Goal: Task Accomplishment & Management: Complete application form

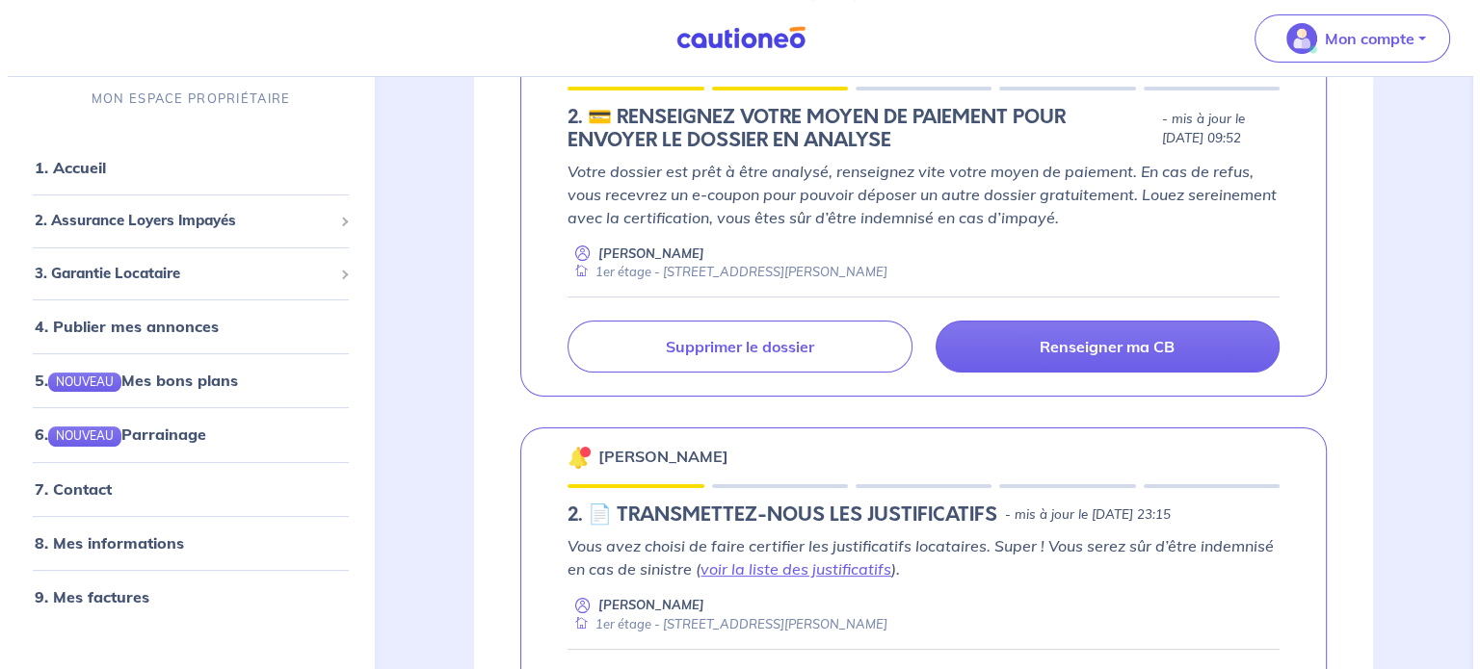
scroll to position [549, 0]
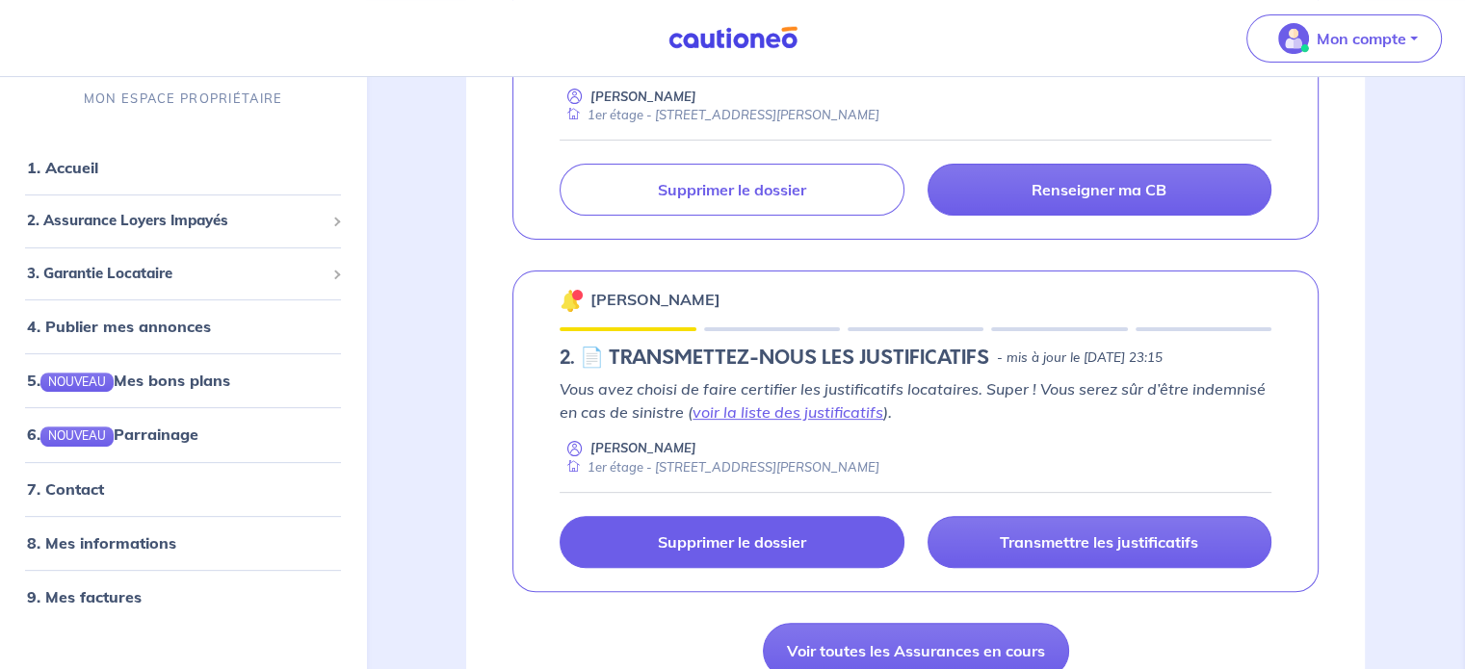
click at [693, 534] on p "Supprimer le dossier" at bounding box center [732, 542] width 148 height 19
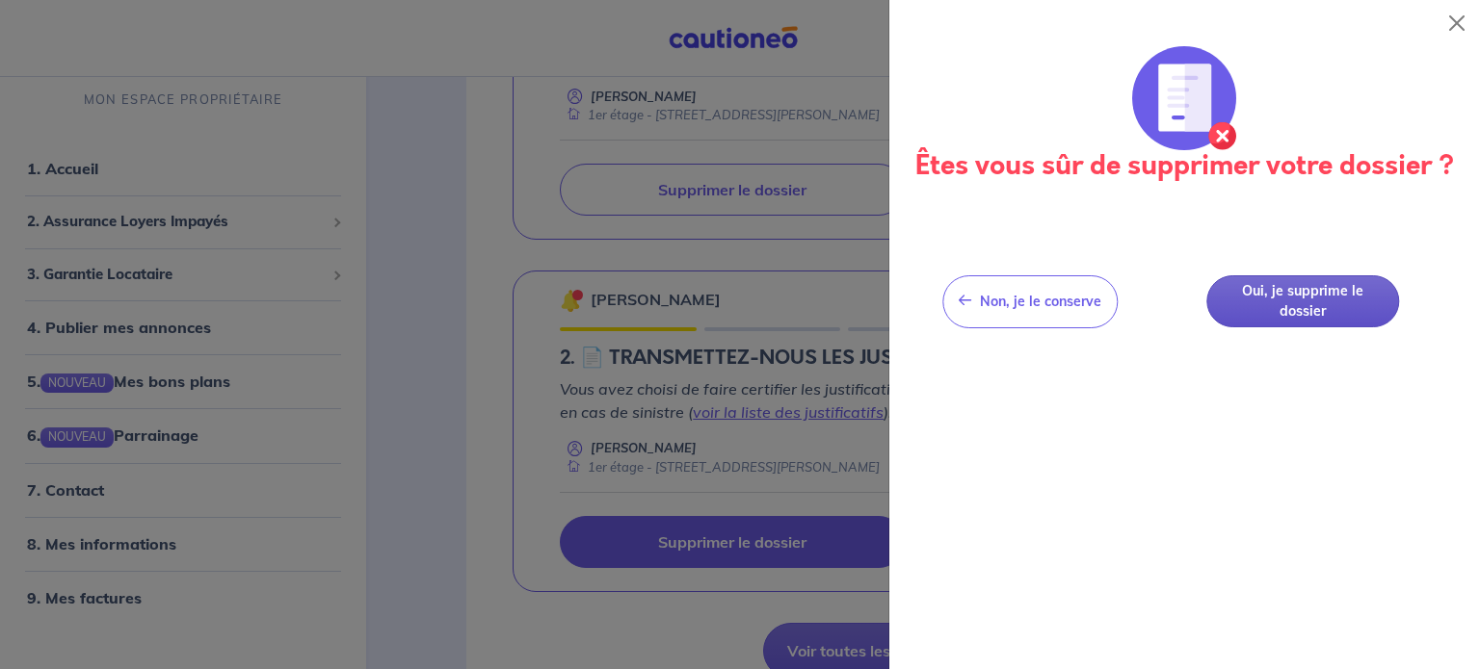
click at [1271, 304] on button "Oui, je supprime le dossier" at bounding box center [1302, 301] width 193 height 53
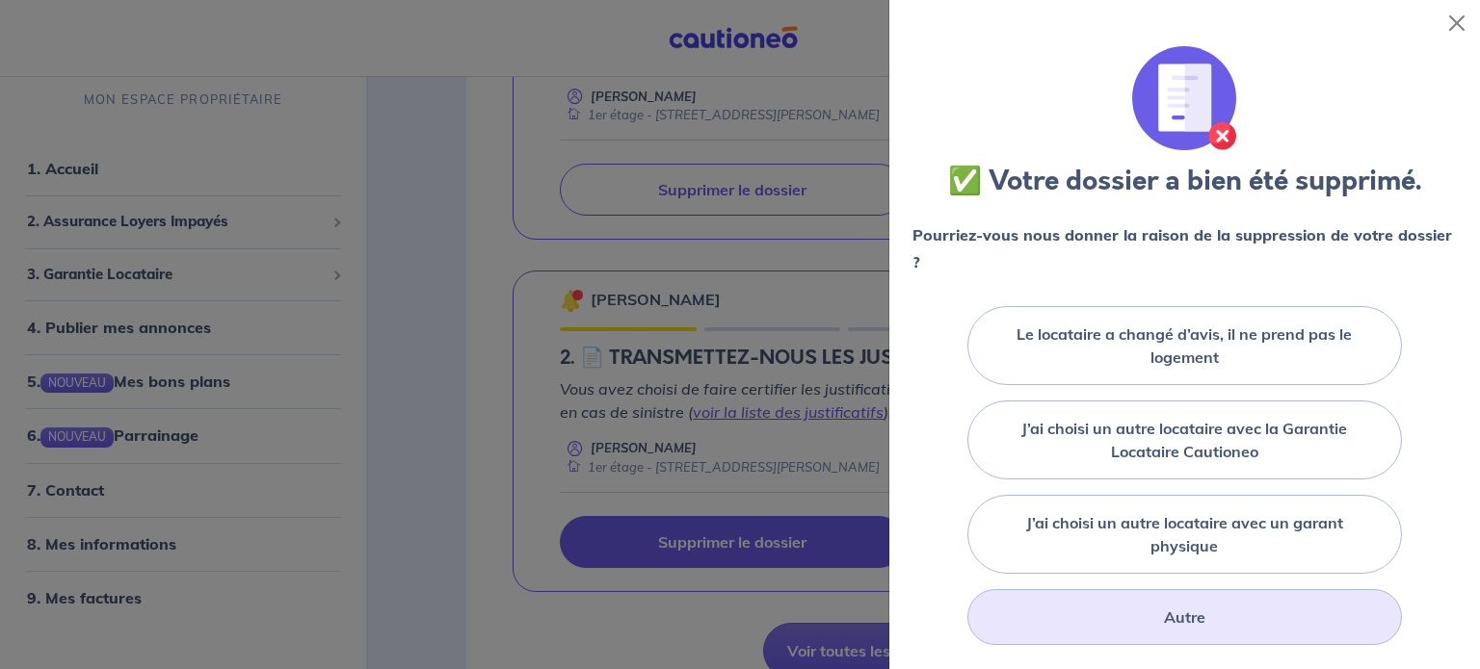
click at [1155, 603] on div "Autre" at bounding box center [1184, 618] width 434 height 56
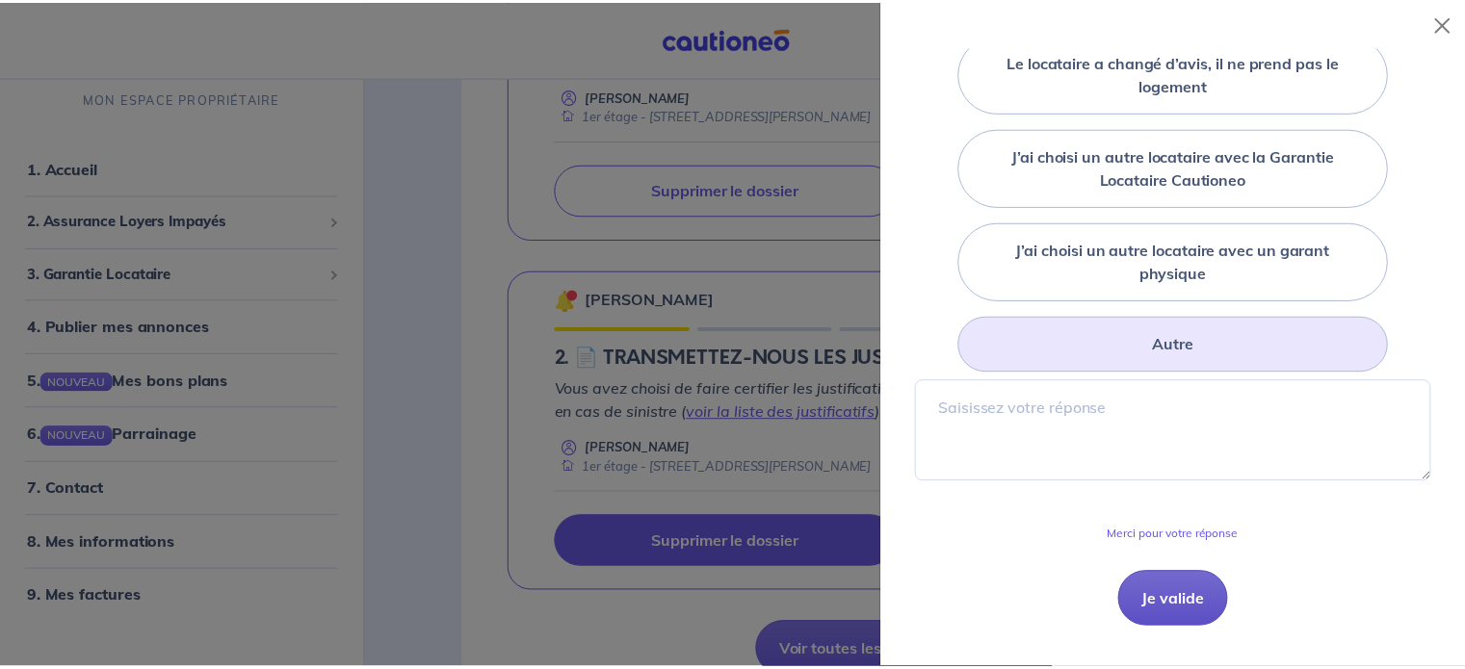
scroll to position [274, 0]
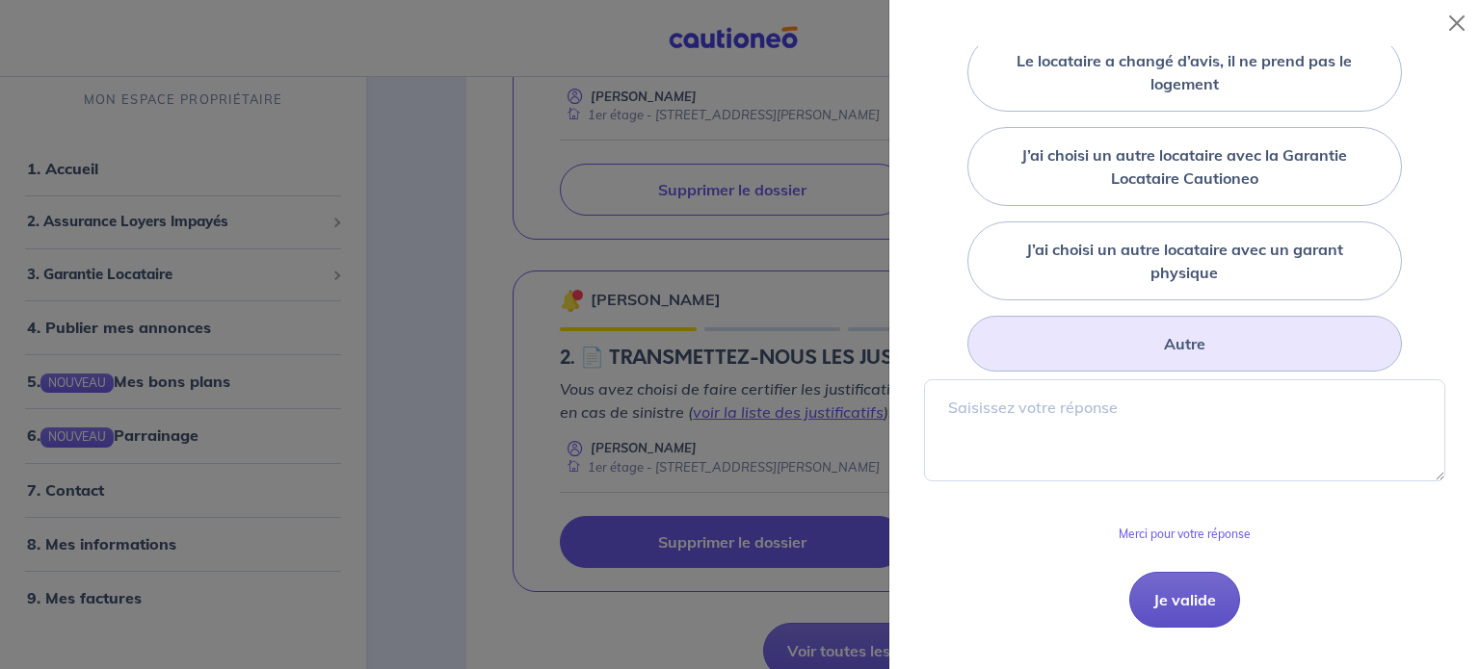
click at [1140, 589] on button "Je valide" at bounding box center [1184, 600] width 111 height 56
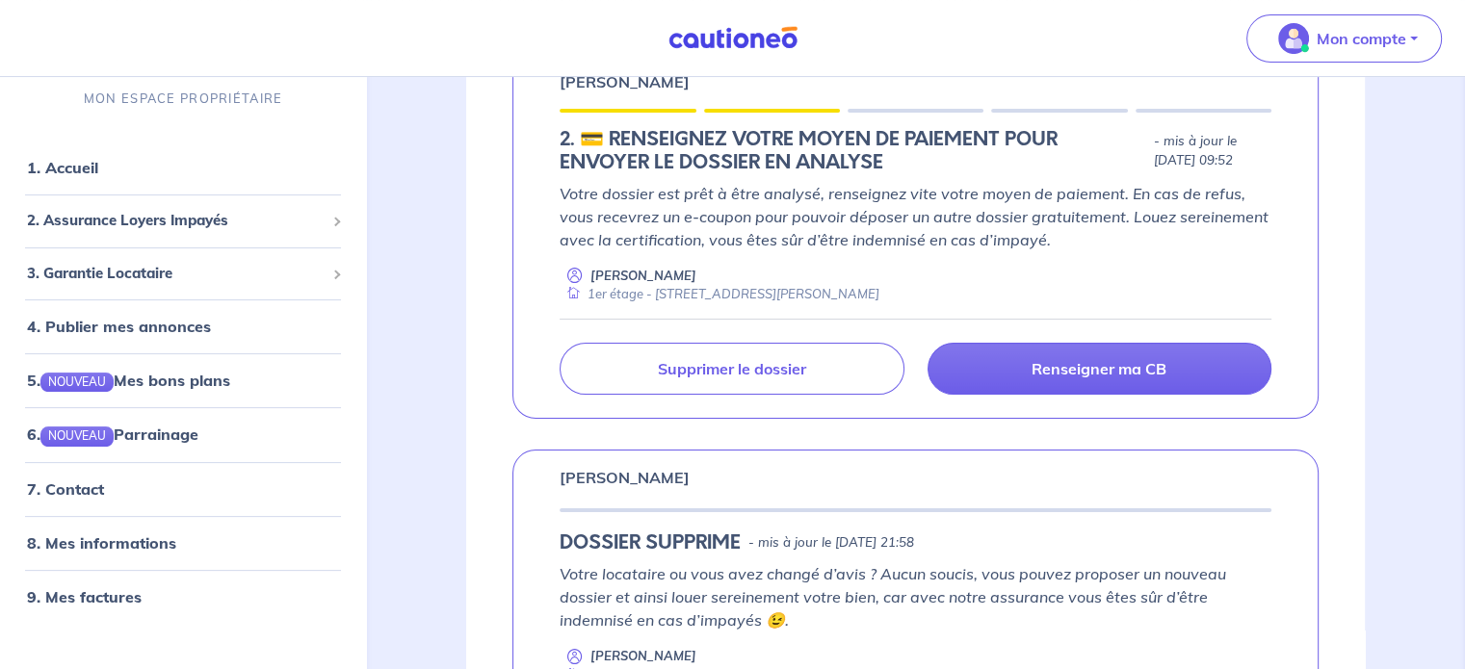
scroll to position [281, 0]
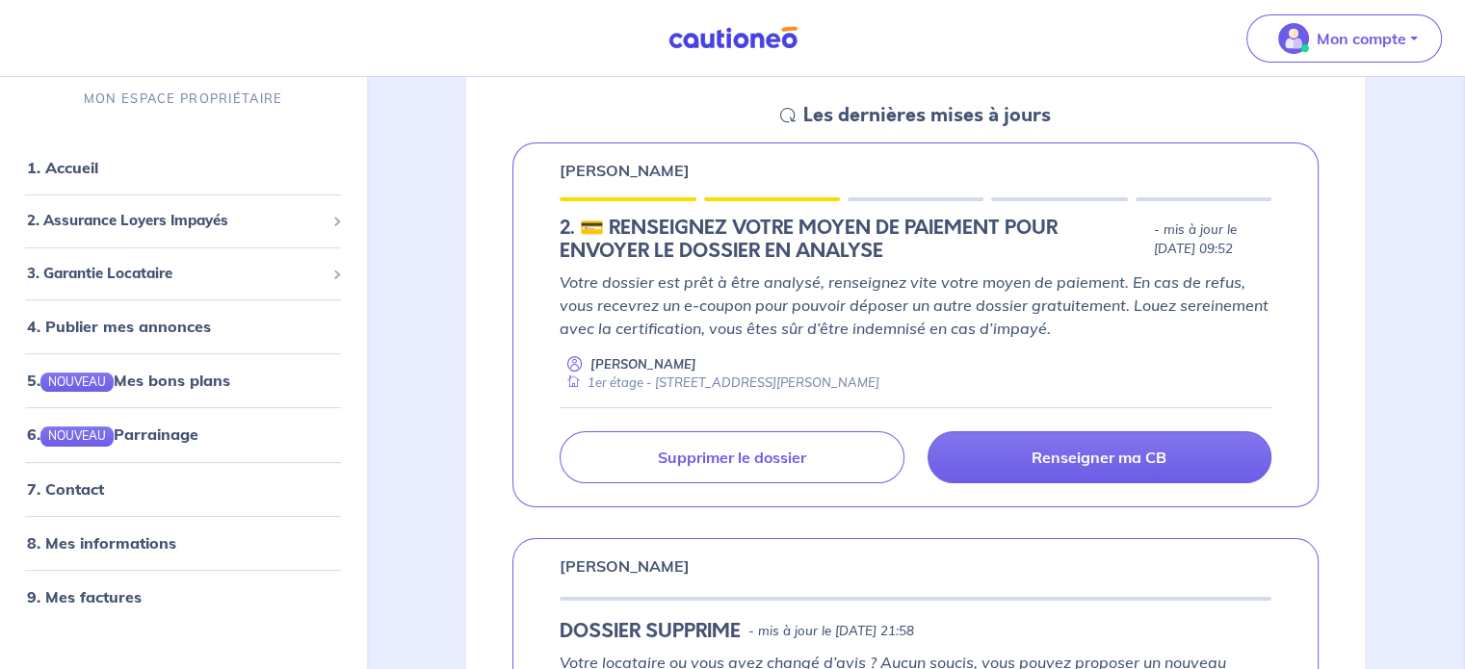
click at [646, 165] on p "Jerome MOUSSY" at bounding box center [625, 170] width 130 height 23
click at [929, 271] on p "Votre dossier est prêt à être analysé, renseignez vite votre moyen de paiement.…" at bounding box center [916, 305] width 712 height 69
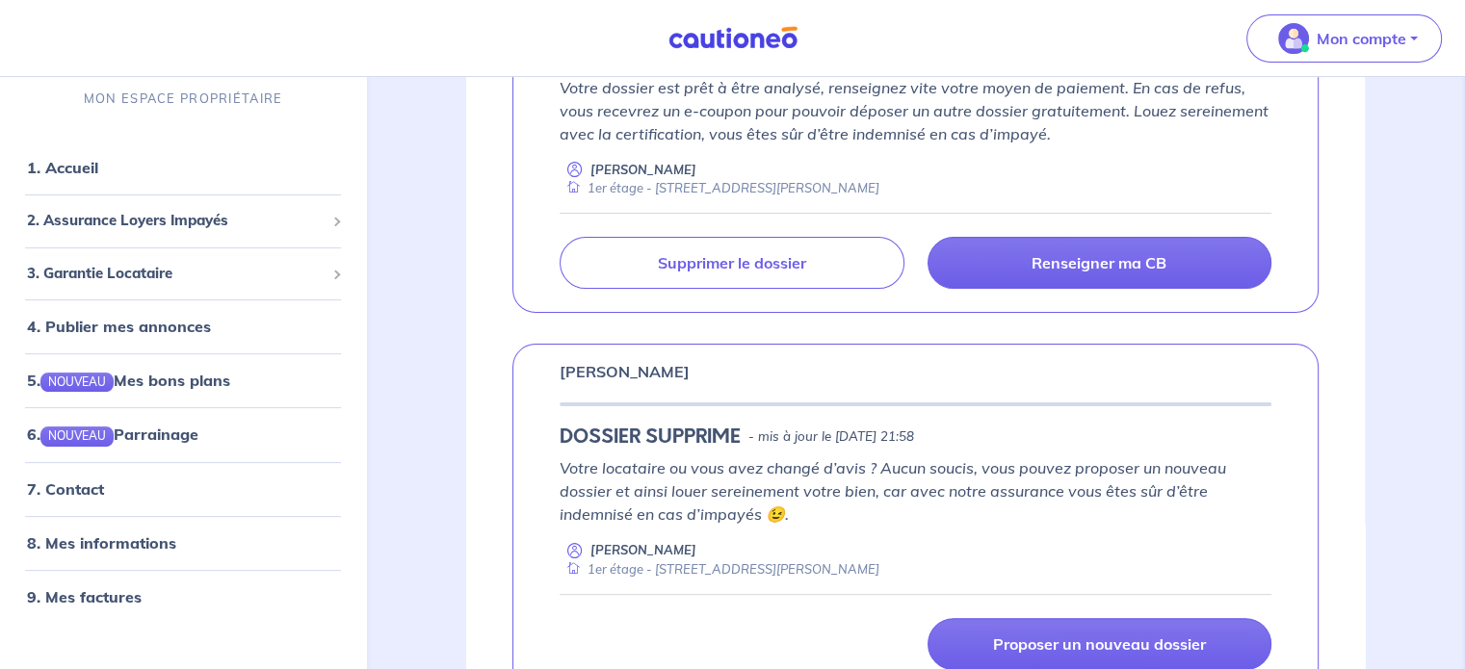
scroll to position [474, 0]
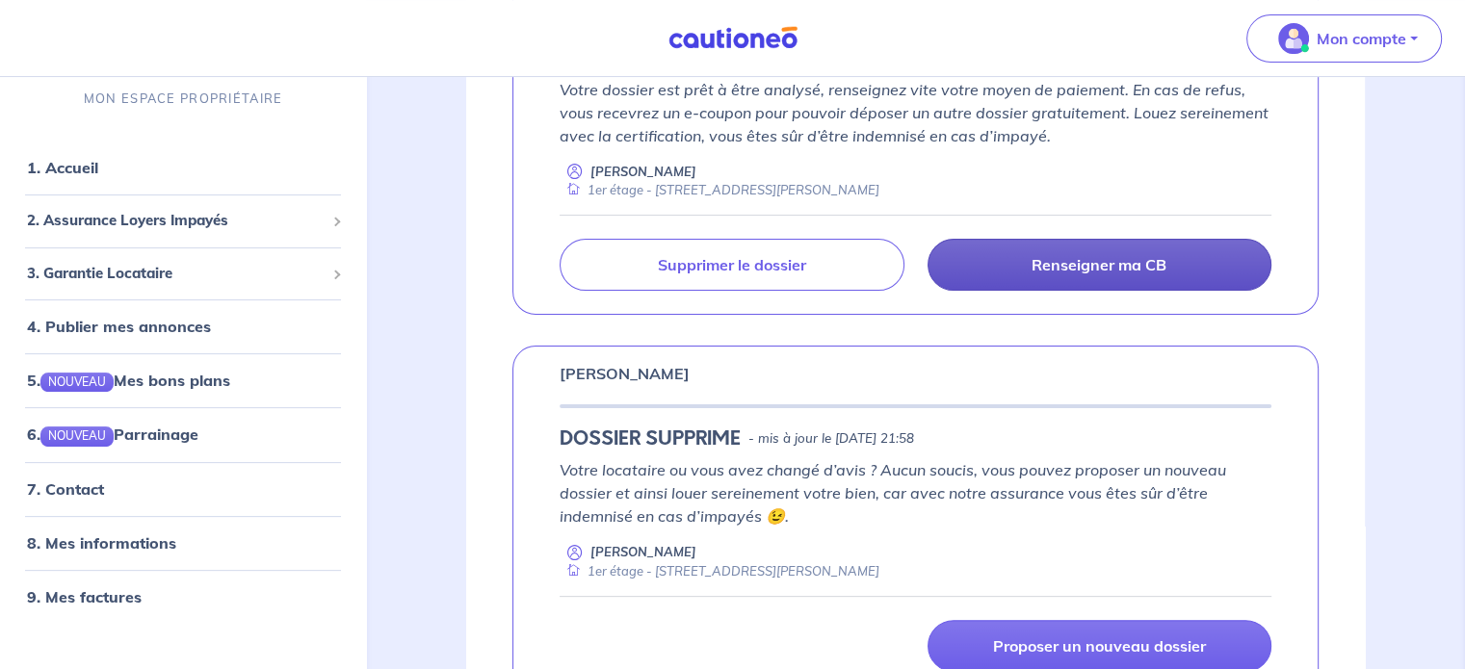
click at [1036, 261] on p "Renseigner ma CB" at bounding box center [1099, 264] width 135 height 19
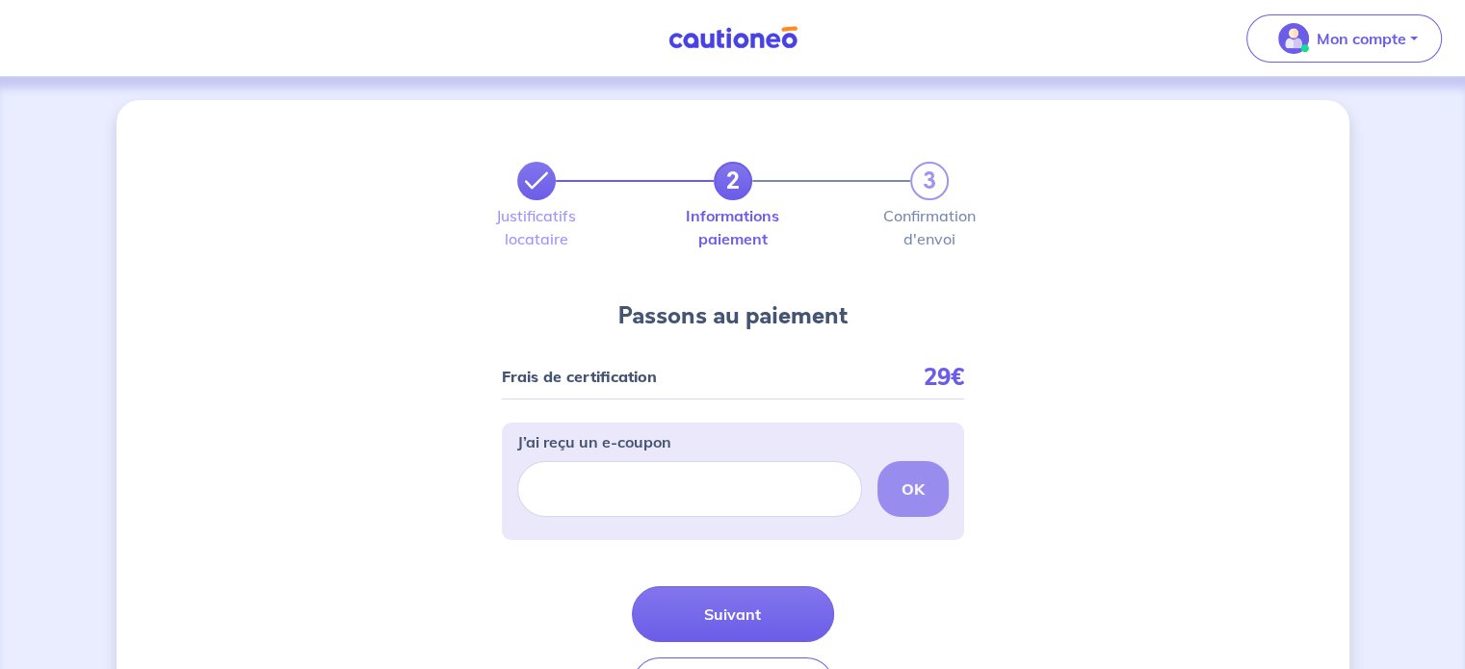
click at [523, 189] on link at bounding box center [536, 181] width 39 height 39
click at [536, 174] on icon at bounding box center [536, 181] width 23 height 23
click at [746, 188] on link "2" at bounding box center [733, 181] width 39 height 39
click at [539, 200] on div "Justificatifs locataire Informations paiement Confirmation d'envoi" at bounding box center [732, 234] width 485 height 69
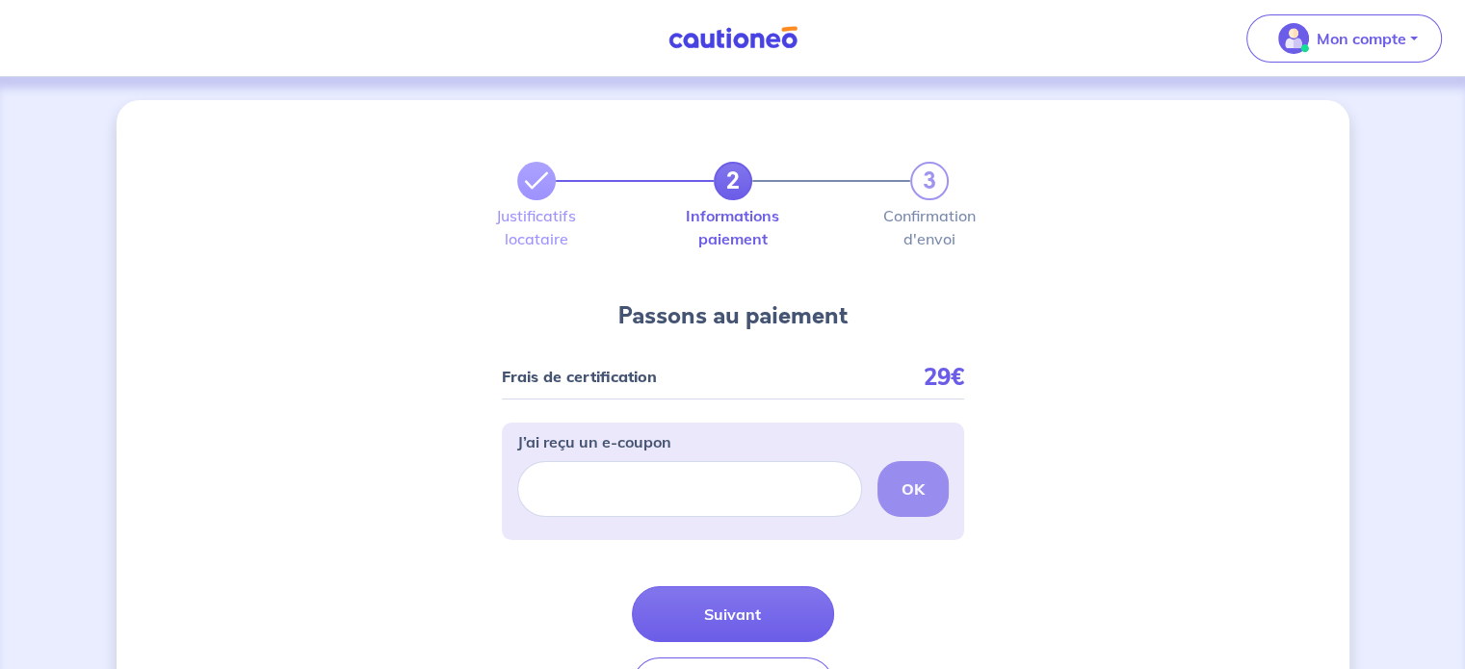
scroll to position [135, 0]
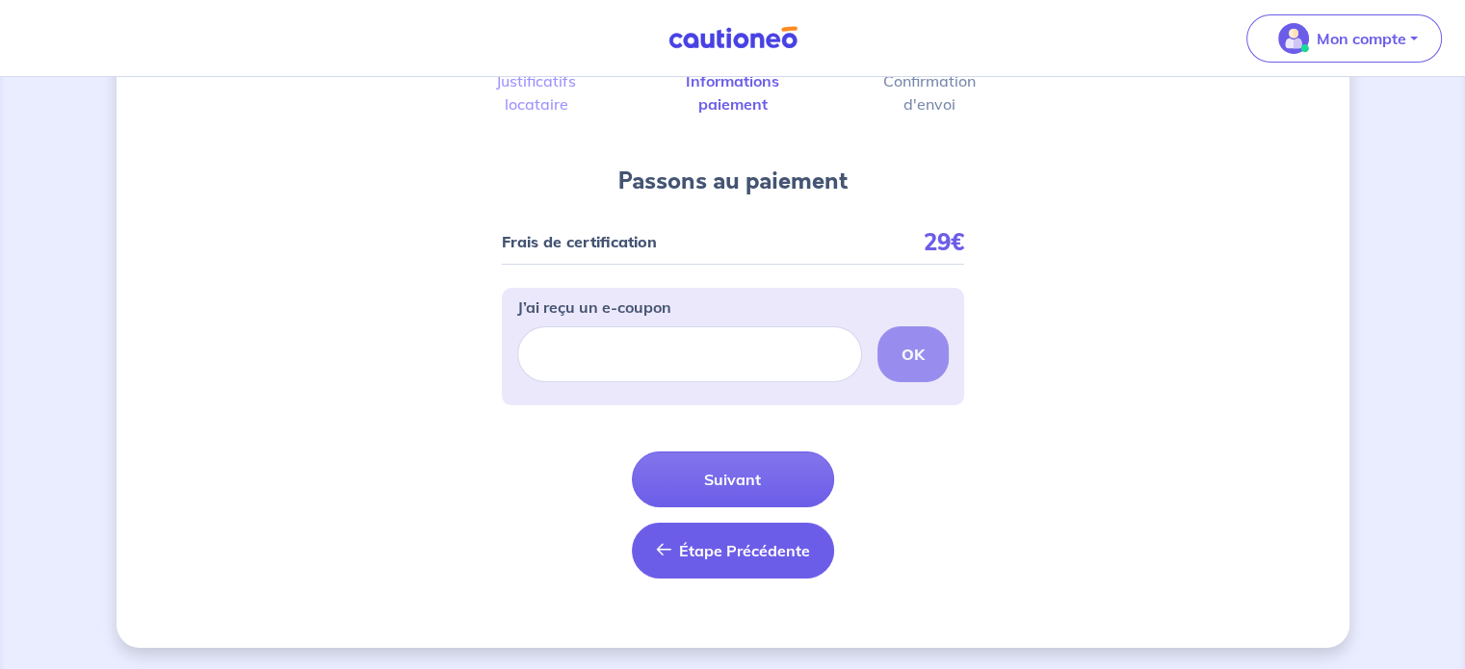
click at [697, 543] on span "Étape Précédente" at bounding box center [744, 550] width 131 height 19
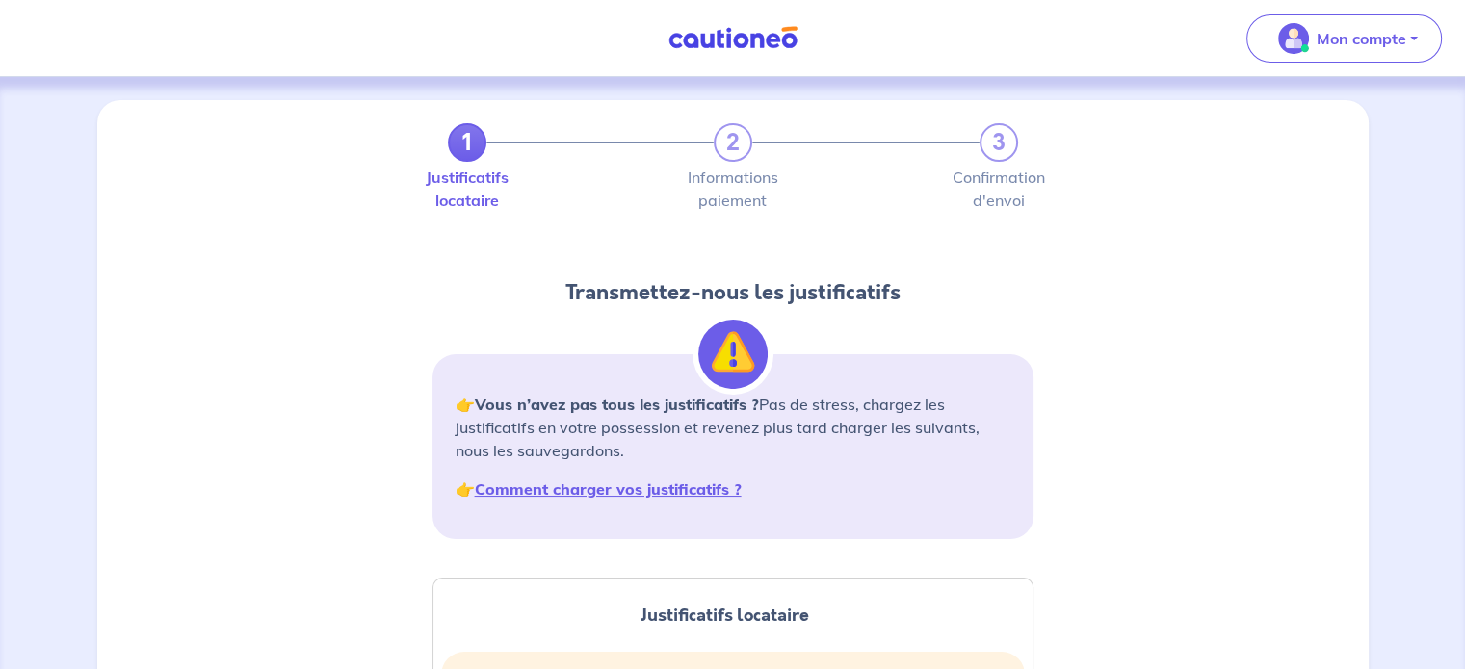
click at [476, 157] on link "1" at bounding box center [467, 142] width 39 height 39
click at [471, 149] on link "1" at bounding box center [467, 142] width 39 height 39
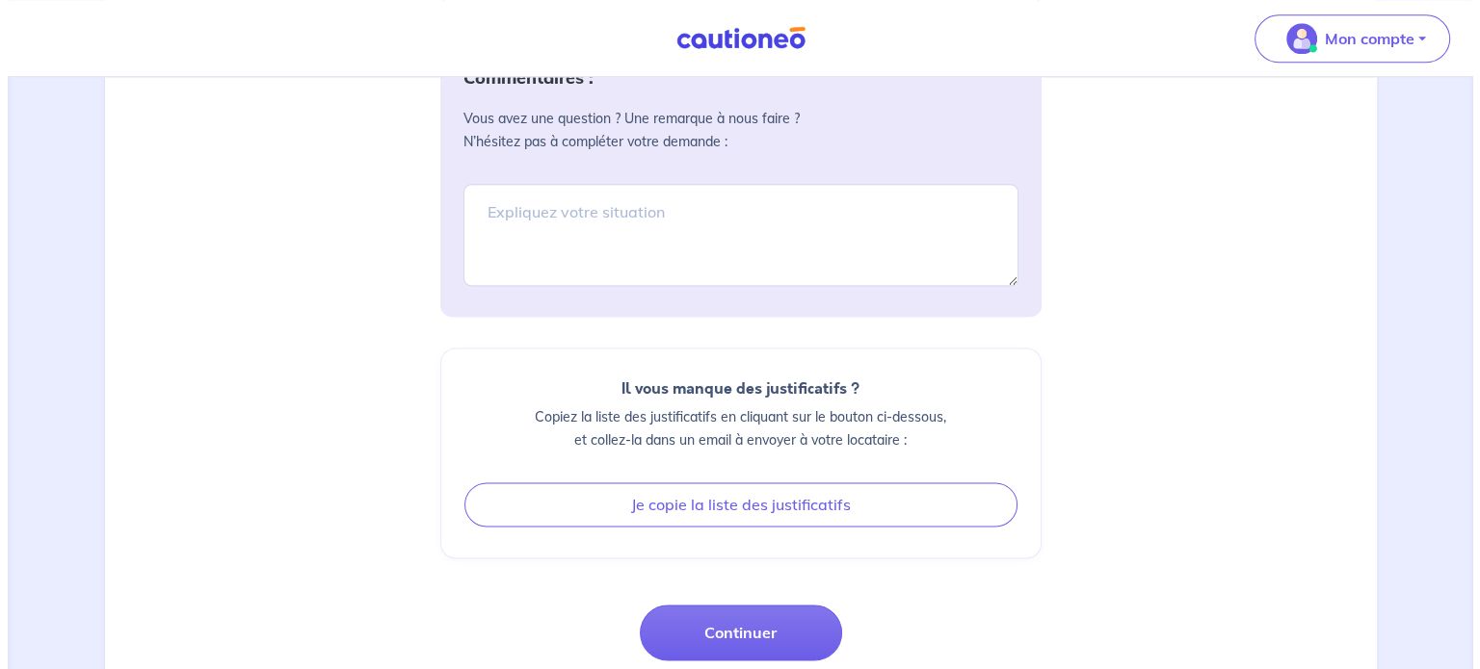
scroll to position [2646, 0]
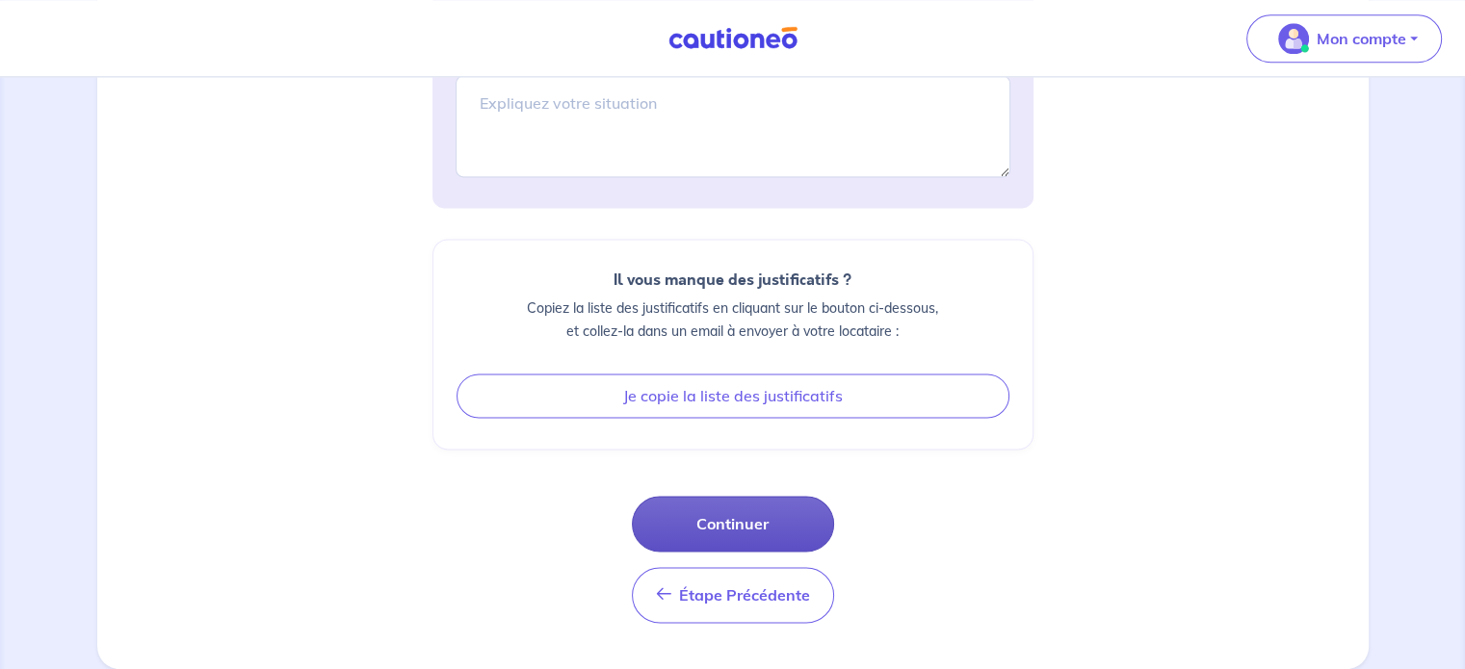
click at [767, 514] on button "Continuer" at bounding box center [733, 524] width 202 height 56
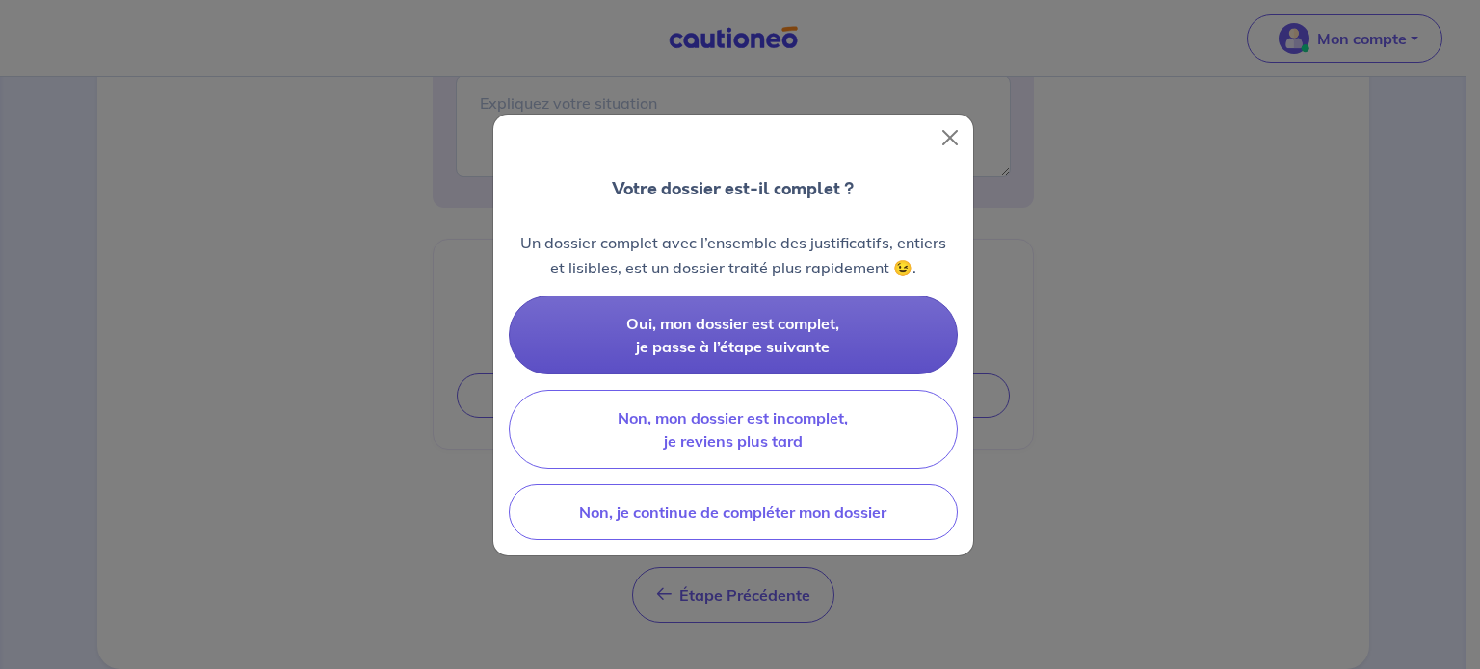
click at [869, 331] on button "Oui, mon dossier est complet, je passe à l’étape suivante" at bounding box center [733, 335] width 449 height 79
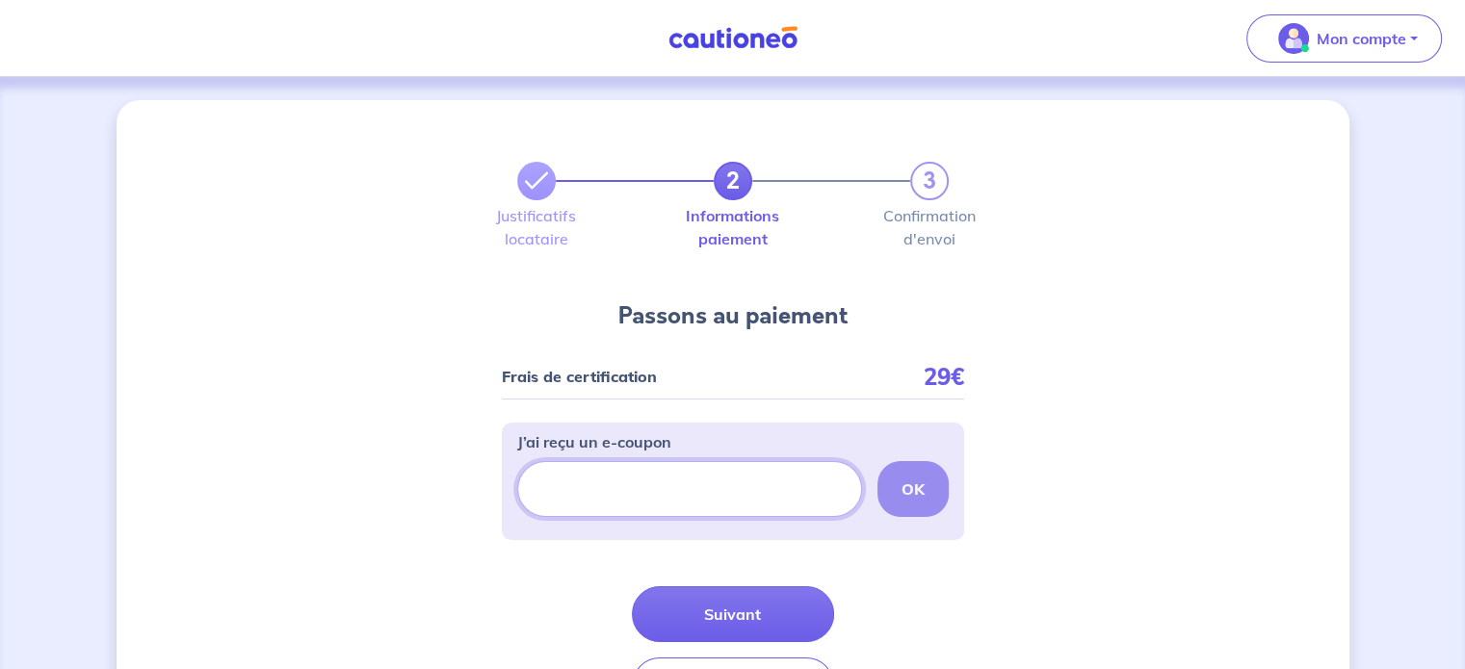
click at [605, 472] on input "J’ai reçu un e-coupon" at bounding box center [689, 489] width 345 height 56
paste input "FILLEUL-CAGM4L"
type input "FILLEUL-CAGM4L"
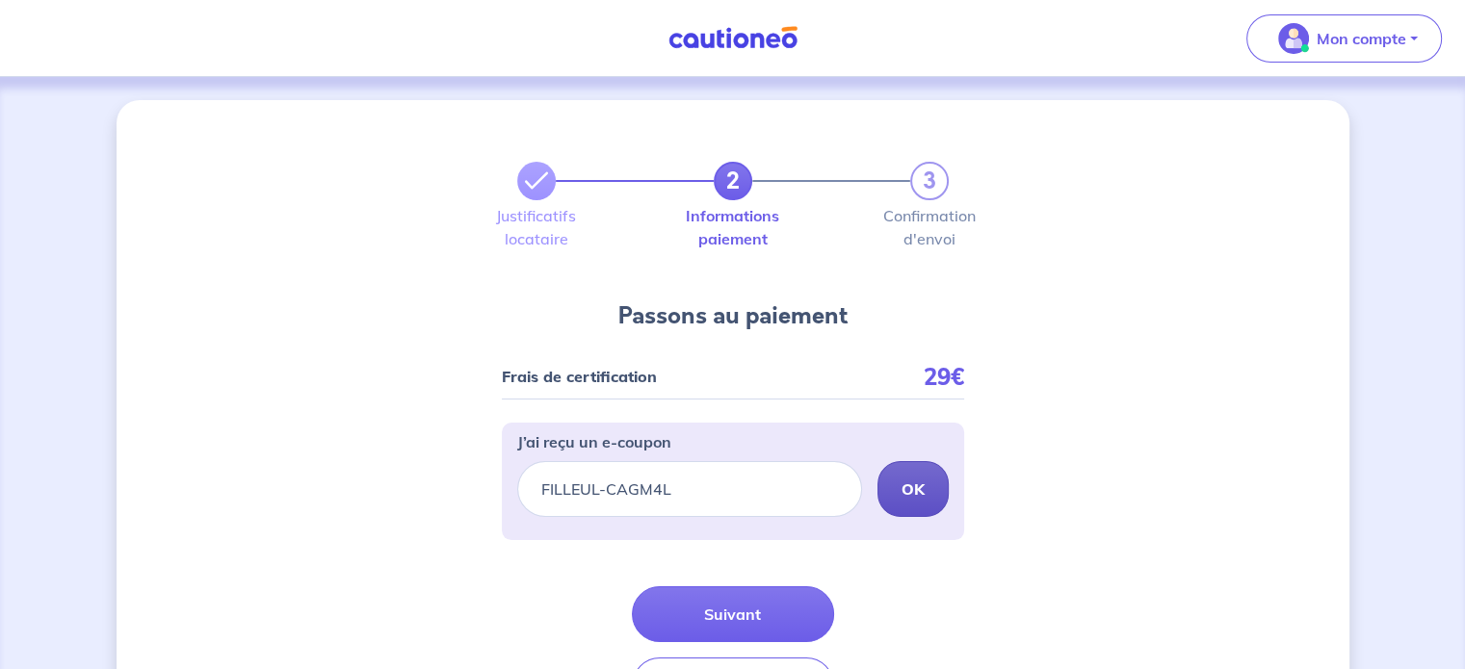
click at [916, 487] on strong "OK" at bounding box center [913, 489] width 23 height 19
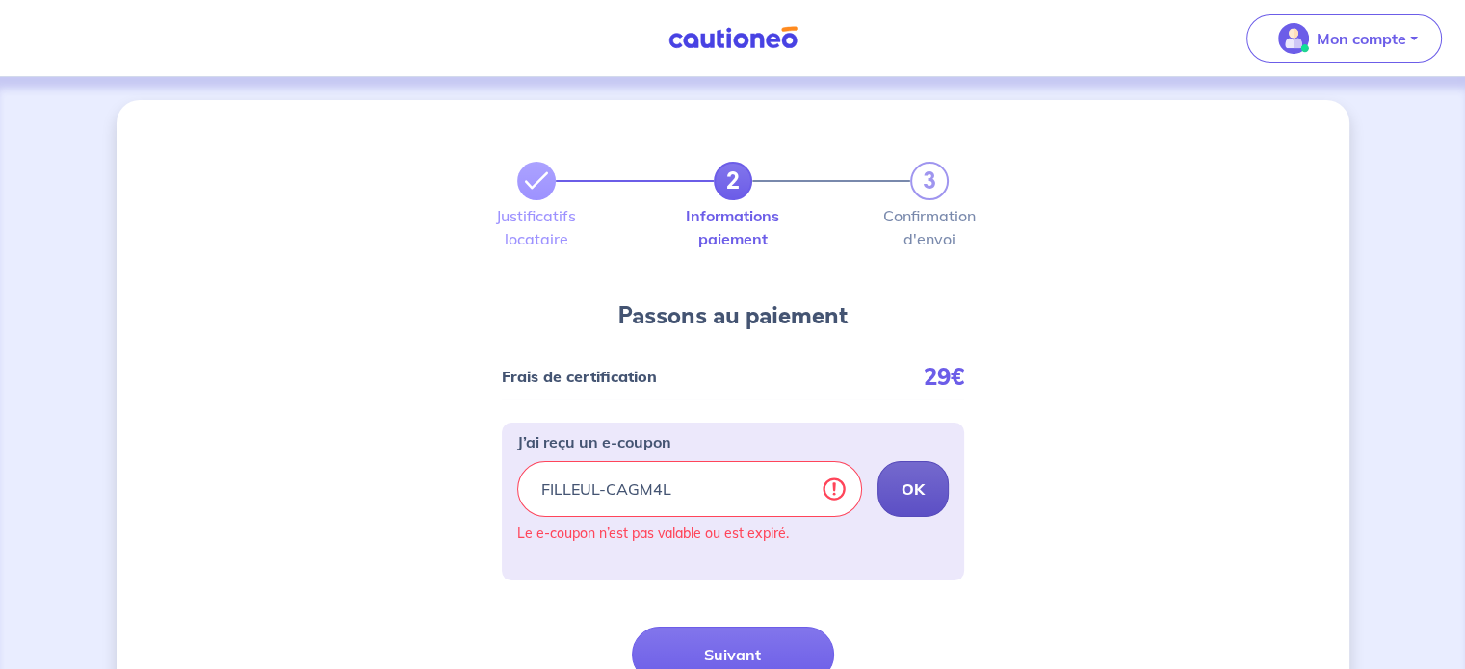
scroll to position [69, 0]
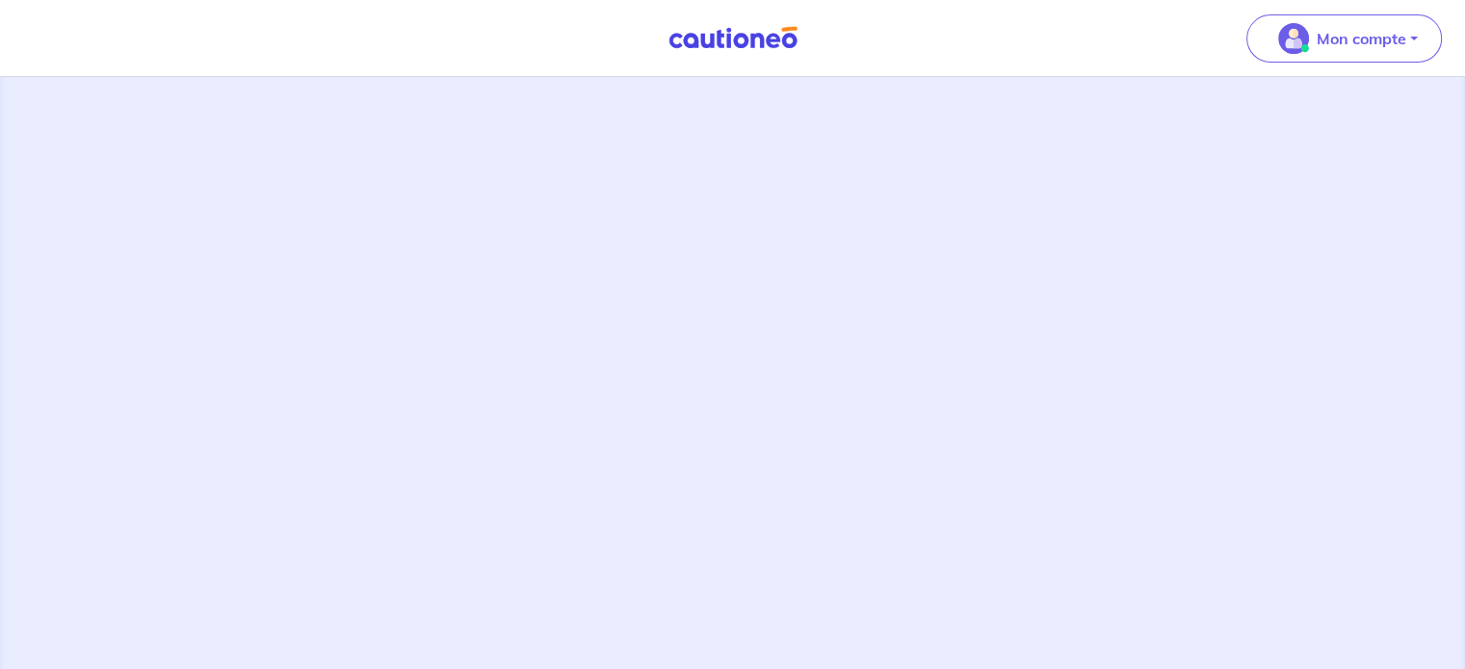
scroll to position [624, 0]
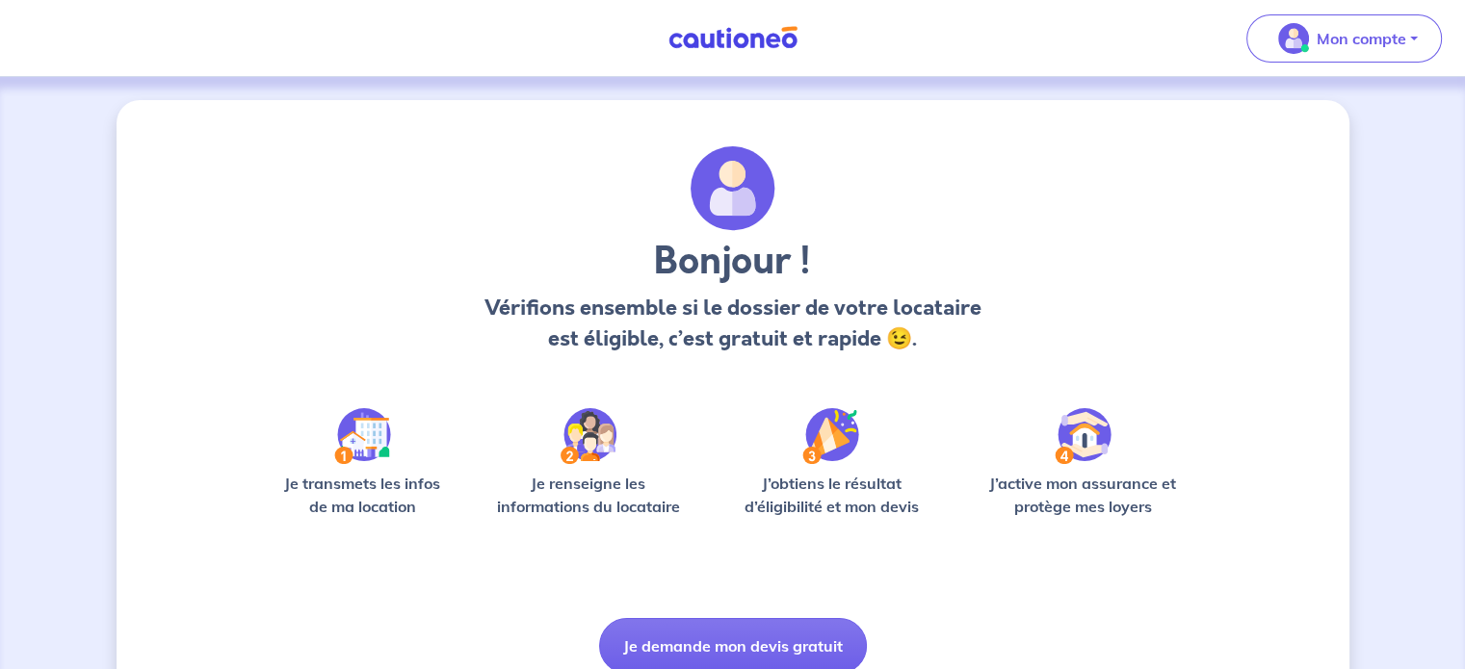
scroll to position [81, 0]
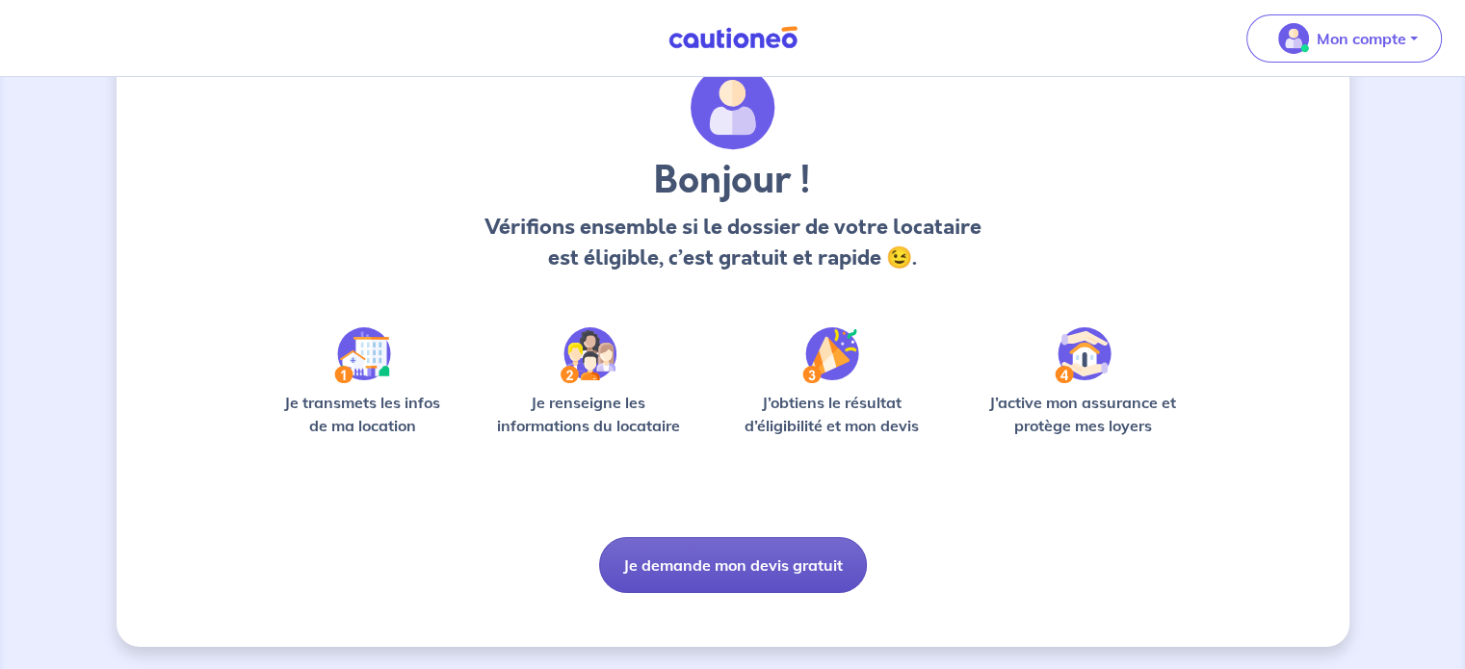
click at [661, 579] on button "Je demande mon devis gratuit" at bounding box center [733, 565] width 268 height 56
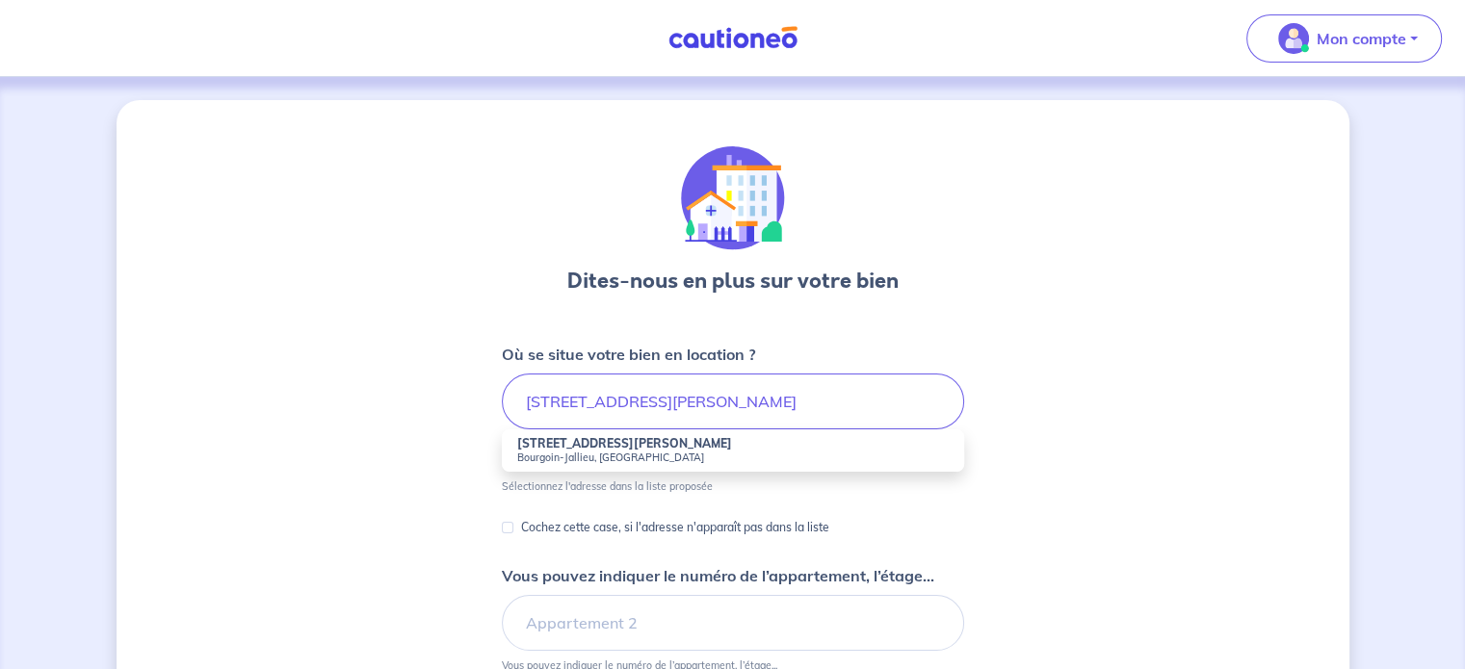
click at [616, 459] on small "Bourgoin-Jallieu, France" at bounding box center [733, 457] width 432 height 13
type input "4b Rue Dr André Chaix, Bourgoin-Jallieu, France"
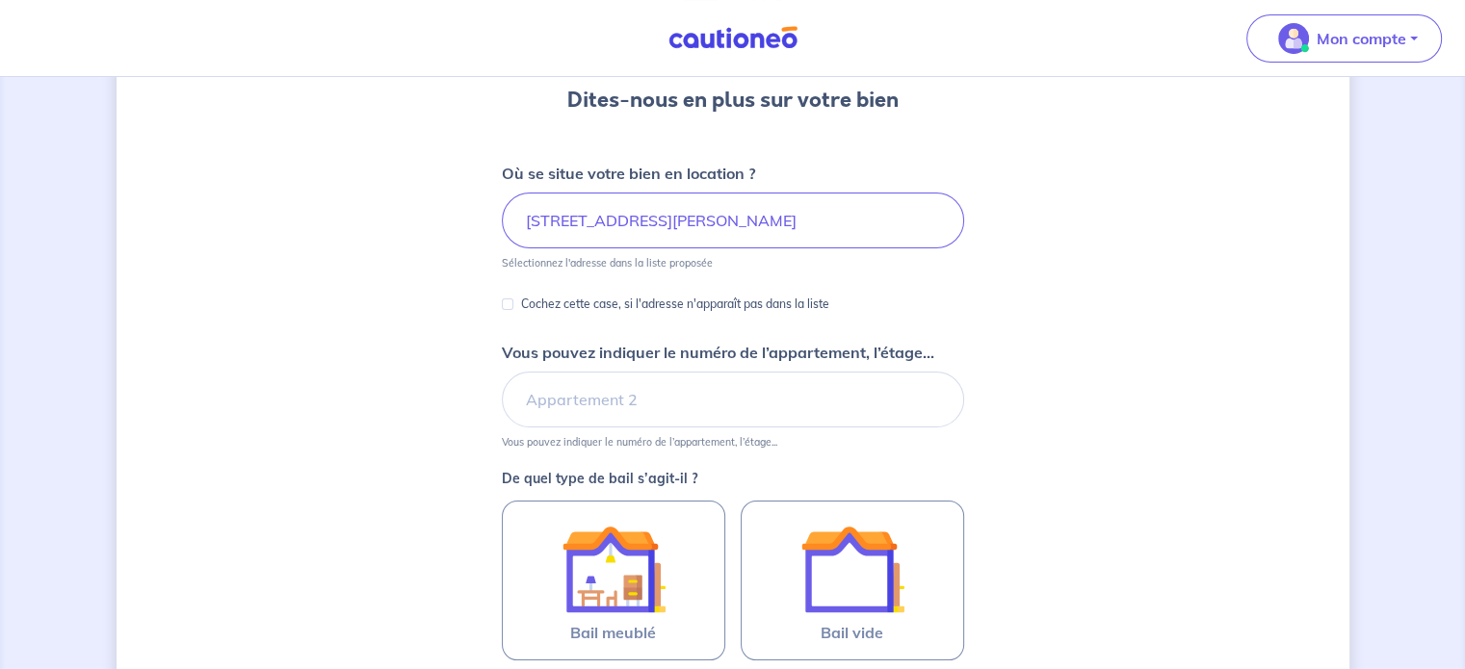
scroll to position [200, 0]
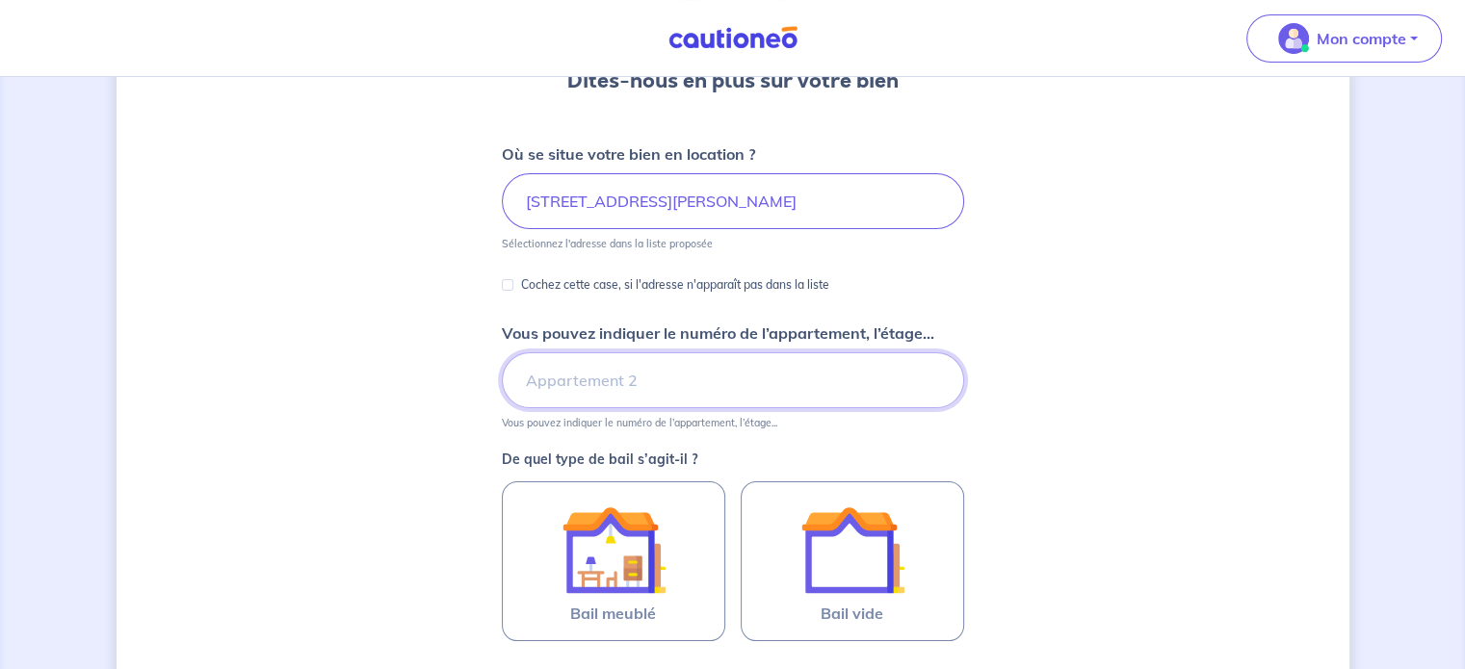
click at [717, 388] on input "Vous pouvez indiquer le numéro de l’appartement, l’étage..." at bounding box center [733, 381] width 462 height 56
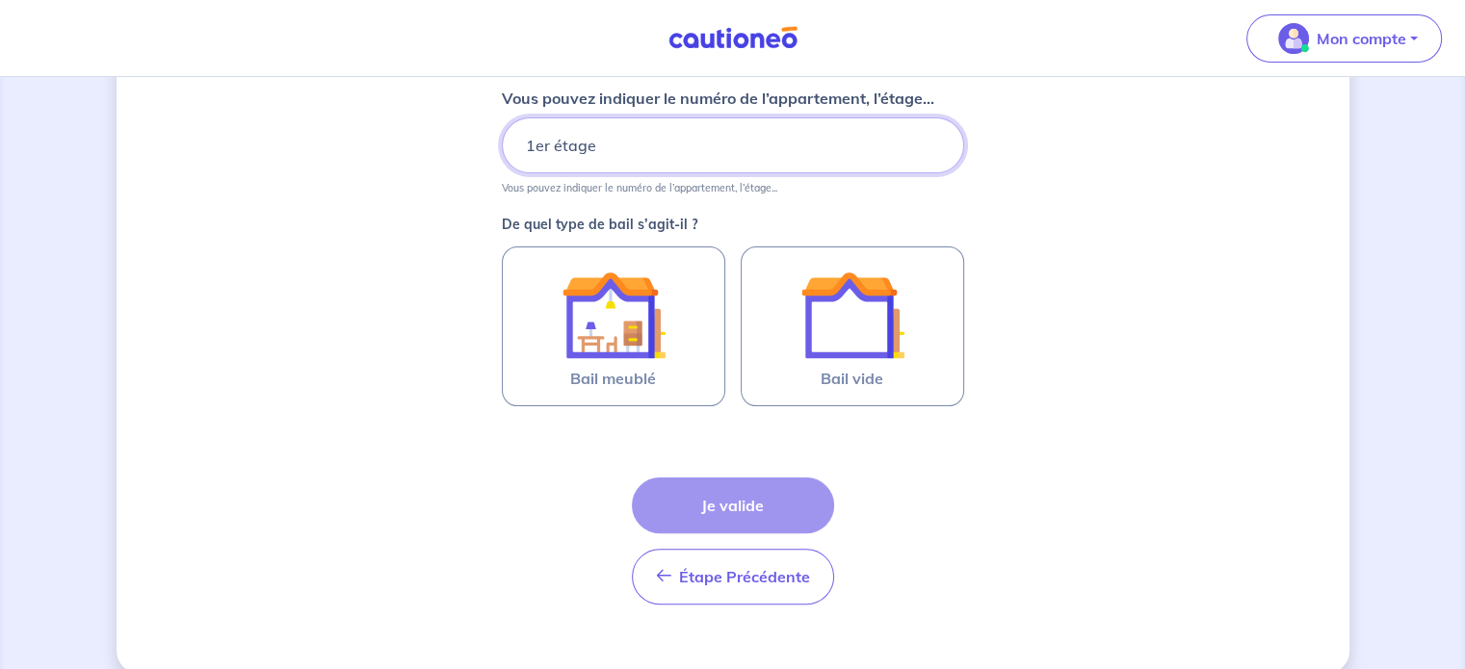
scroll to position [439, 0]
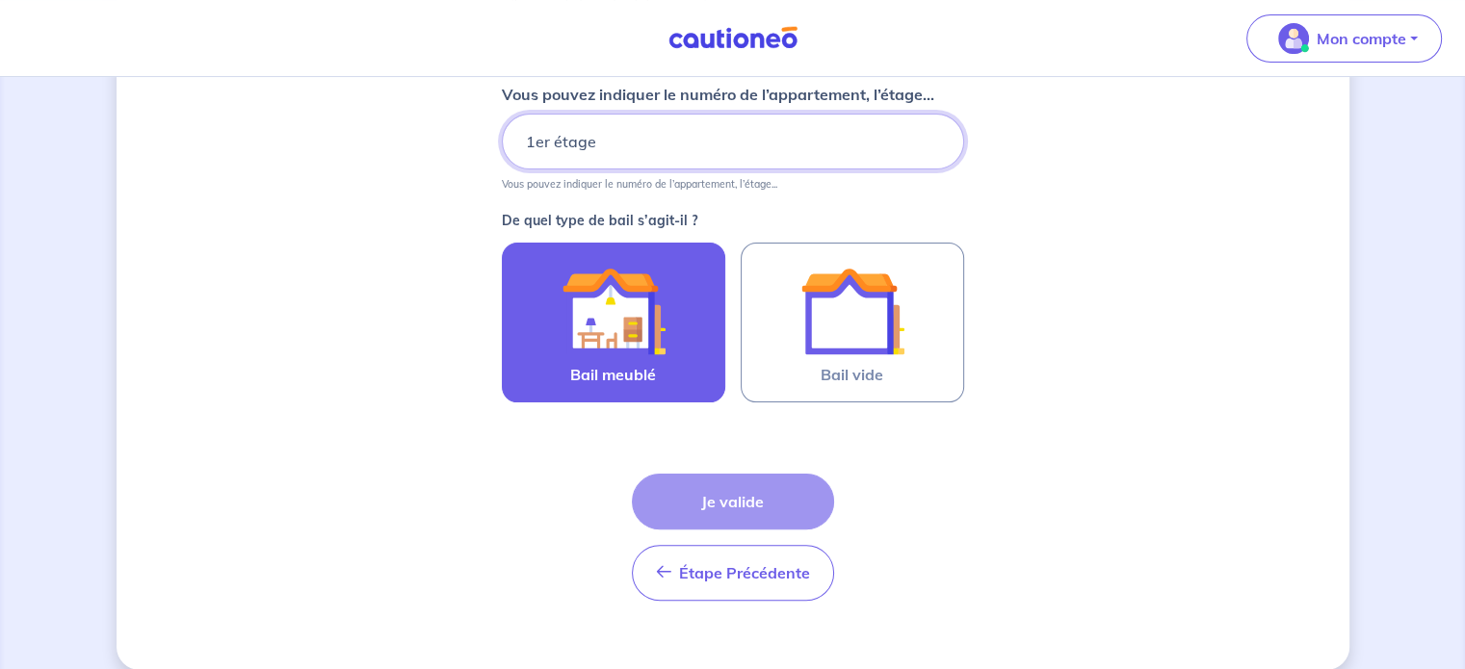
type input "1er étage"
click at [641, 319] on img at bounding box center [614, 311] width 104 height 104
click at [0, 0] on input "Bail meublé" at bounding box center [0, 0] width 0 height 0
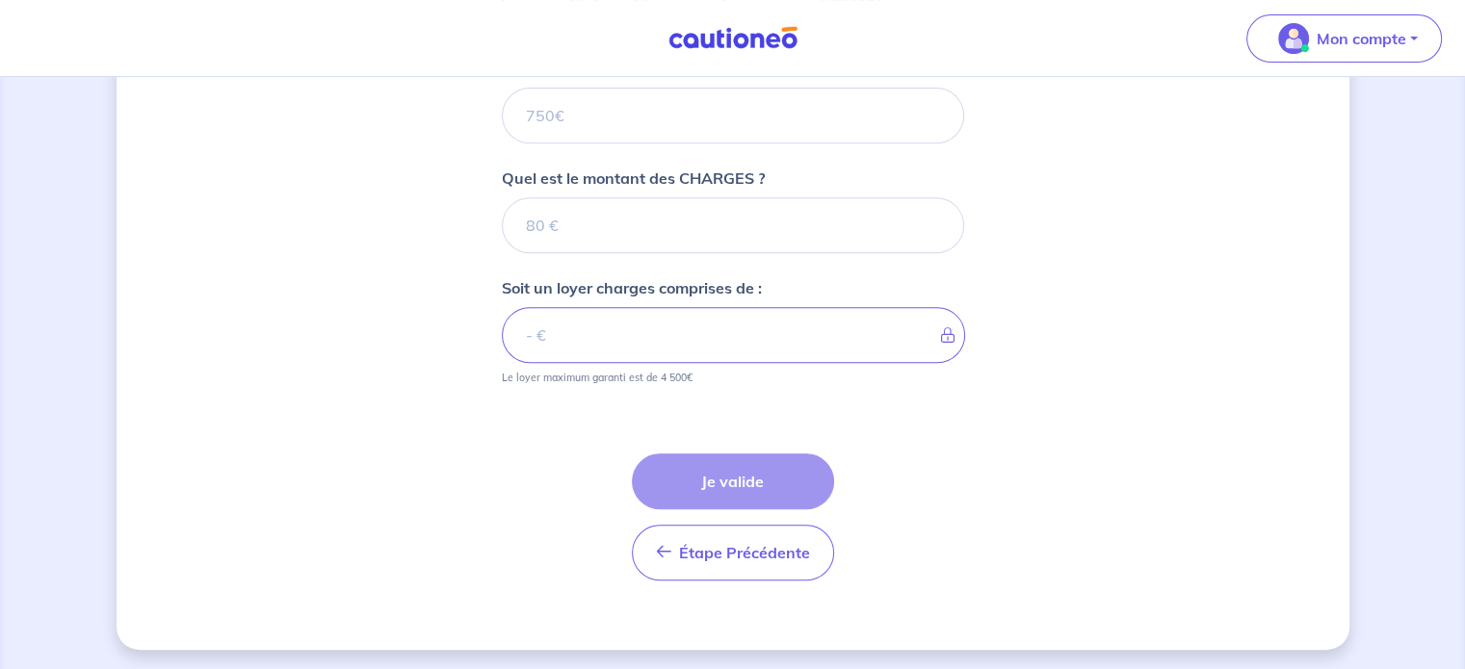
click at [694, 481] on div "Étape Précédente Précédent Je valide Je valide" at bounding box center [733, 517] width 202 height 127
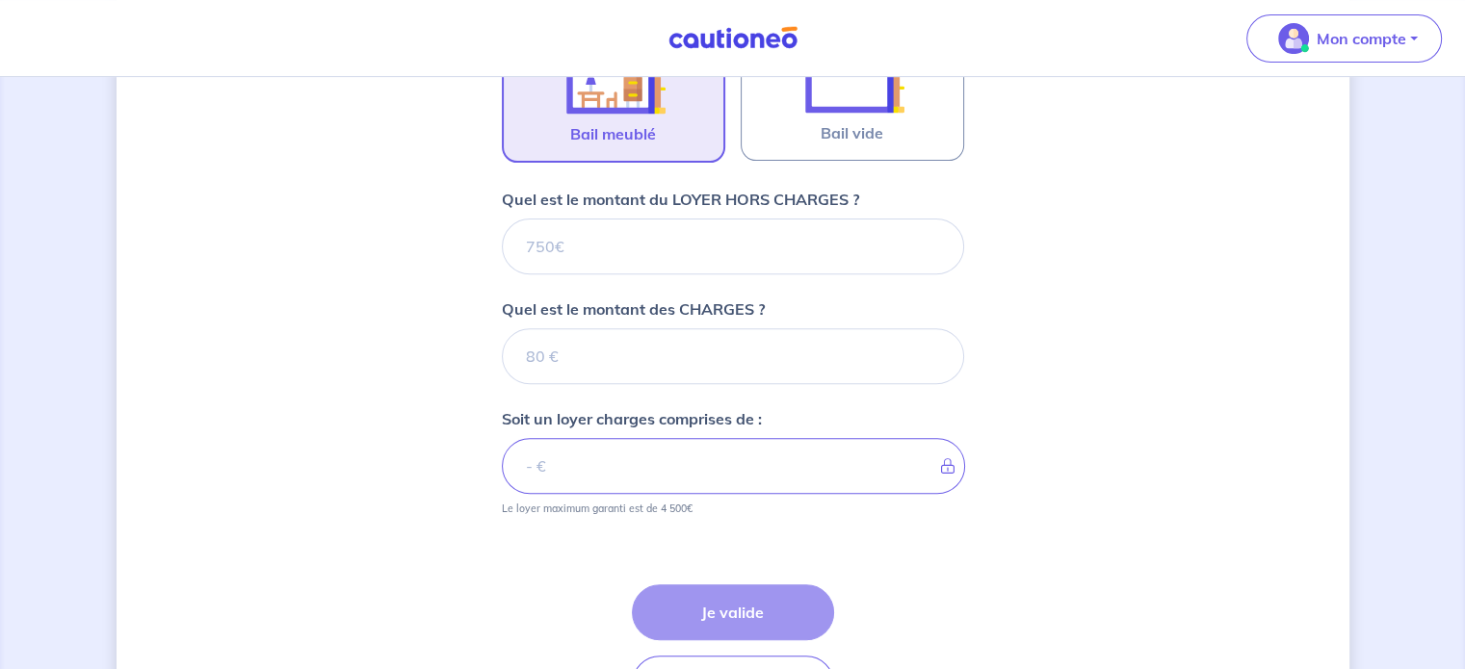
scroll to position [669, 0]
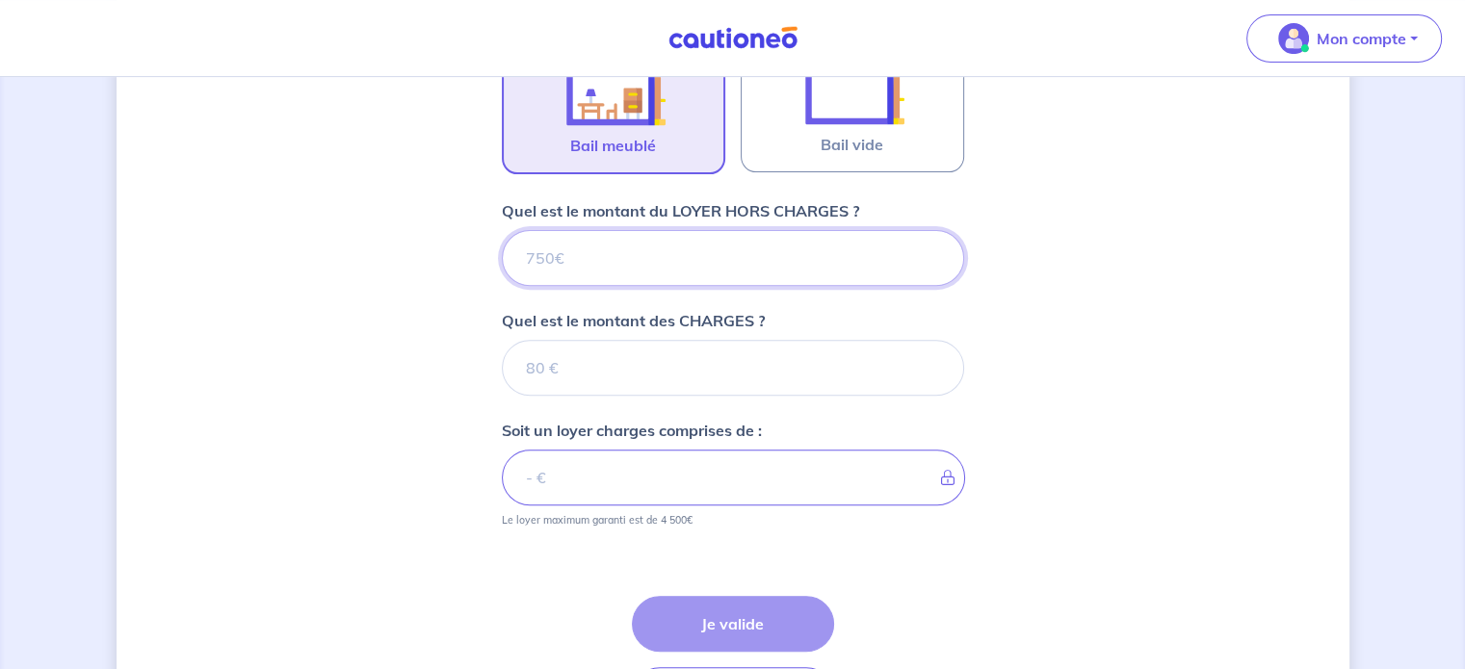
click at [733, 242] on input "Quel est le montant du LOYER HORS CHARGES ?" at bounding box center [733, 258] width 462 height 56
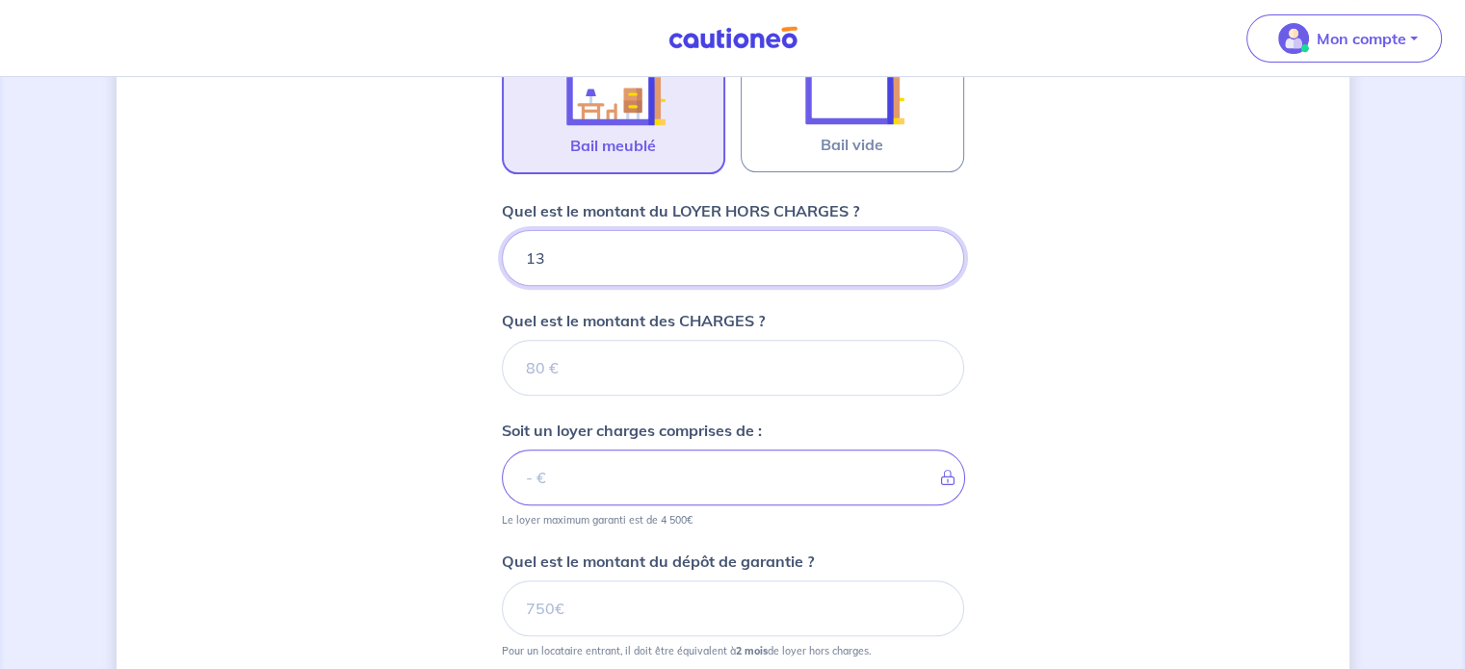
type input "130"
type input "1300"
type input "0"
type input "1300"
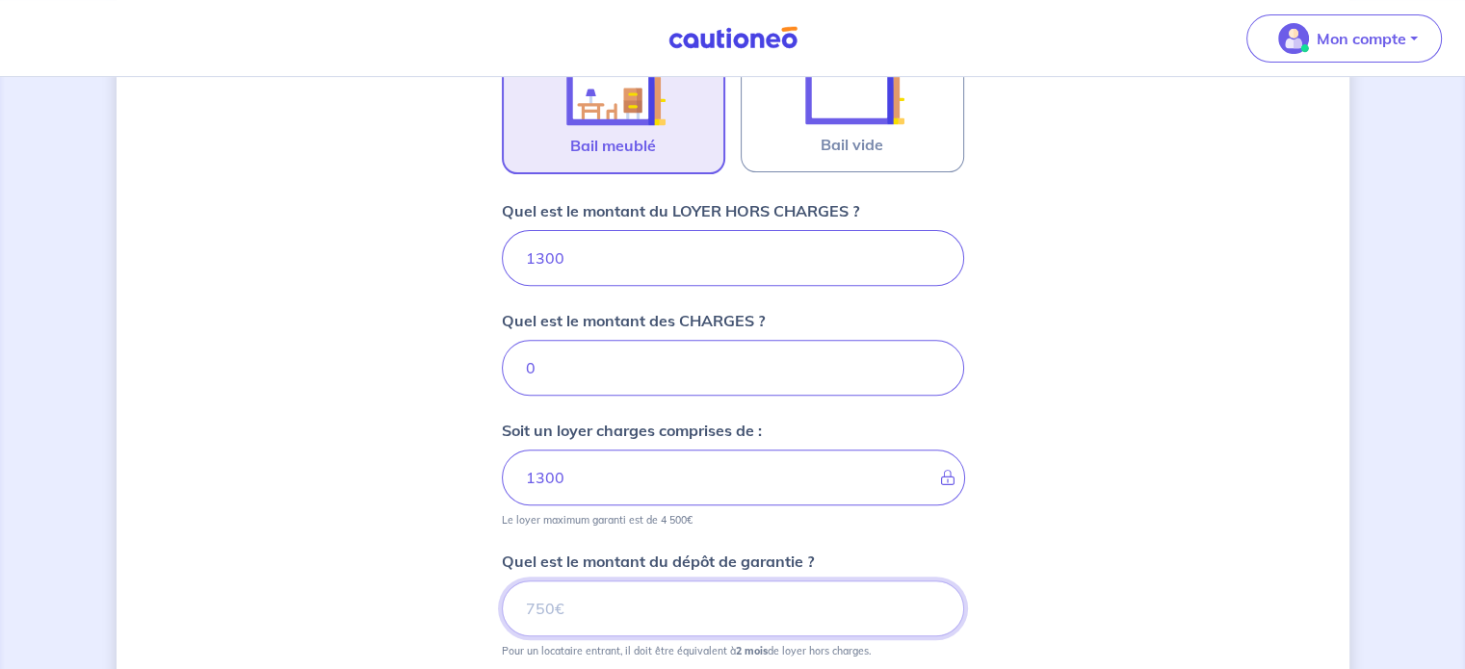
scroll to position [943, 0]
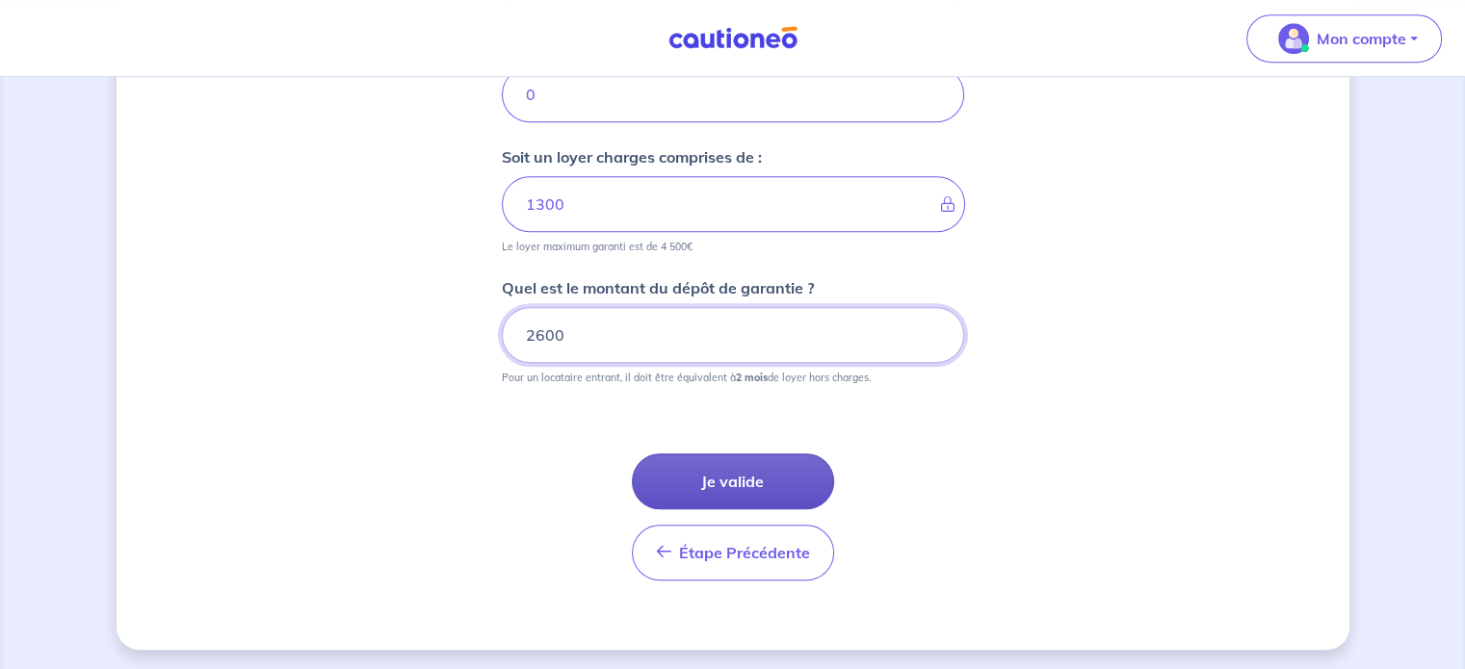
type input "2600"
click at [728, 466] on button "Je valide" at bounding box center [733, 482] width 202 height 56
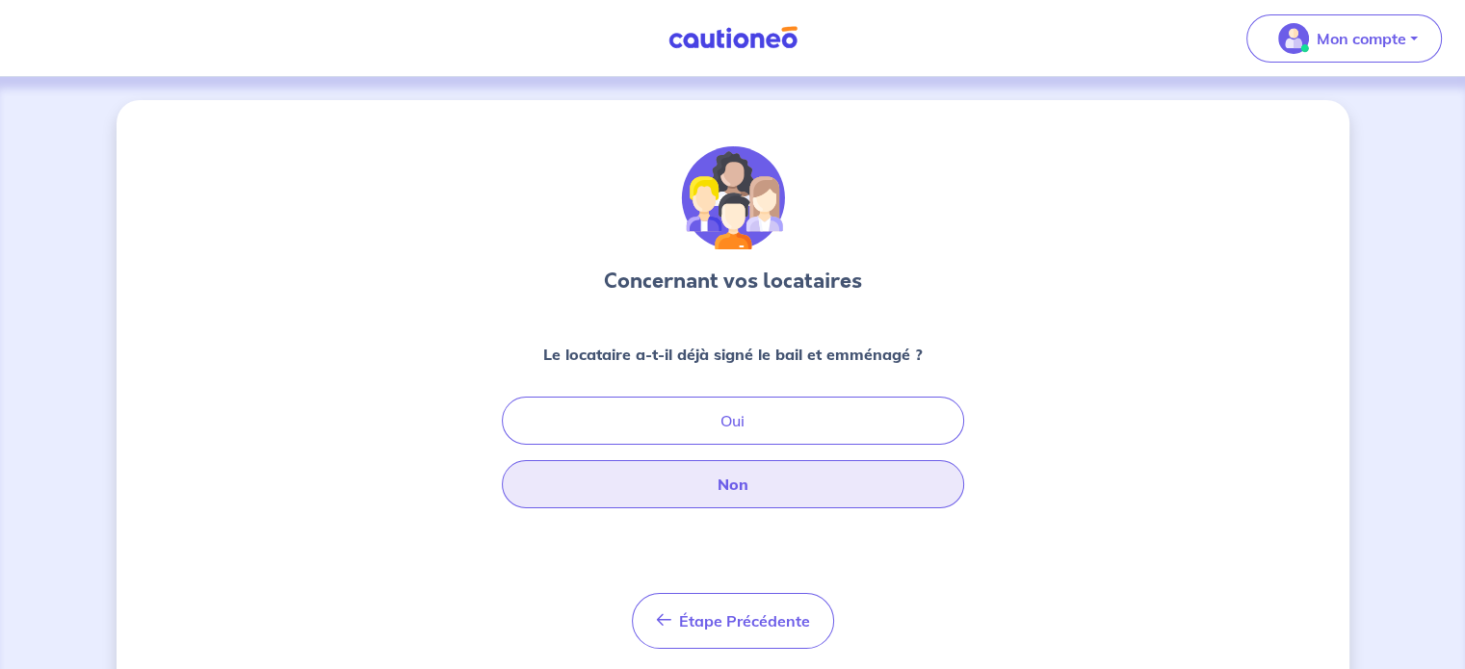
click at [789, 486] on button "Non" at bounding box center [733, 484] width 462 height 48
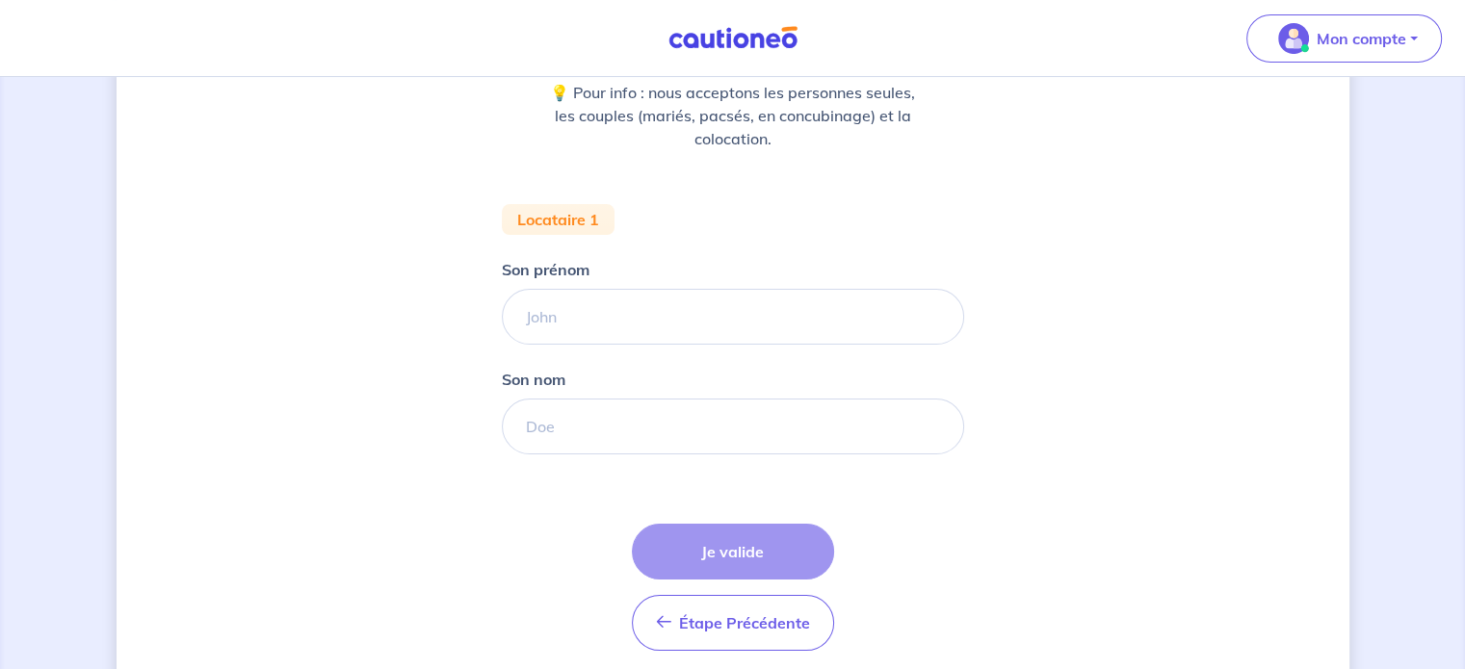
scroll to position [266, 0]
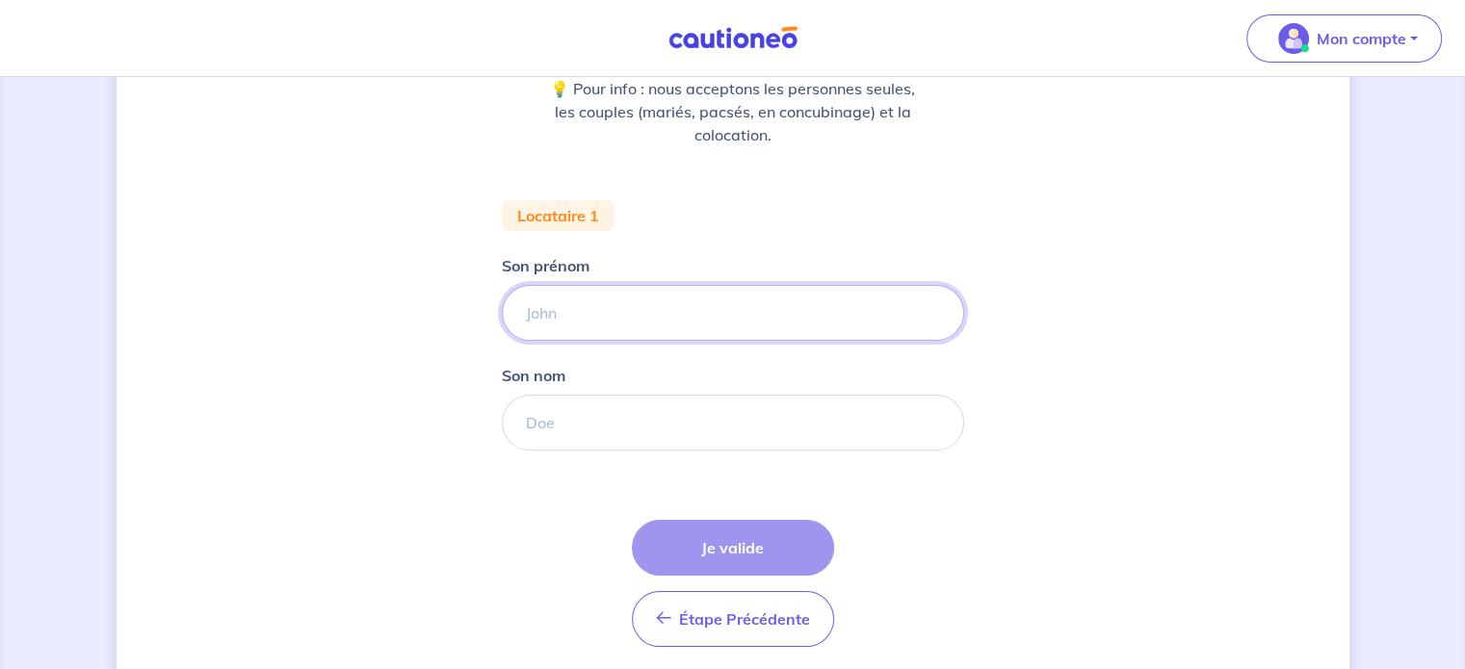
click at [683, 323] on input "Son prénom" at bounding box center [733, 313] width 462 height 56
type input "Jérôme"
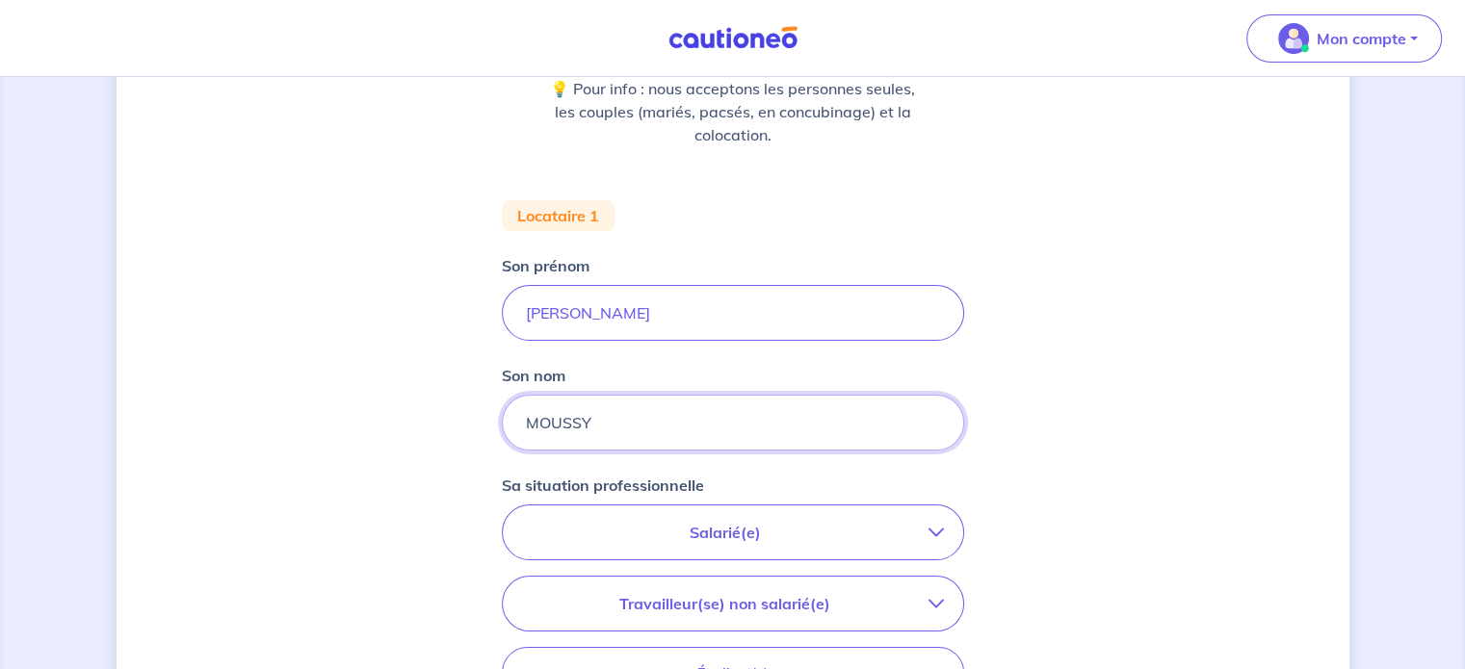
type input "MOUSSY"
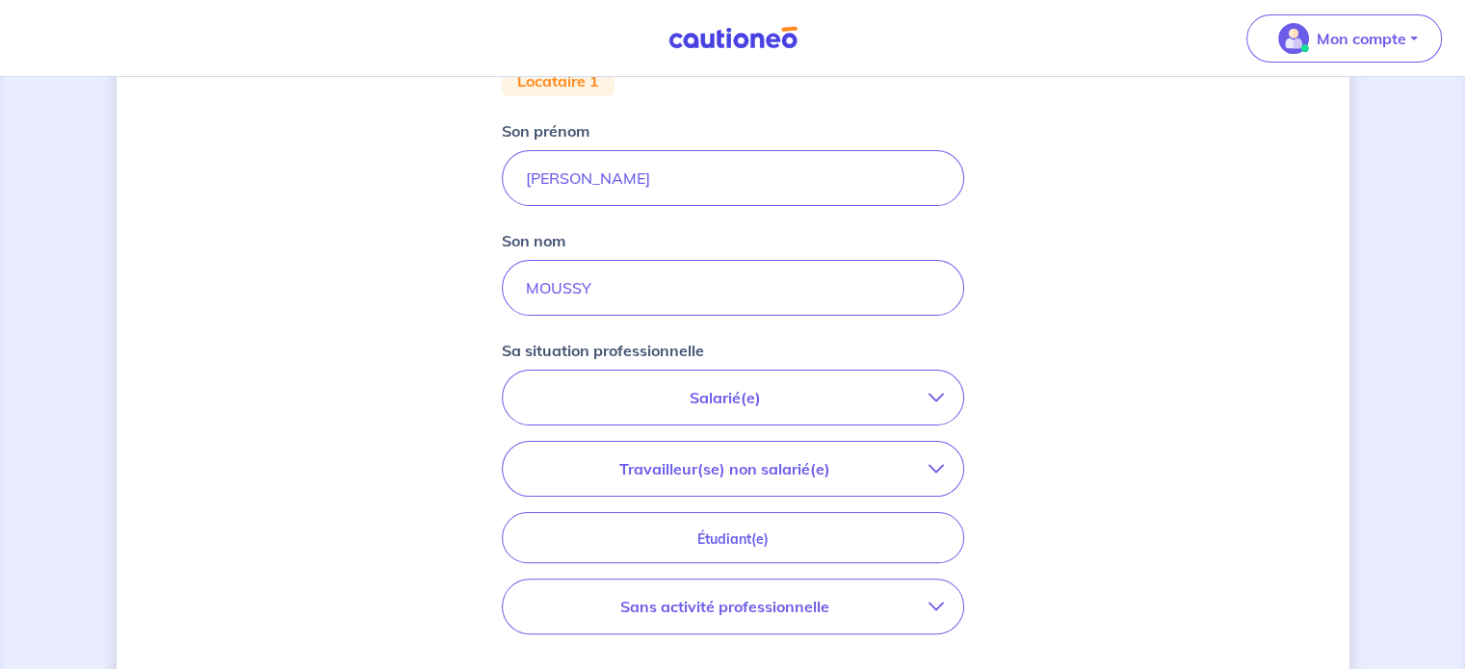
scroll to position [408, 0]
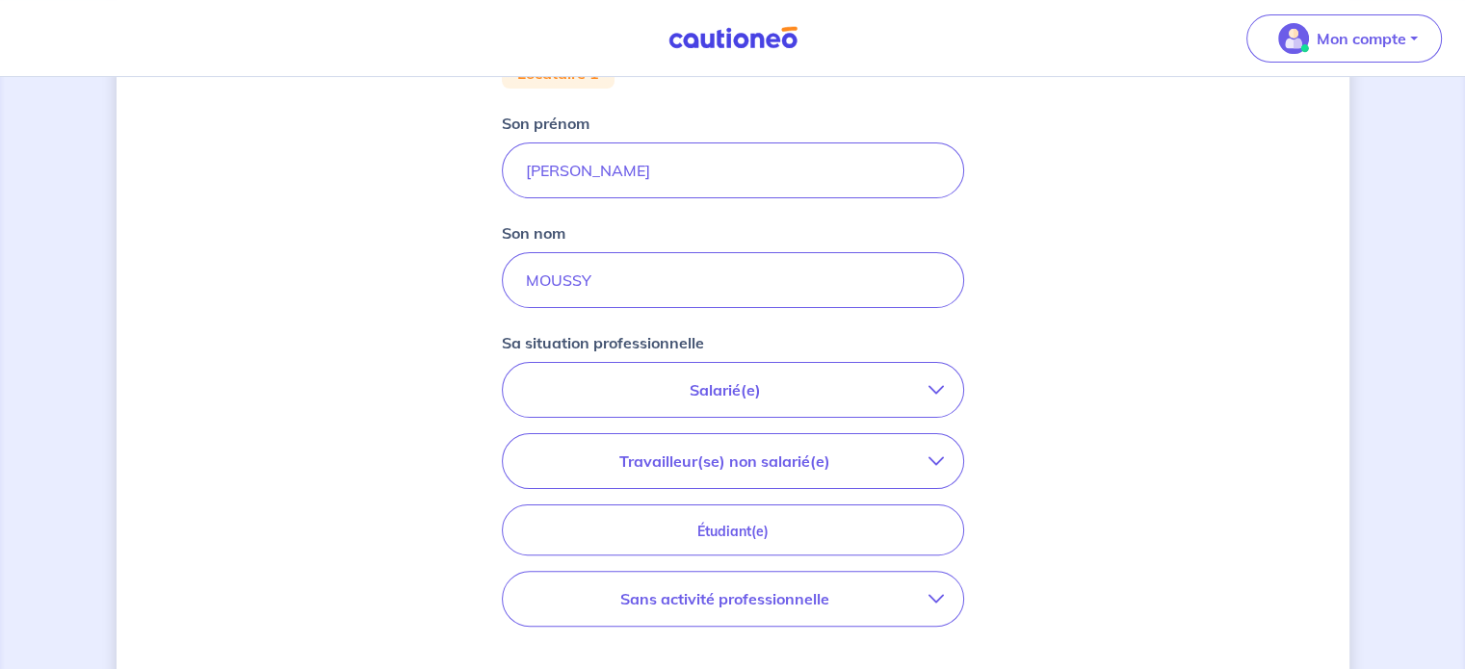
click at [729, 363] on button "Salarié(e)" at bounding box center [733, 390] width 460 height 54
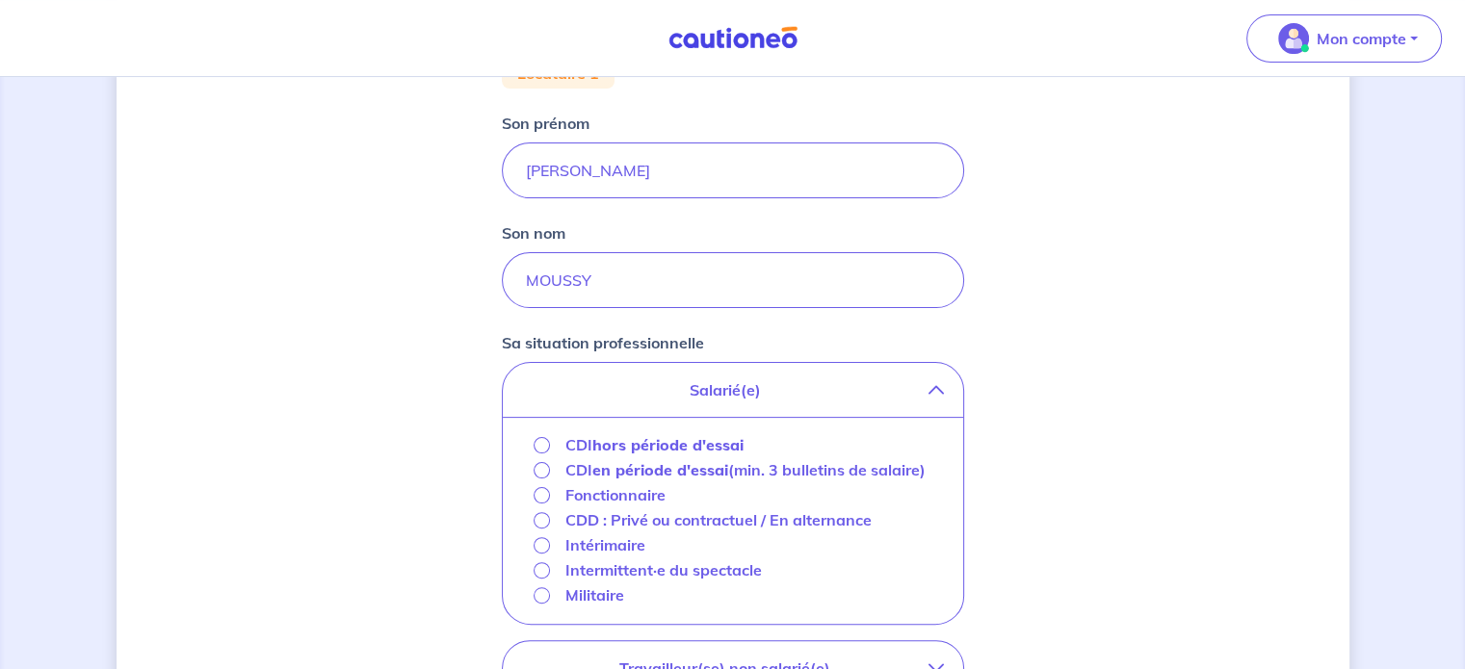
click at [655, 450] on strong "hors période d'essai" at bounding box center [667, 444] width 151 height 19
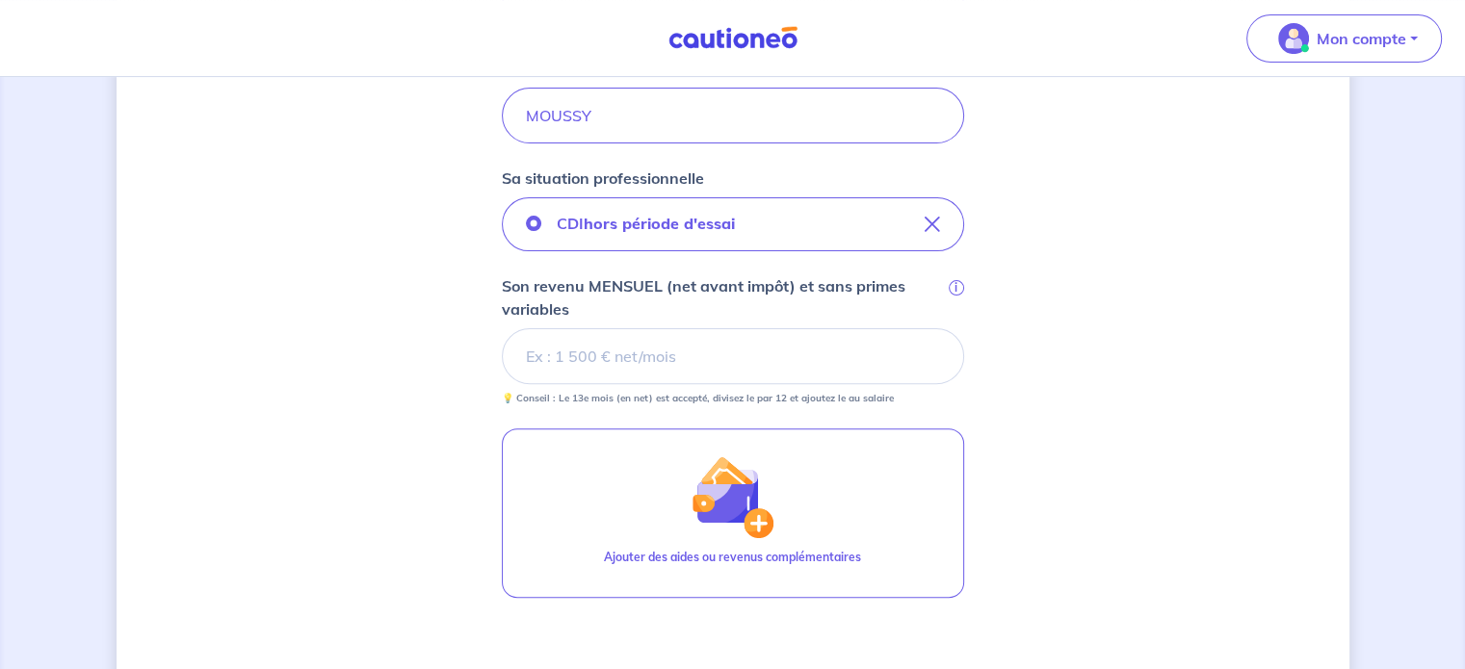
scroll to position [574, 0]
click at [743, 335] on input "Son revenu MENSUEL (net avant impôt) et sans primes variables i" at bounding box center [733, 356] width 462 height 56
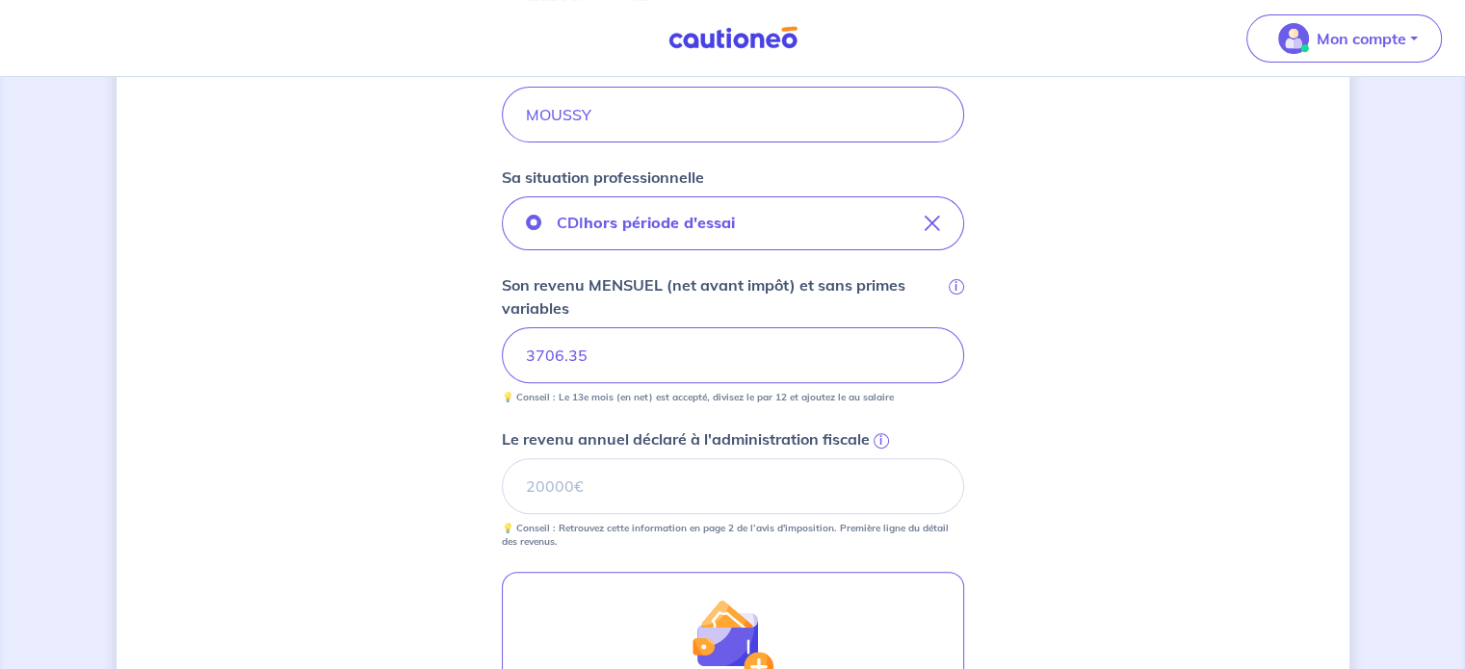
click at [638, 340] on input "3706.35" at bounding box center [733, 356] width 462 height 56
click at [563, 501] on input "Le revenu annuel déclaré à l'administration fiscale i" at bounding box center [733, 487] width 462 height 56
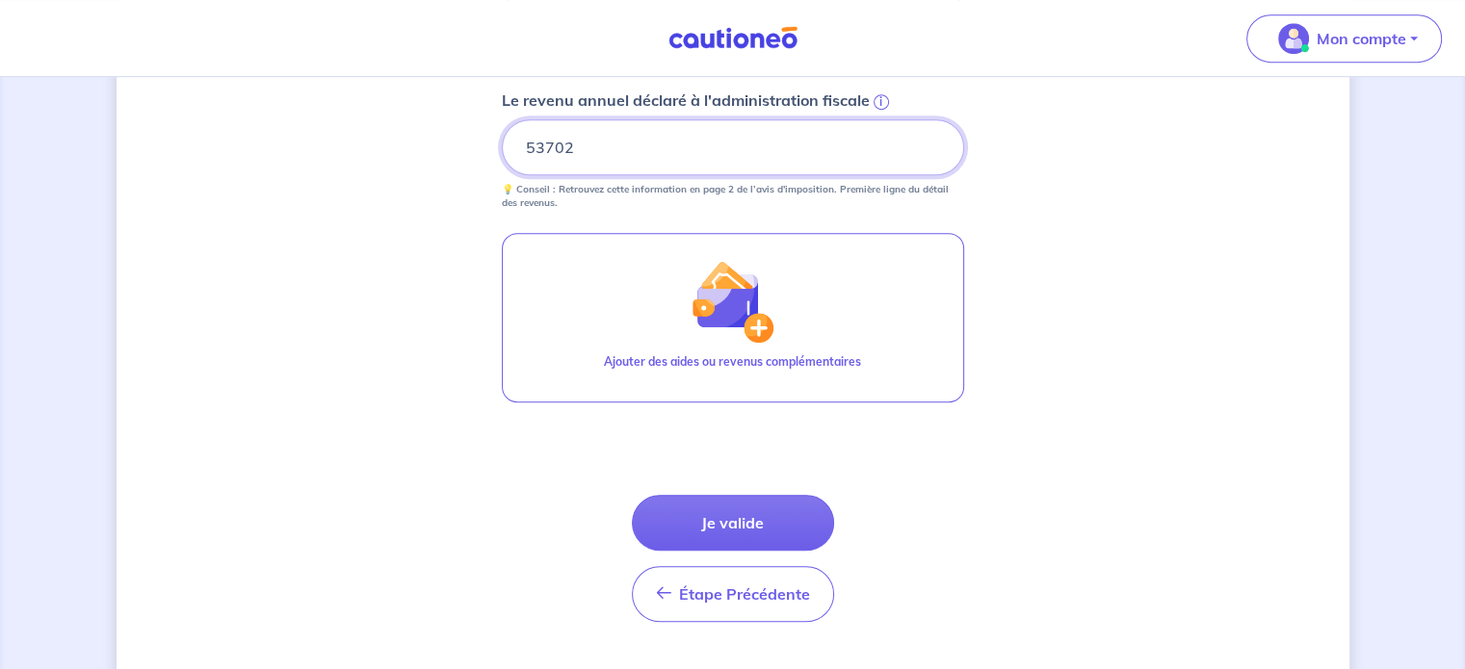
scroll to position [951, 0]
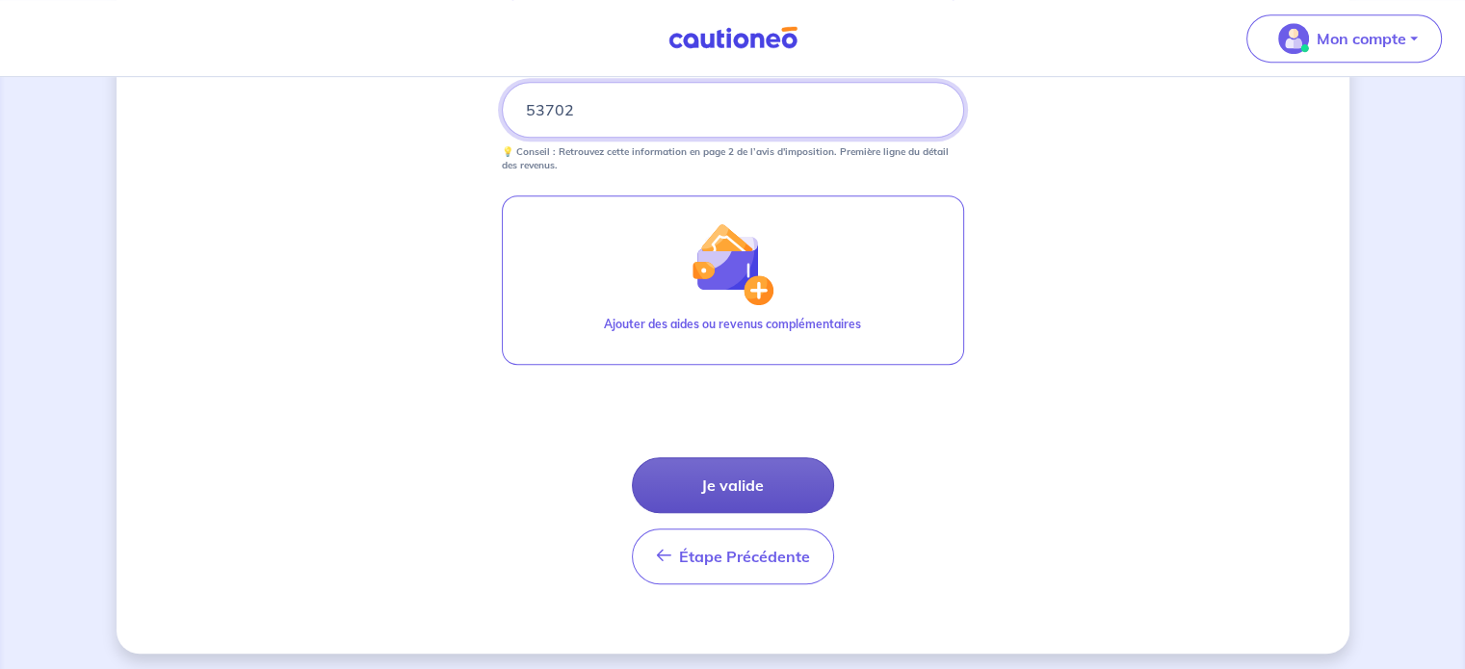
type input "53702"
click at [779, 492] on button "Je valide" at bounding box center [733, 486] width 202 height 56
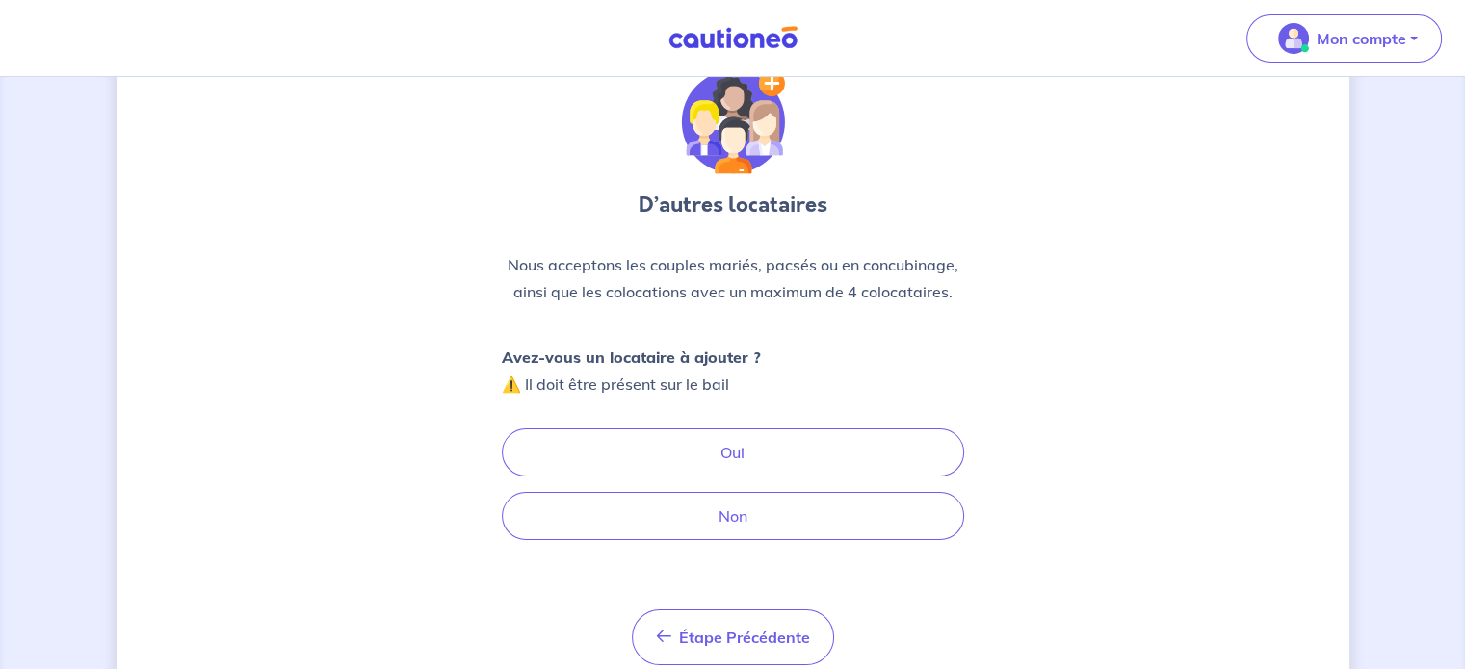
scroll to position [77, 0]
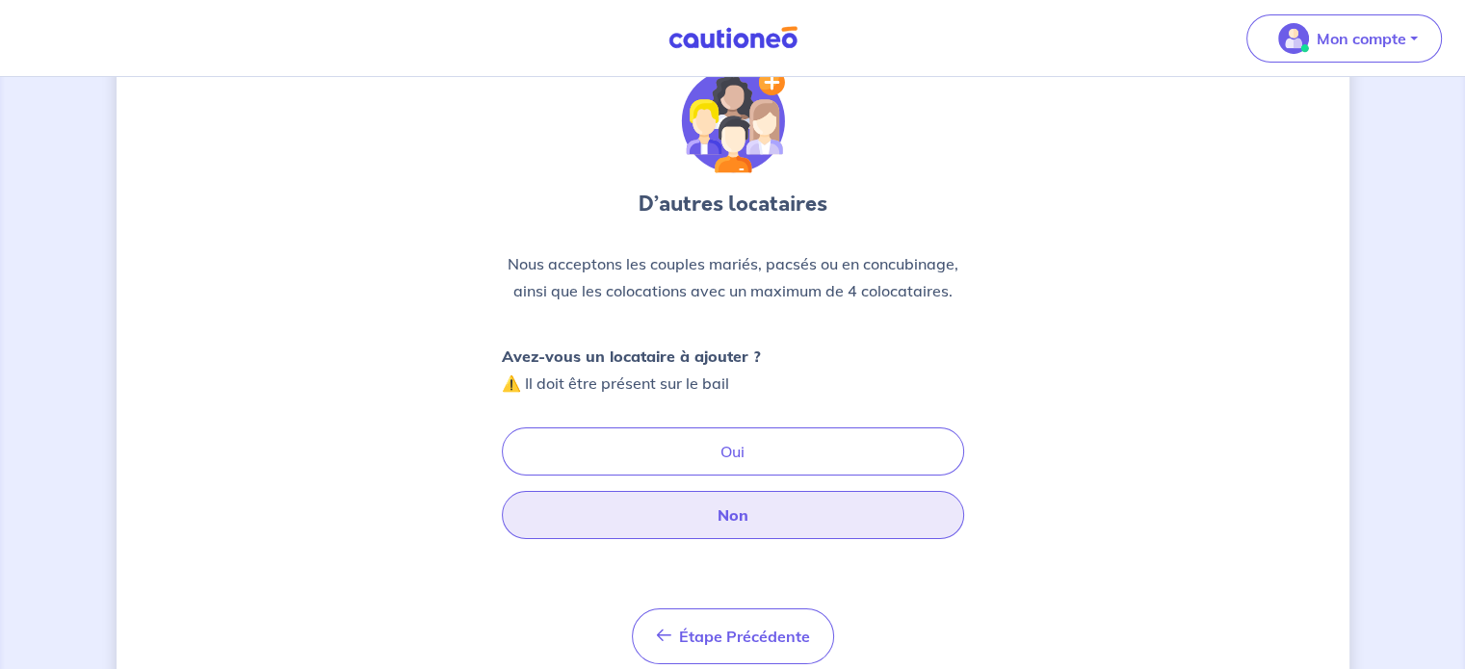
click at [739, 511] on button "Non" at bounding box center [733, 515] width 462 height 48
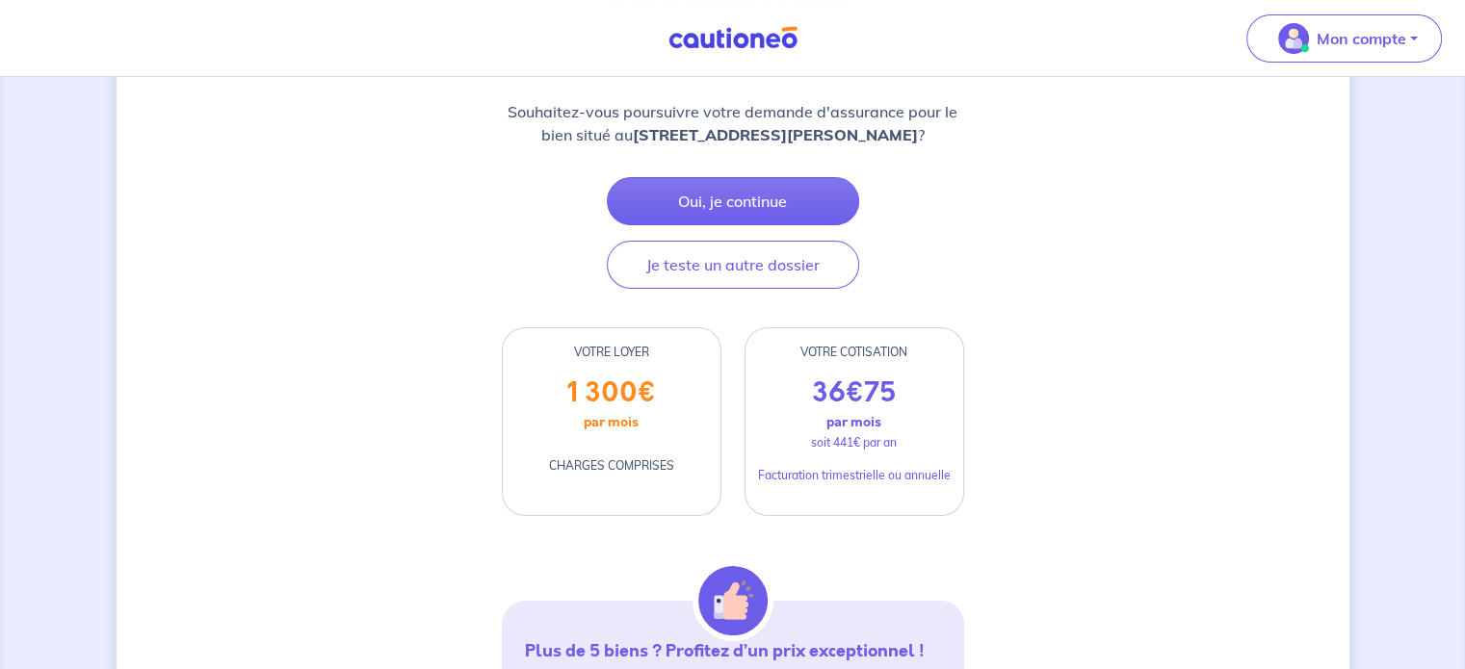
scroll to position [283, 0]
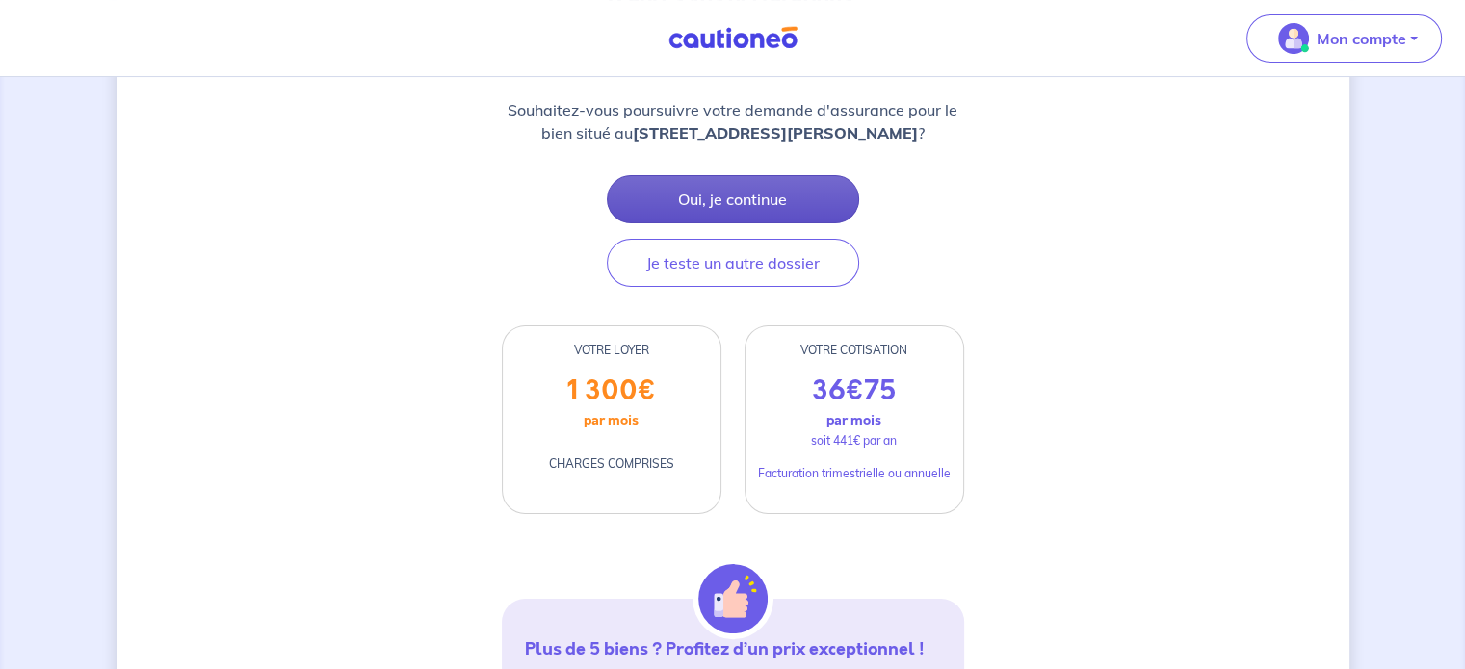
click at [773, 203] on button "Oui, je continue" at bounding box center [733, 199] width 252 height 48
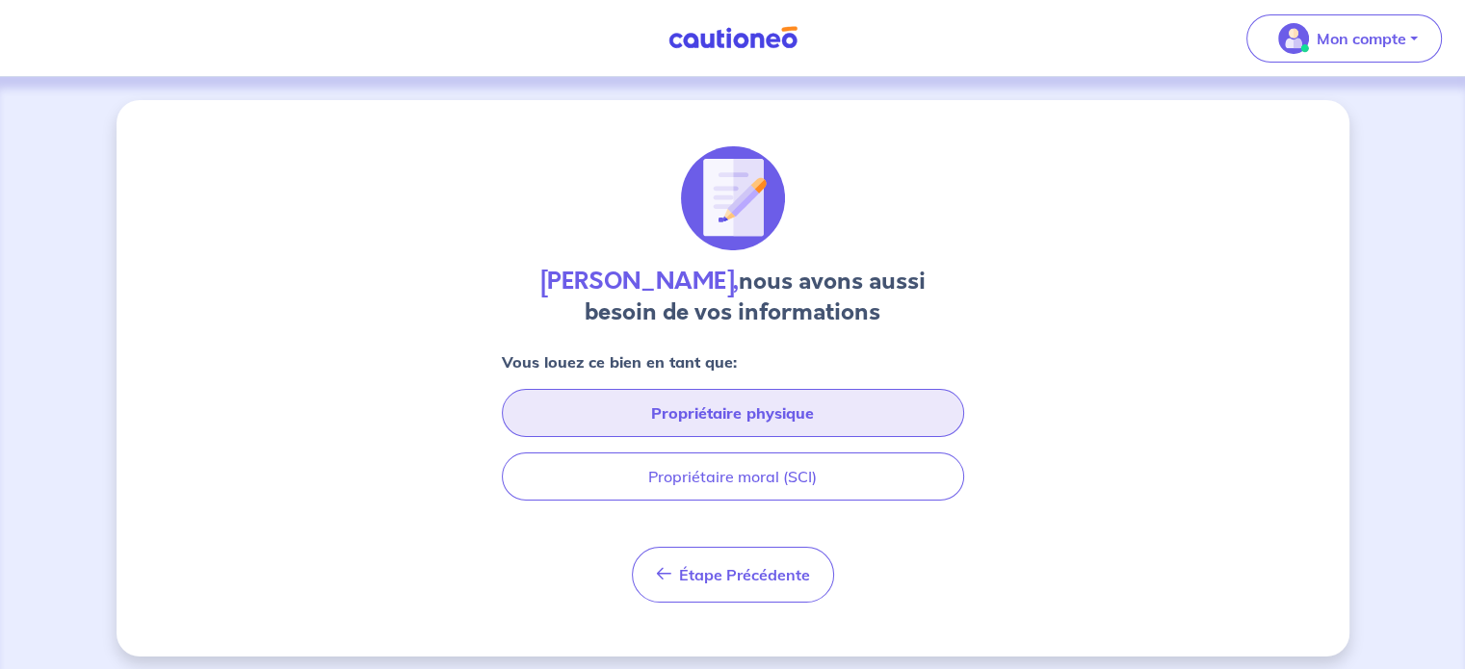
click at [824, 411] on button "Propriétaire physique" at bounding box center [733, 413] width 462 height 48
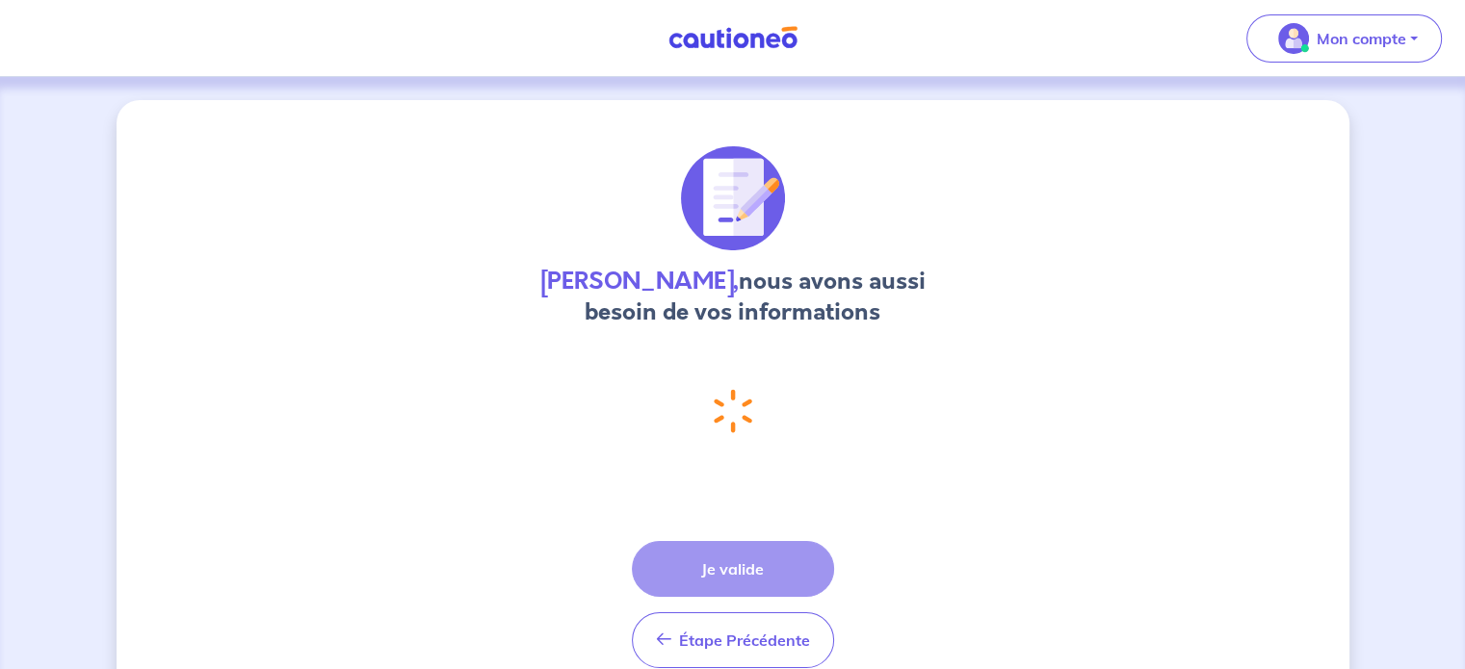
select select "FR"
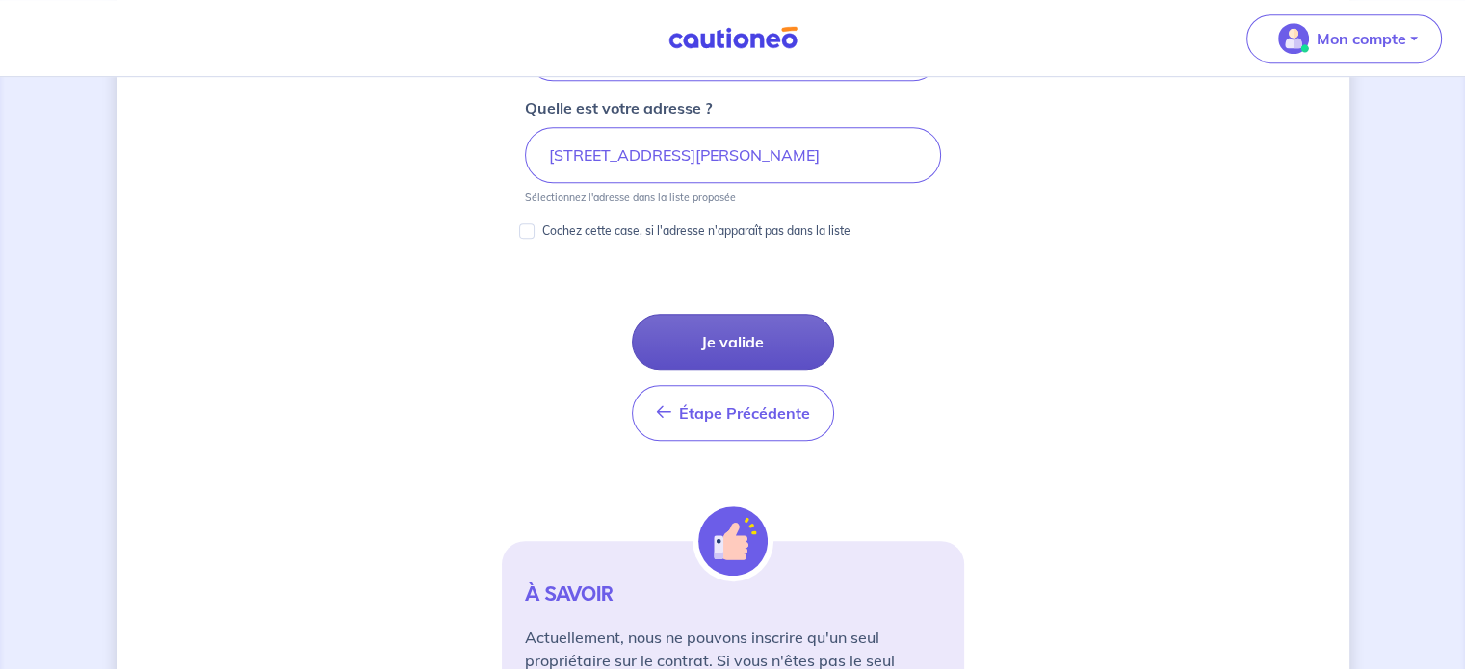
click at [737, 330] on button "Je valide" at bounding box center [733, 342] width 202 height 56
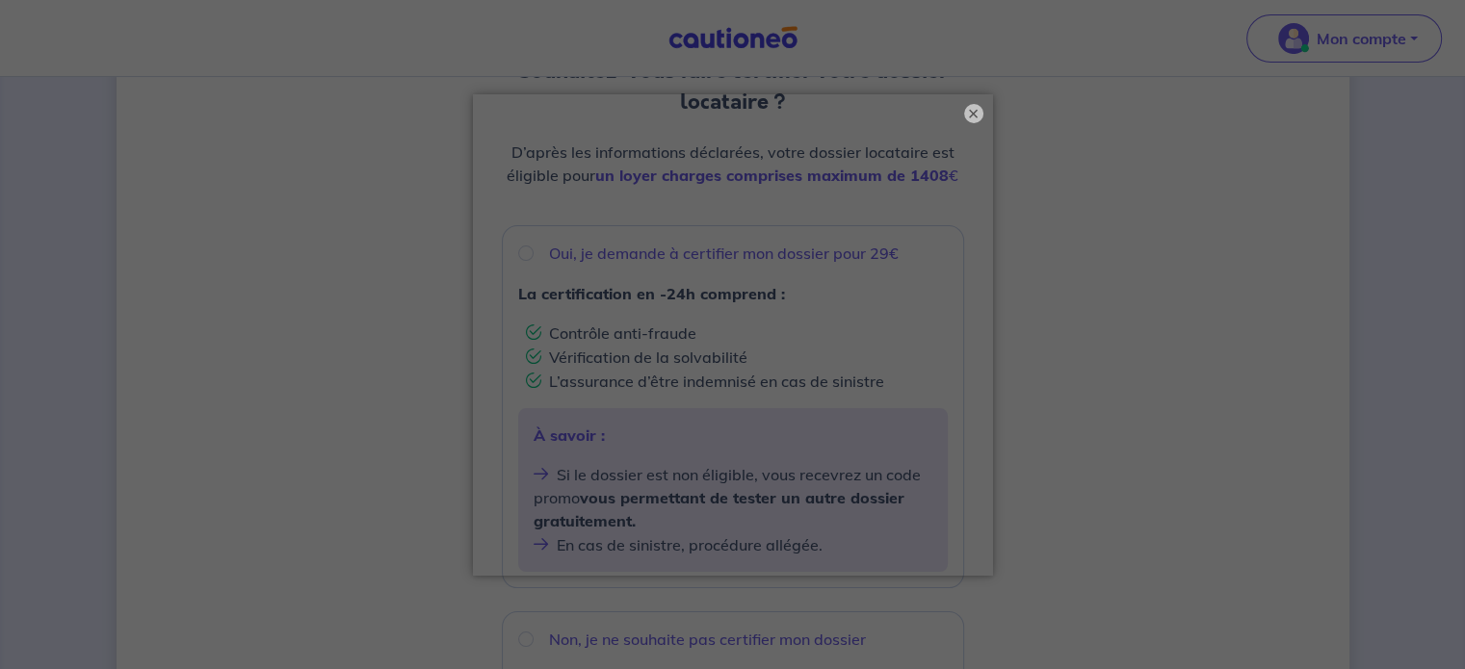
scroll to position [231, 0]
click at [974, 108] on button "×" at bounding box center [973, 113] width 23 height 23
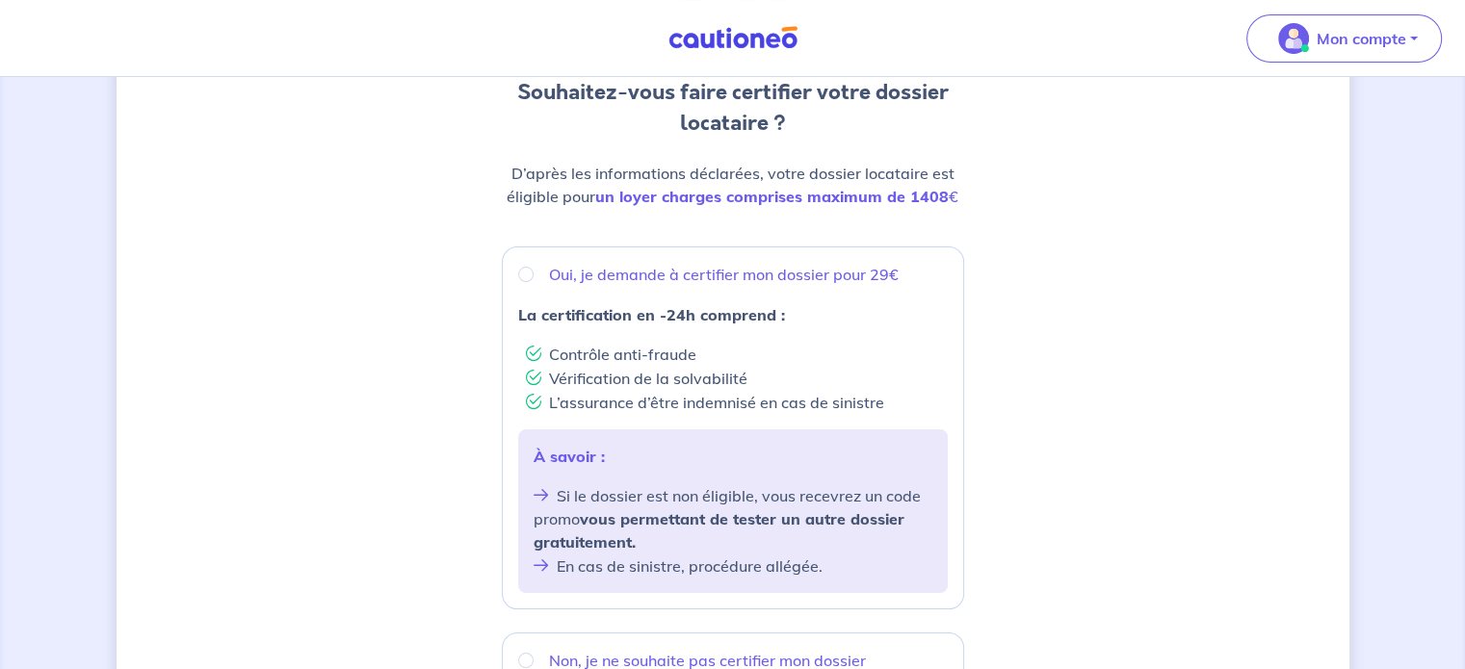
scroll to position [197, 0]
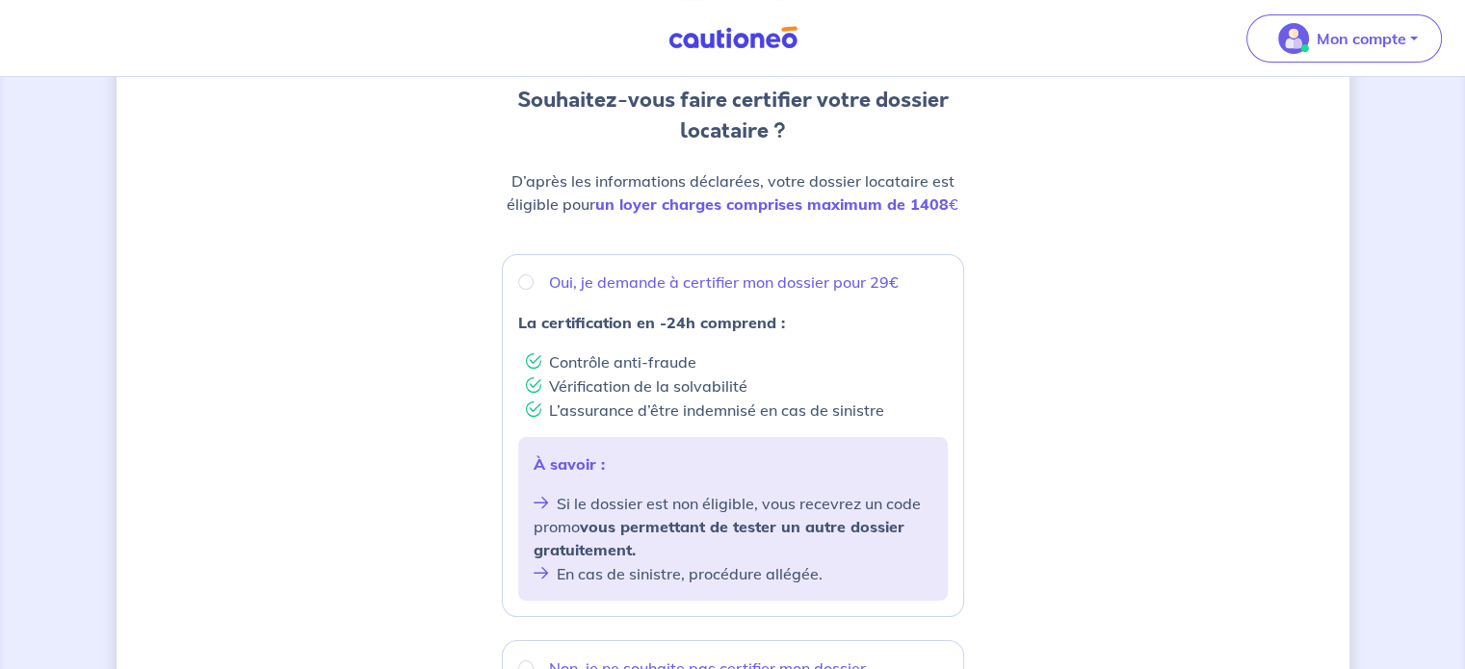
click at [853, 271] on p "Oui, je demande à certifier mon dossier pour 29€" at bounding box center [724, 282] width 350 height 23
click at [534, 275] on input "Oui, je demande à certifier mon dossier pour 29€" at bounding box center [525, 282] width 15 height 15
radio input "true"
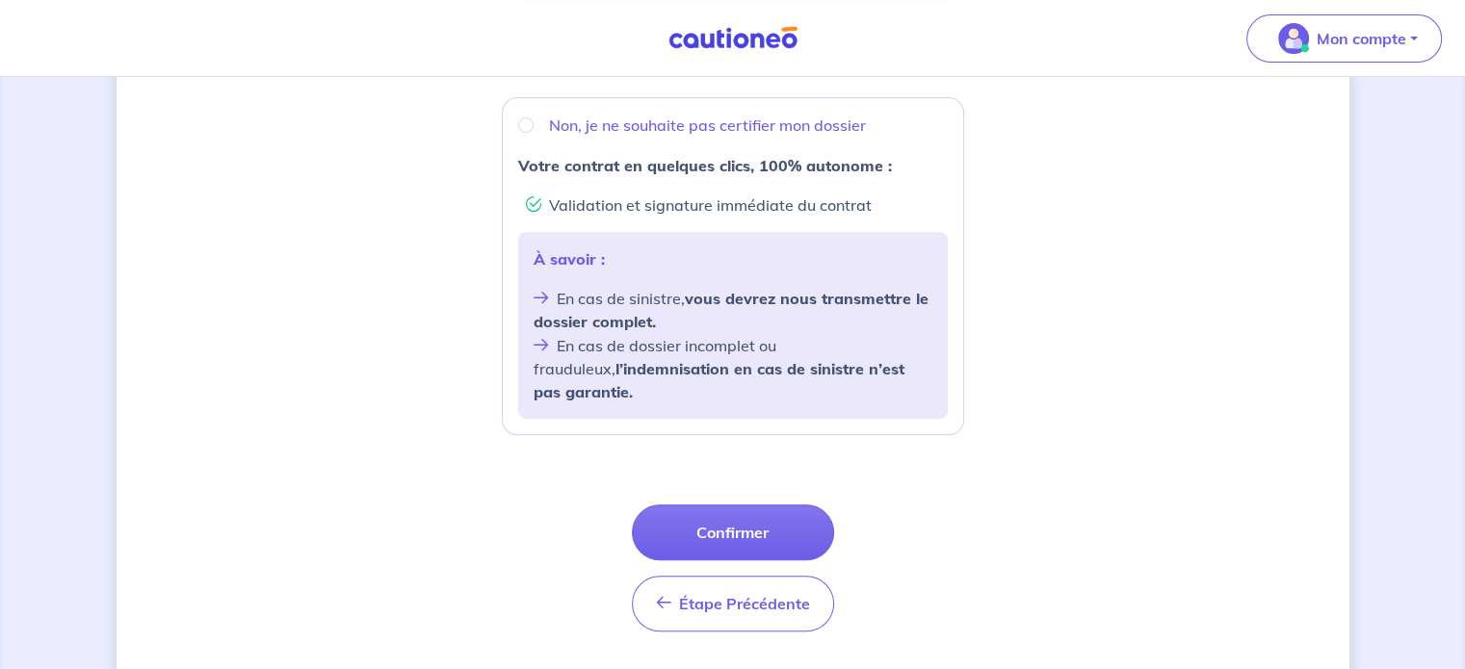
scroll to position [771, 0]
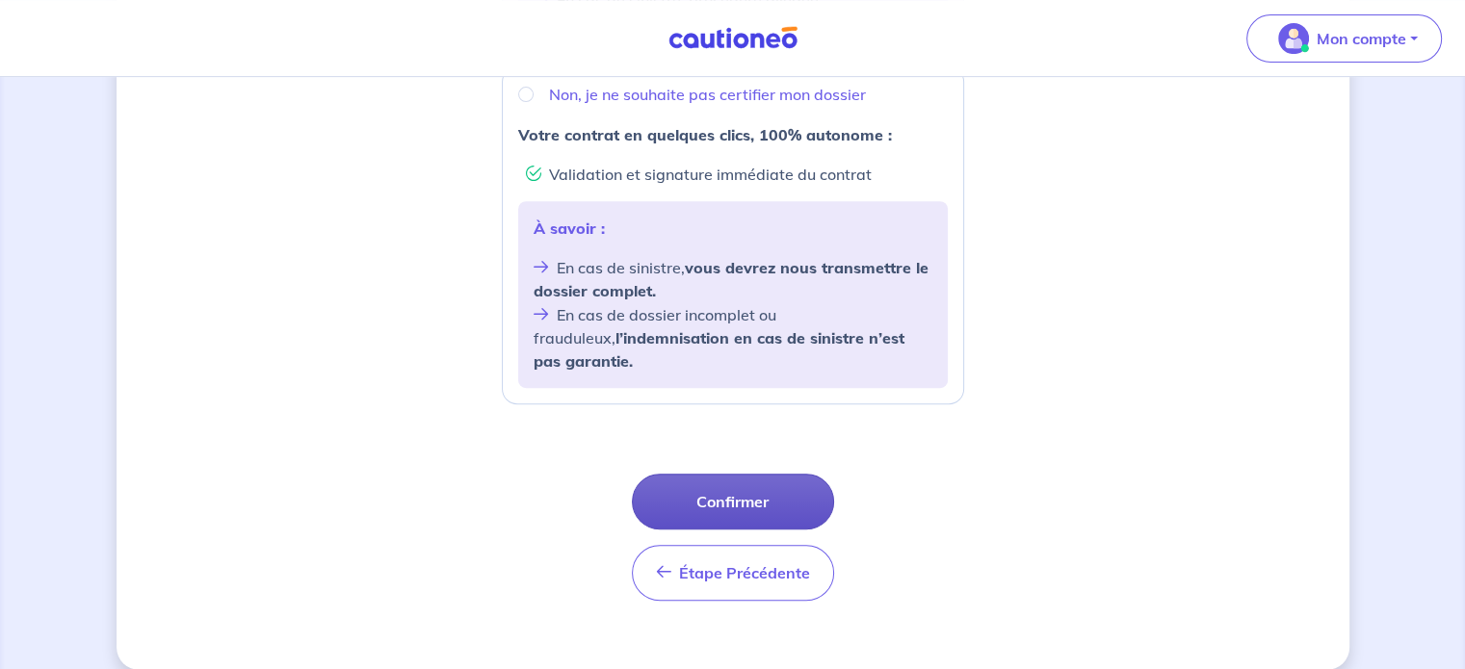
click at [763, 474] on button "Confirmer" at bounding box center [733, 502] width 202 height 56
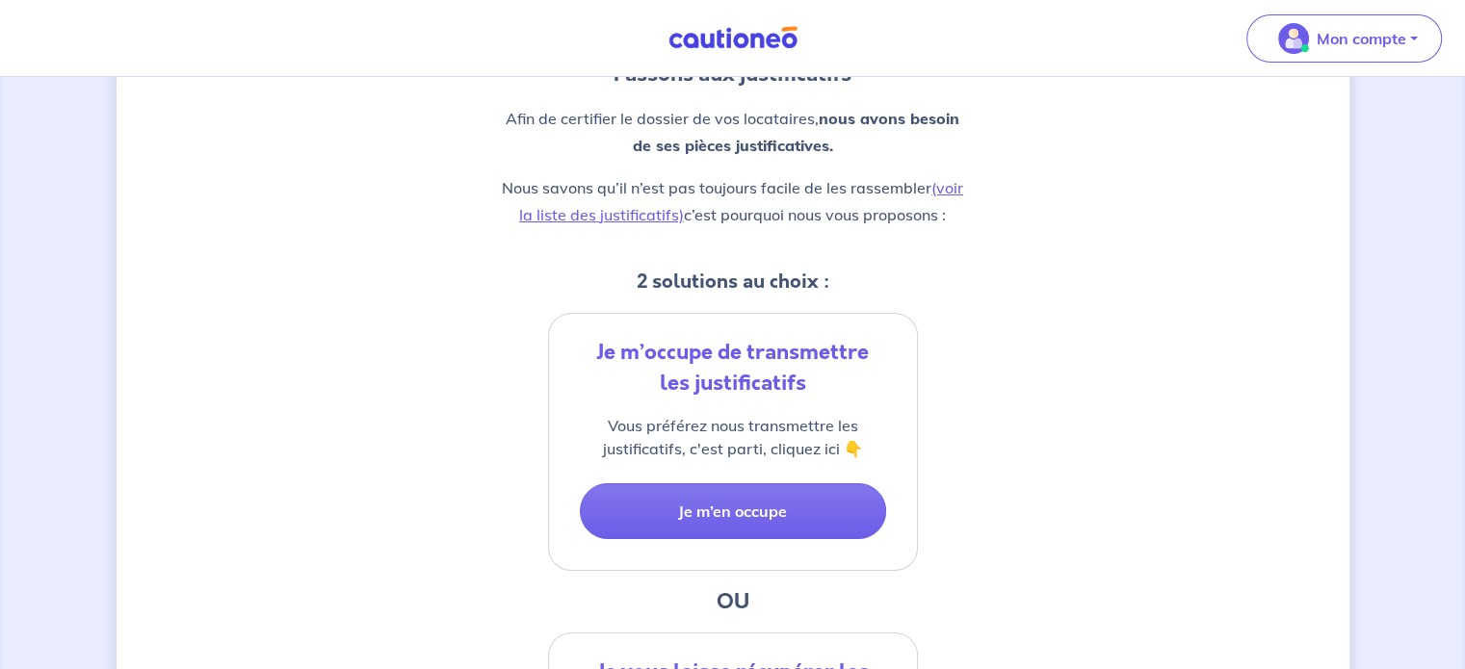
scroll to position [227, 0]
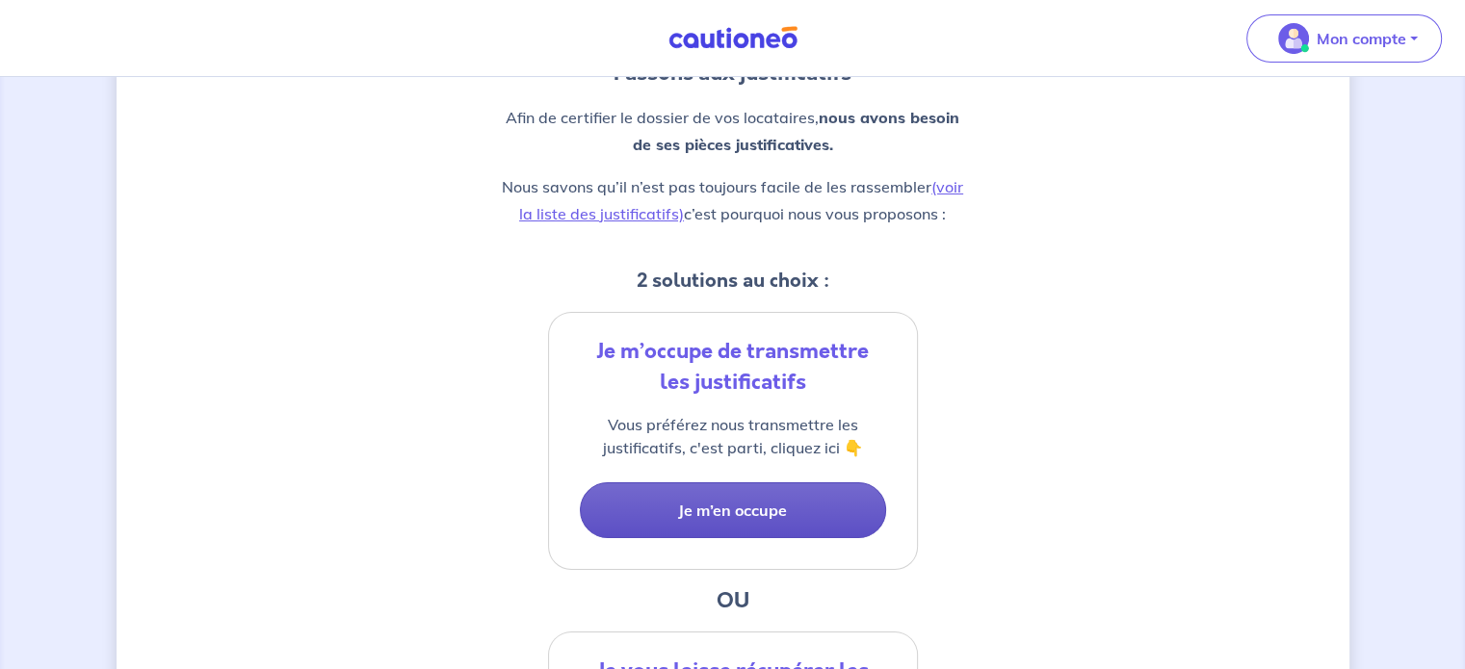
click at [755, 491] on button "Je m’en occupe" at bounding box center [733, 511] width 306 height 56
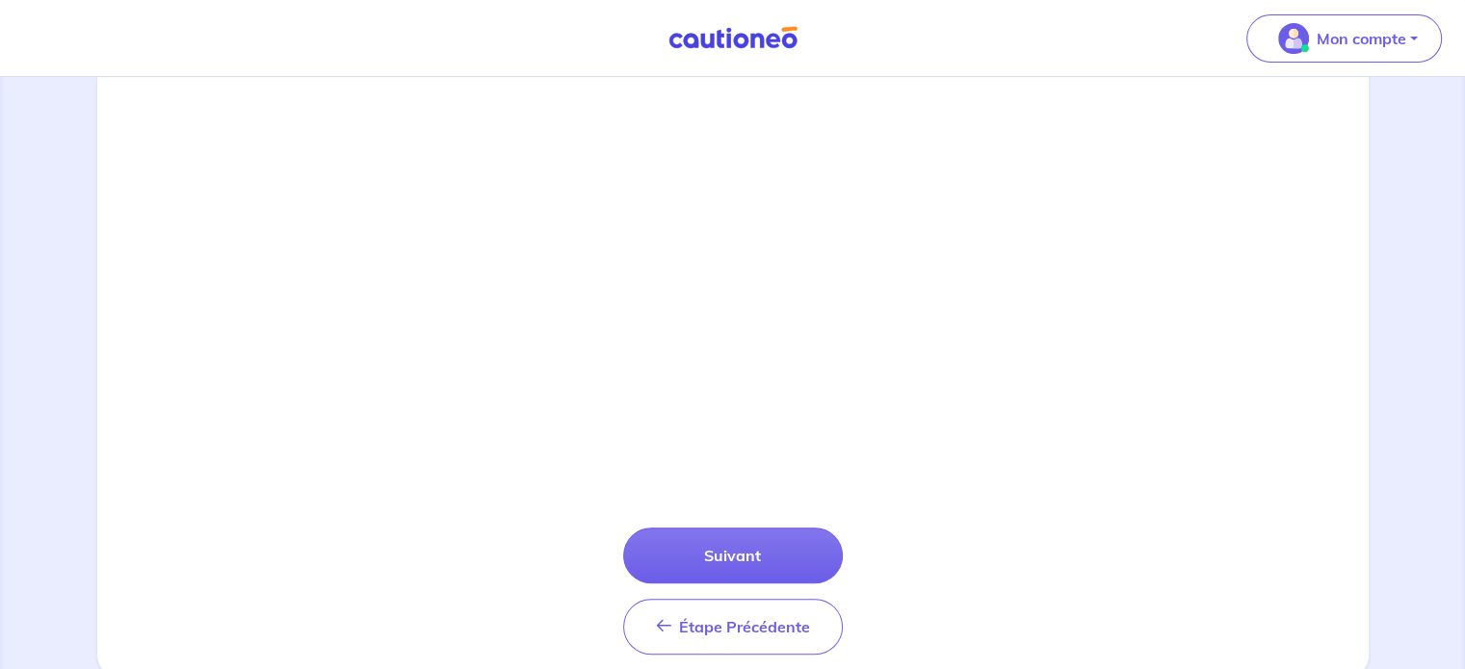
scroll to position [657, 0]
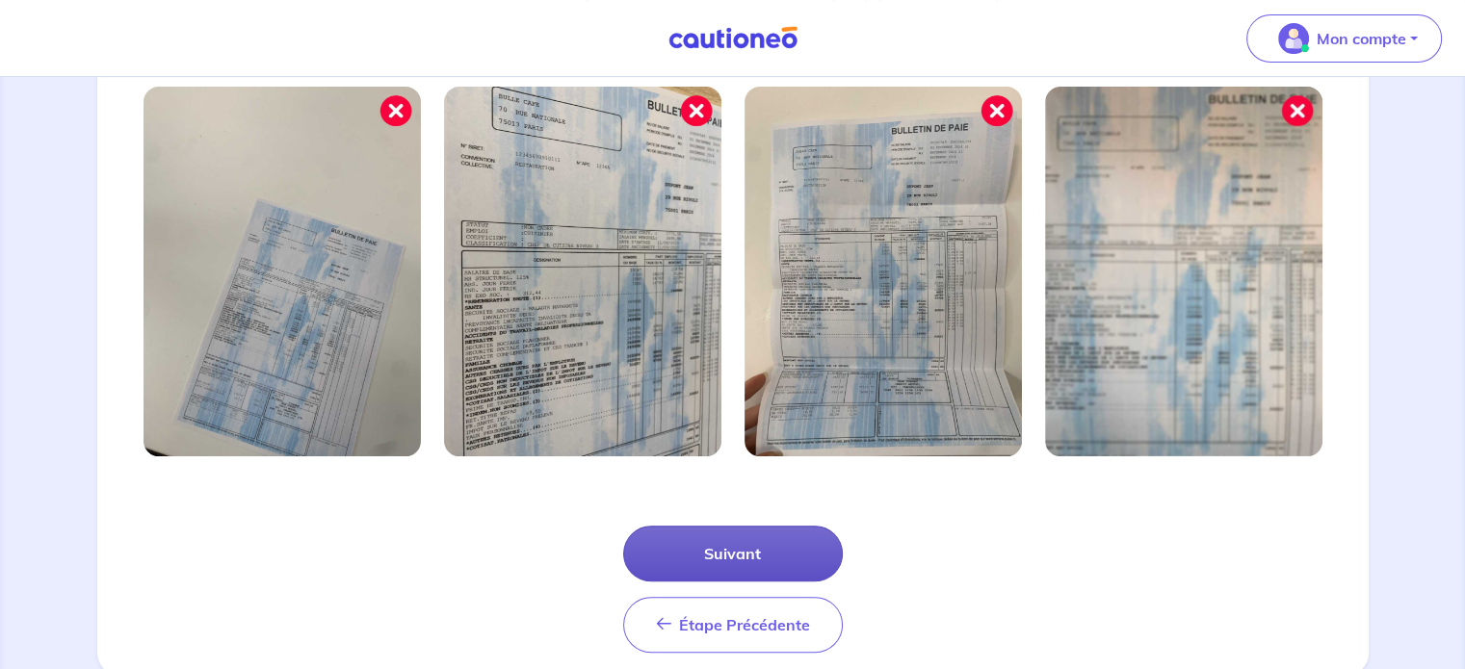
click at [750, 535] on button "Suivant" at bounding box center [733, 554] width 220 height 56
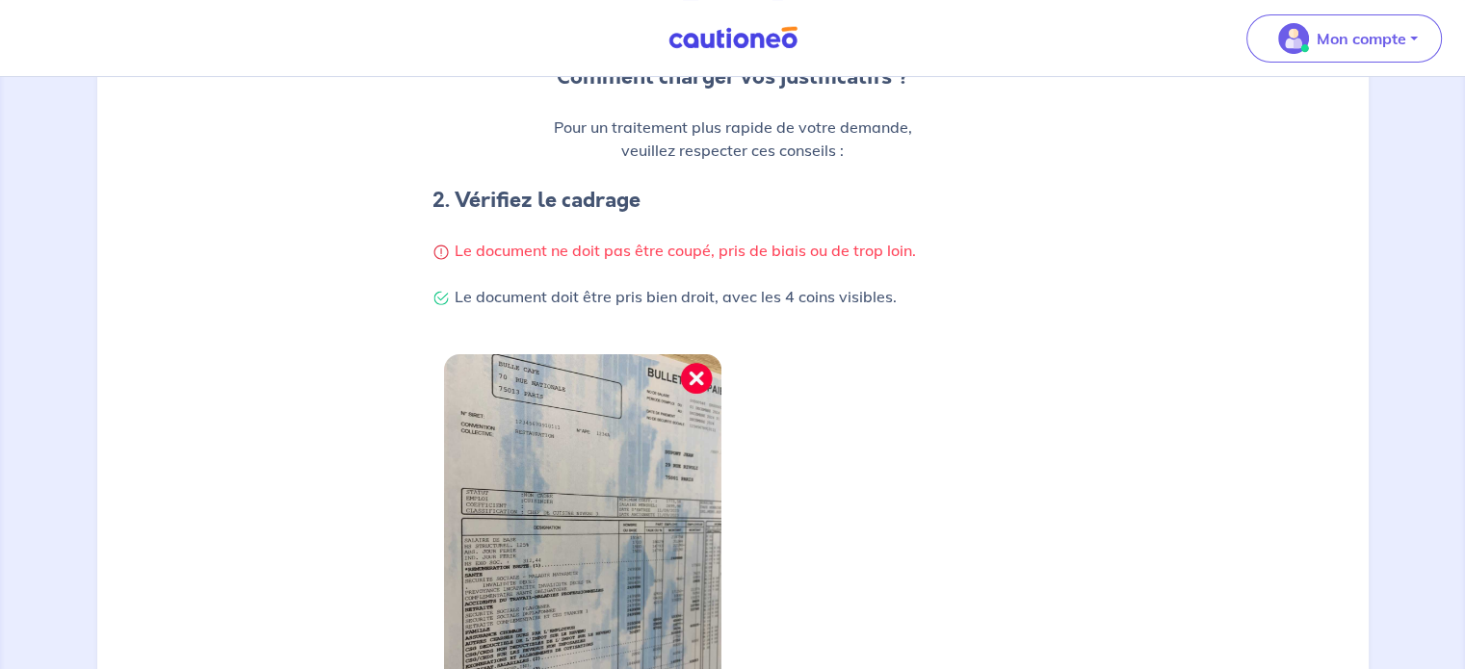
scroll to position [616, 0]
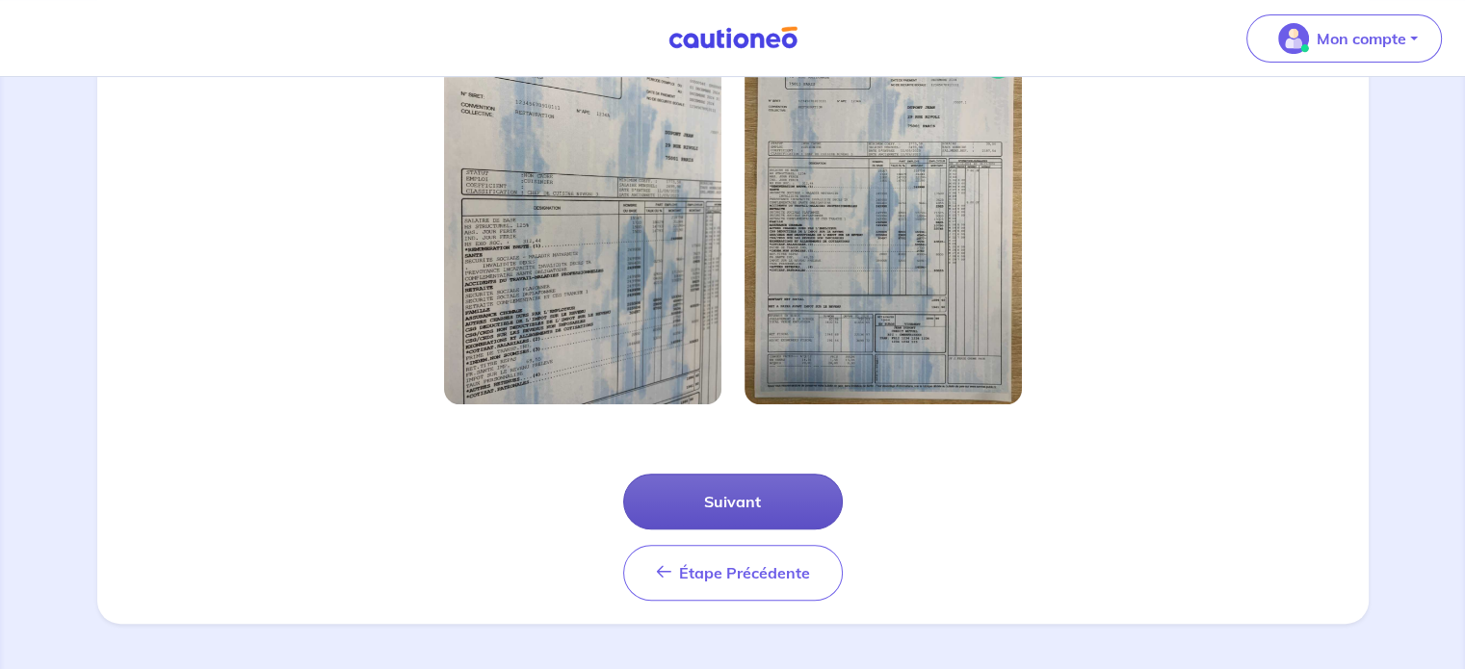
click at [740, 507] on button "Suivant" at bounding box center [733, 502] width 220 height 56
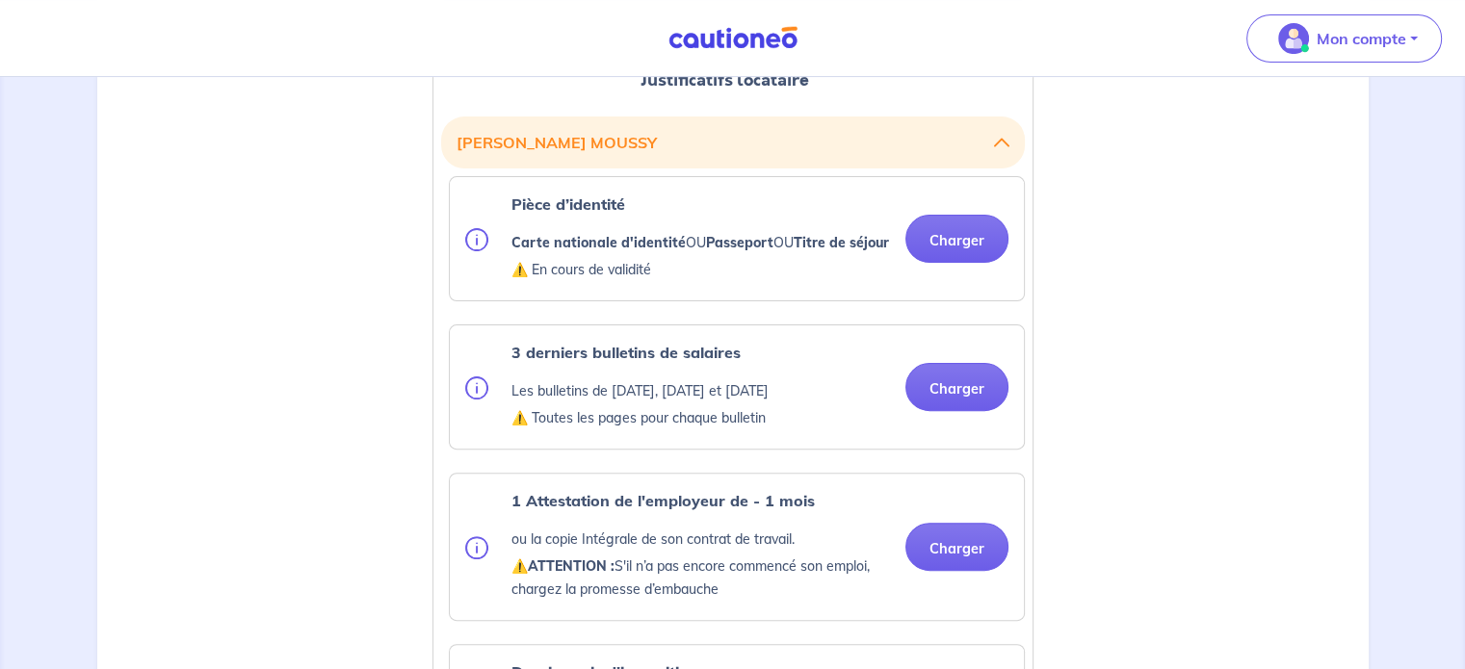
scroll to position [555, 0]
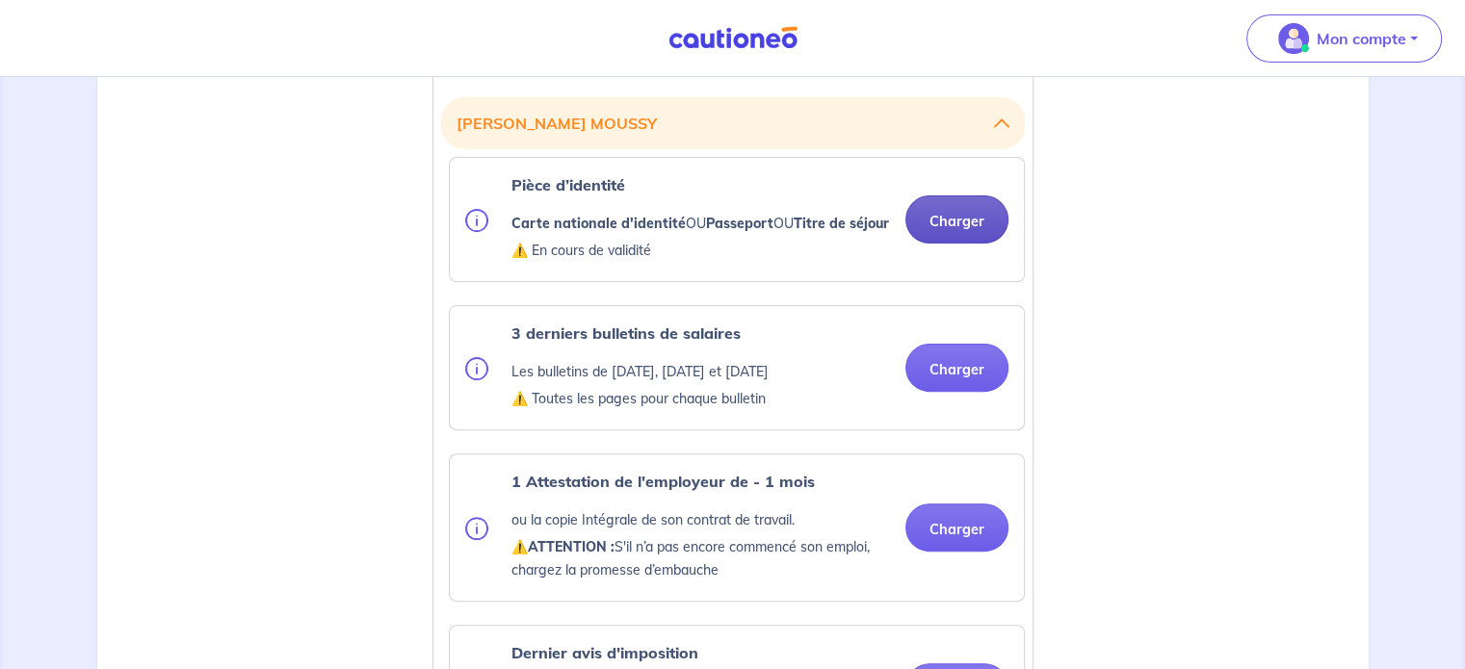
click at [955, 244] on button "Charger" at bounding box center [956, 220] width 103 height 48
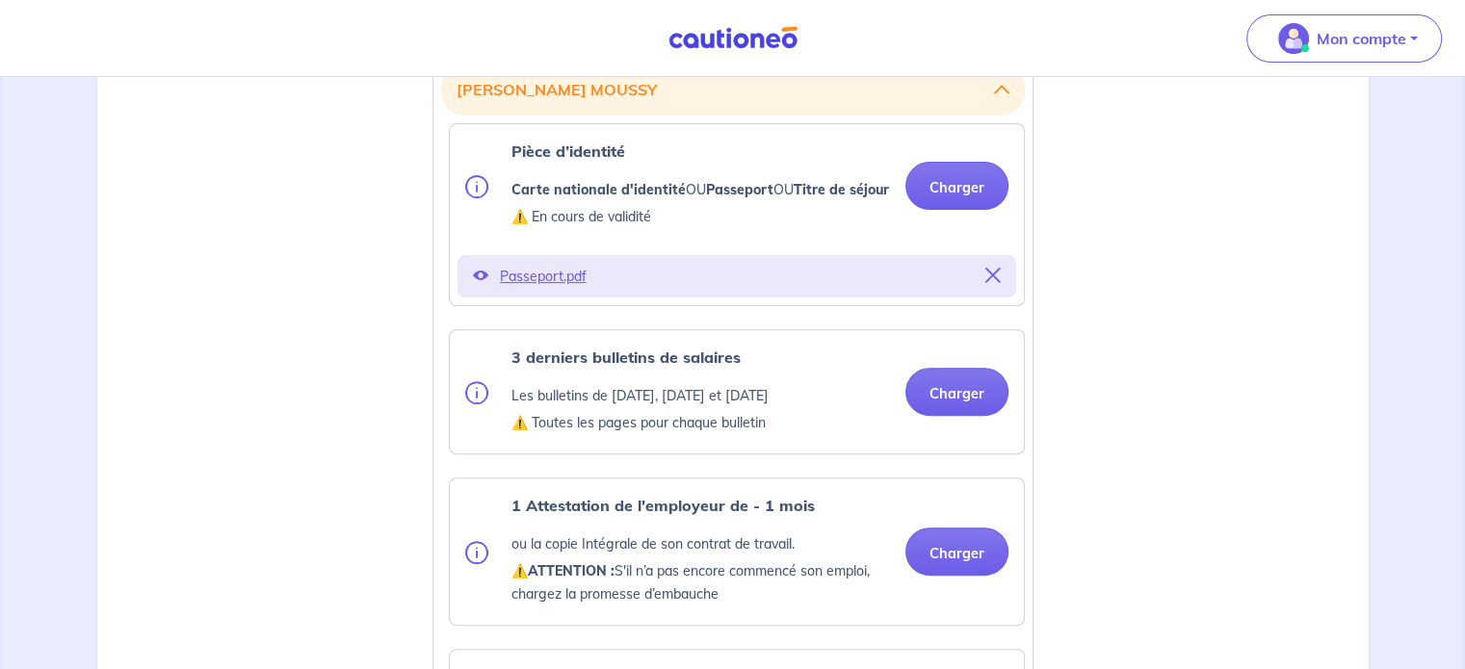
scroll to position [593, 0]
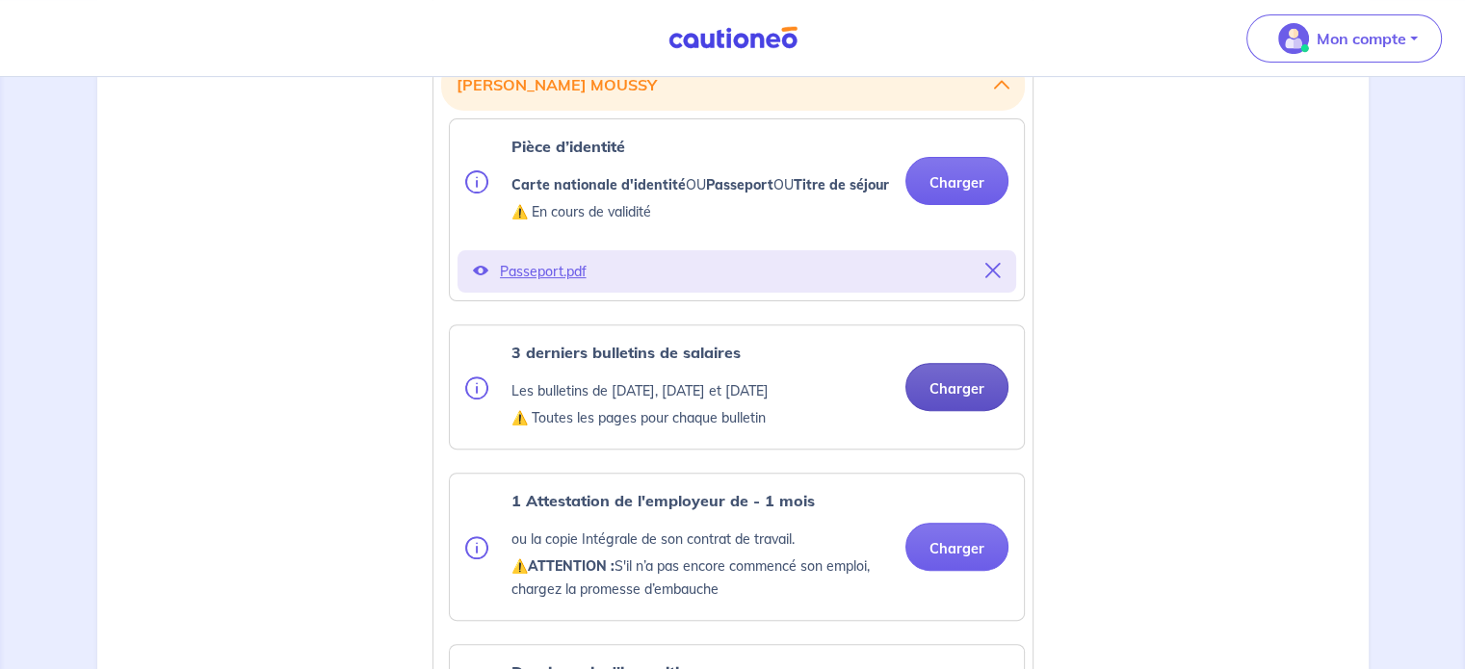
click at [953, 405] on button "Charger" at bounding box center [956, 387] width 103 height 48
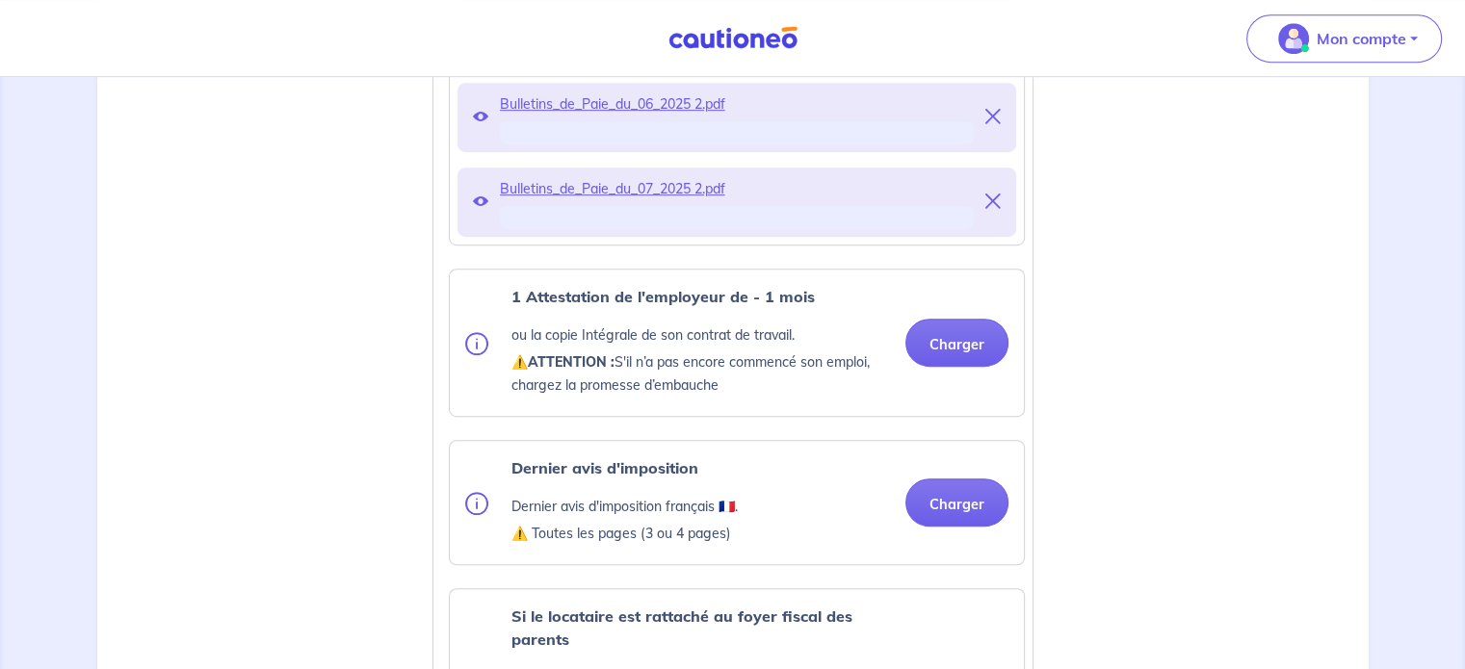
scroll to position [1067, 0]
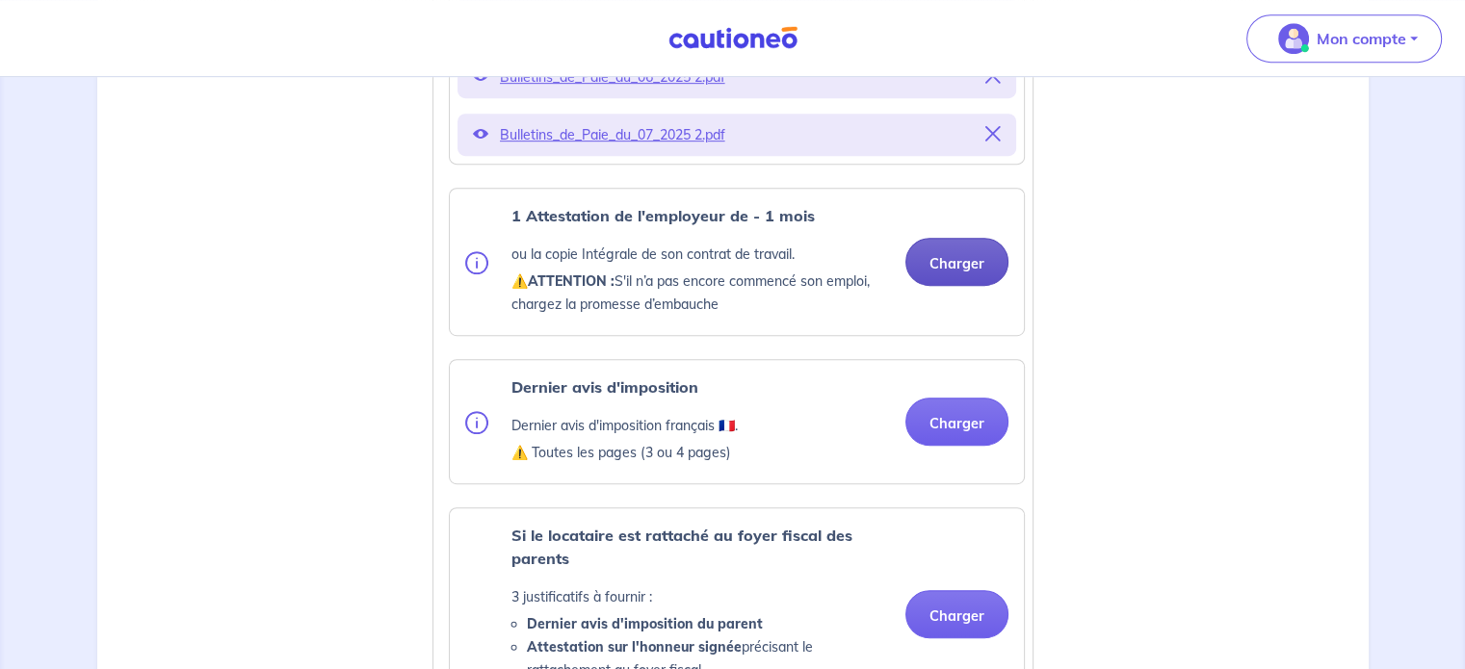
click at [926, 288] on div "1 Attestation de l'employeur de - 1 mois ou la copie Intégrale de son contrat d…" at bounding box center [737, 262] width 574 height 146
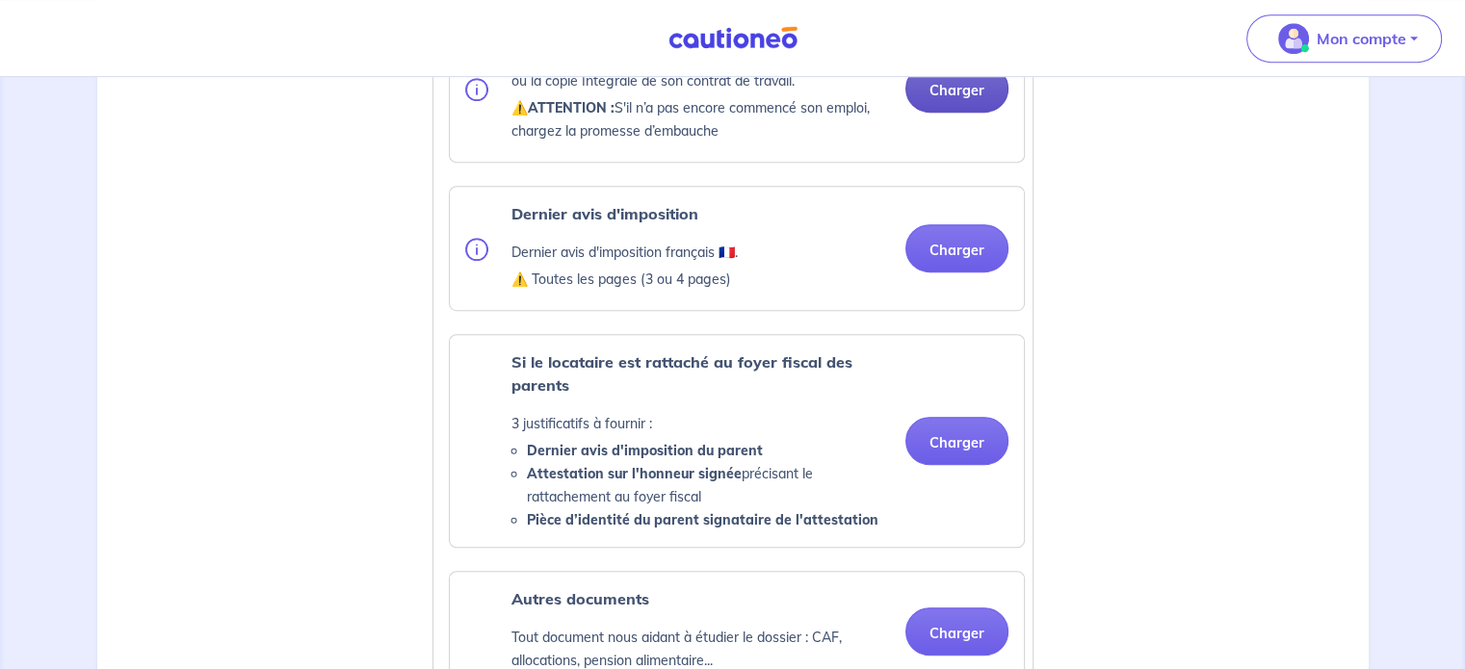
click at [953, 118] on ul "Pièce d’identité Carte nationale d'identité OU Passeport OU Titre de séjour ⚠️ …" at bounding box center [733, 299] width 584 height 1308
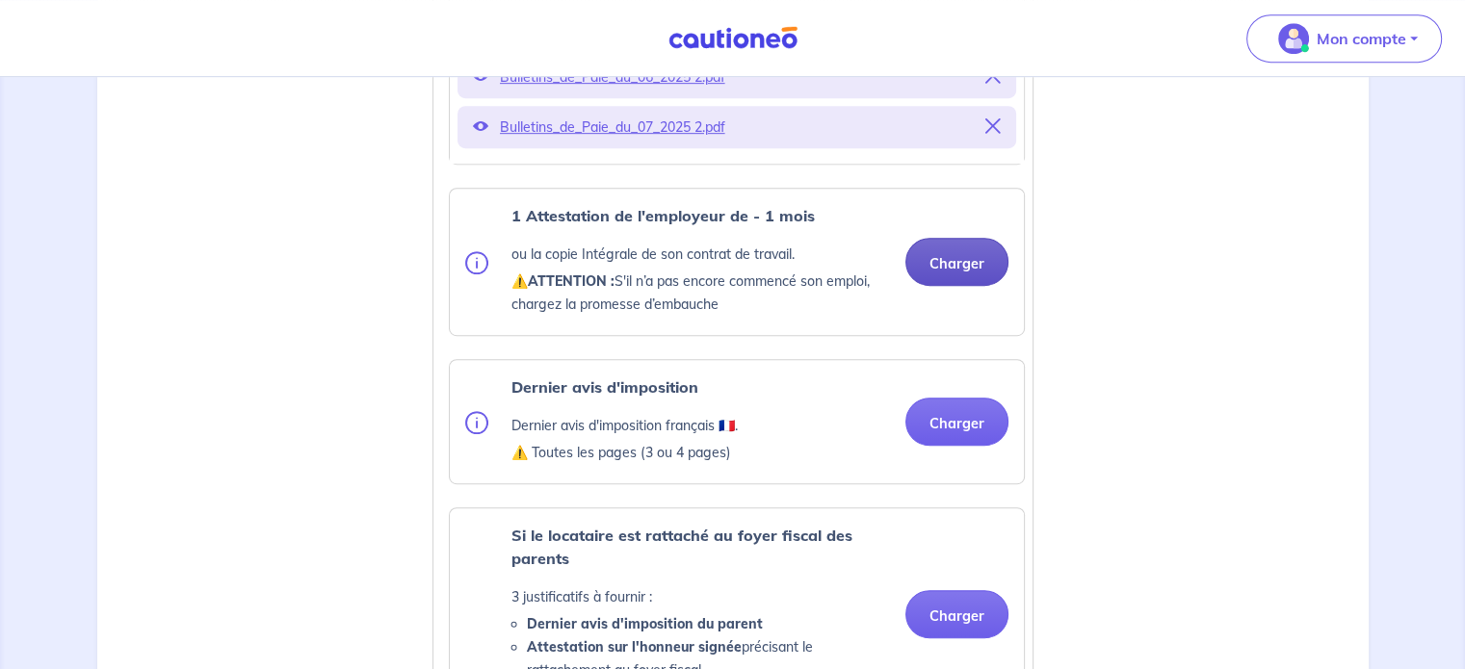
click at [970, 279] on button "Charger" at bounding box center [956, 262] width 103 height 48
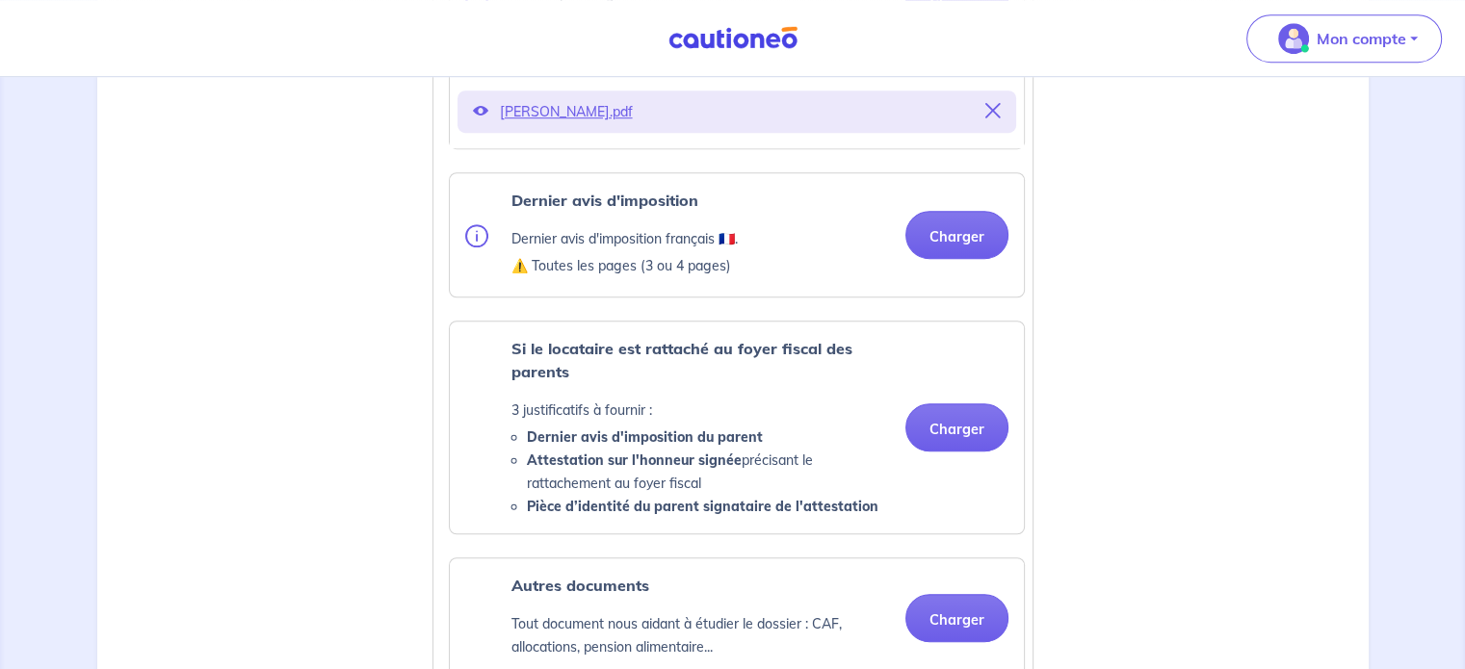
scroll to position [1329, 0]
click at [960, 257] on button "Charger" at bounding box center [956, 233] width 103 height 48
click at [967, 250] on button "Charger" at bounding box center [956, 233] width 103 height 48
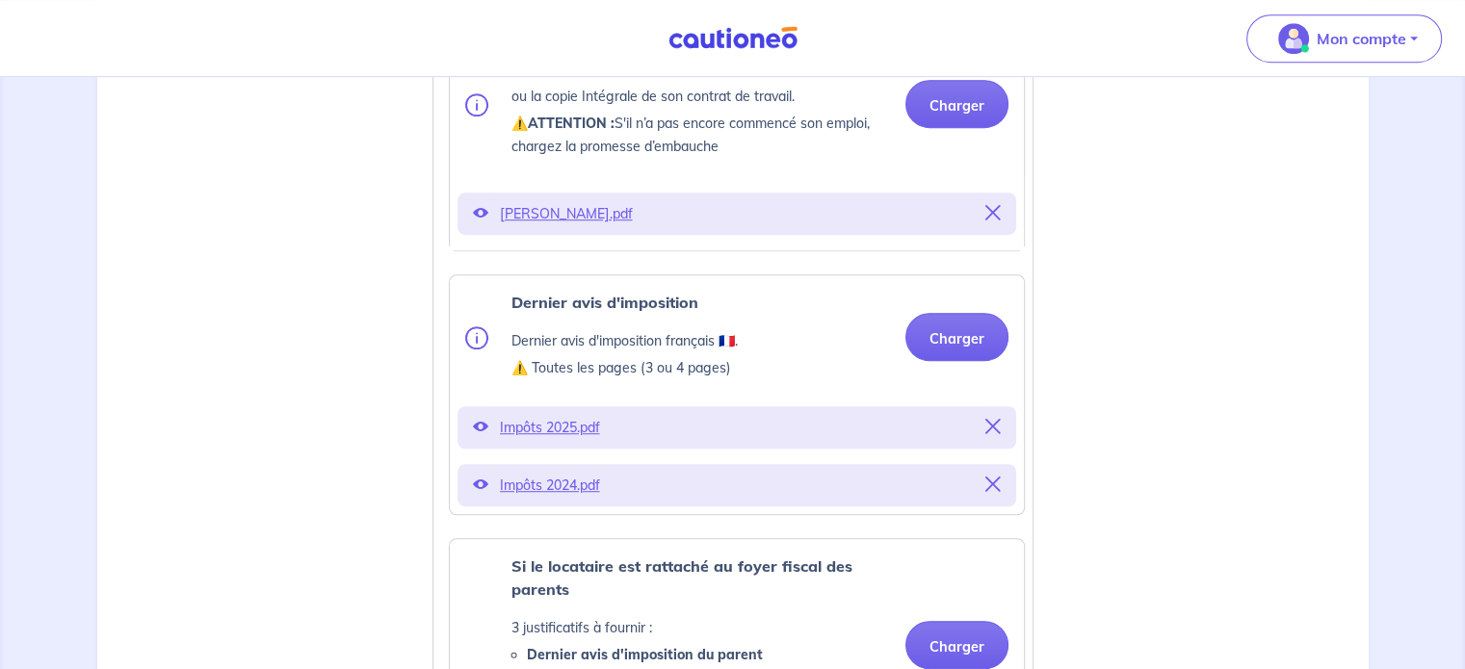
scroll to position [1224, 0]
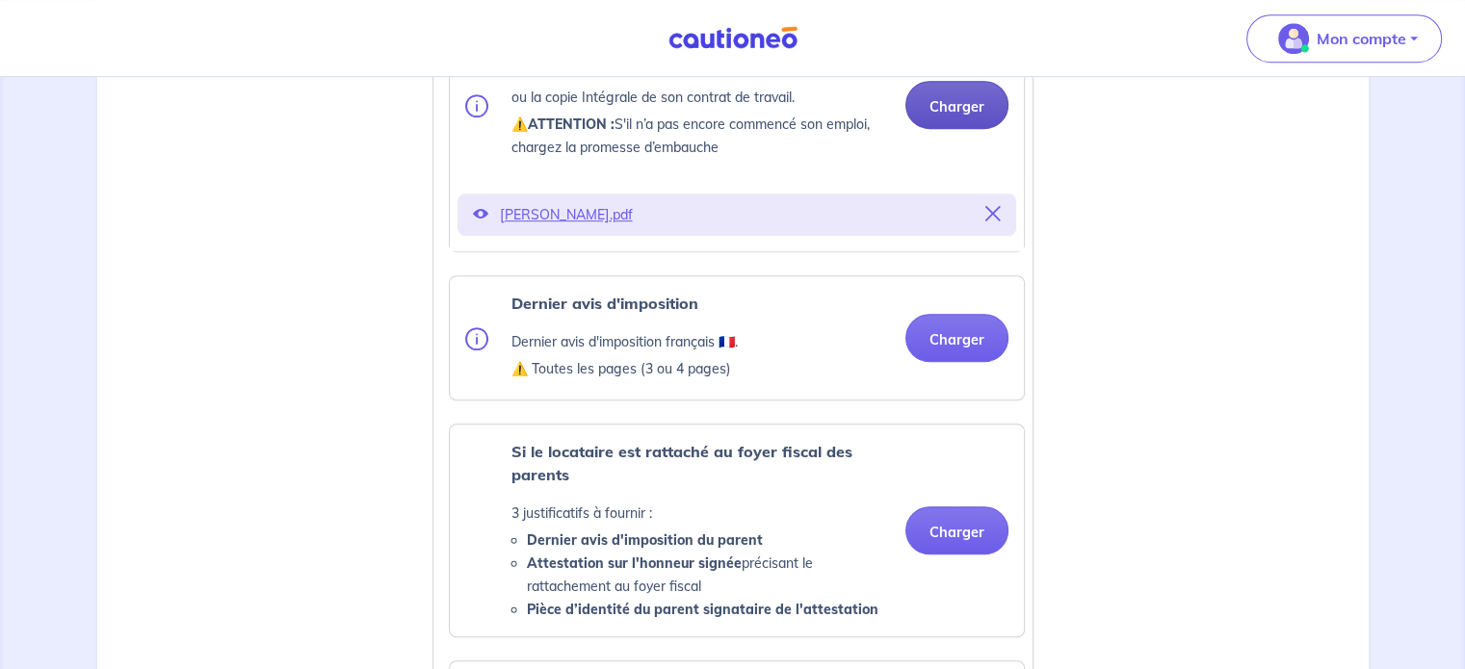
click at [998, 129] on button "Charger" at bounding box center [956, 105] width 103 height 48
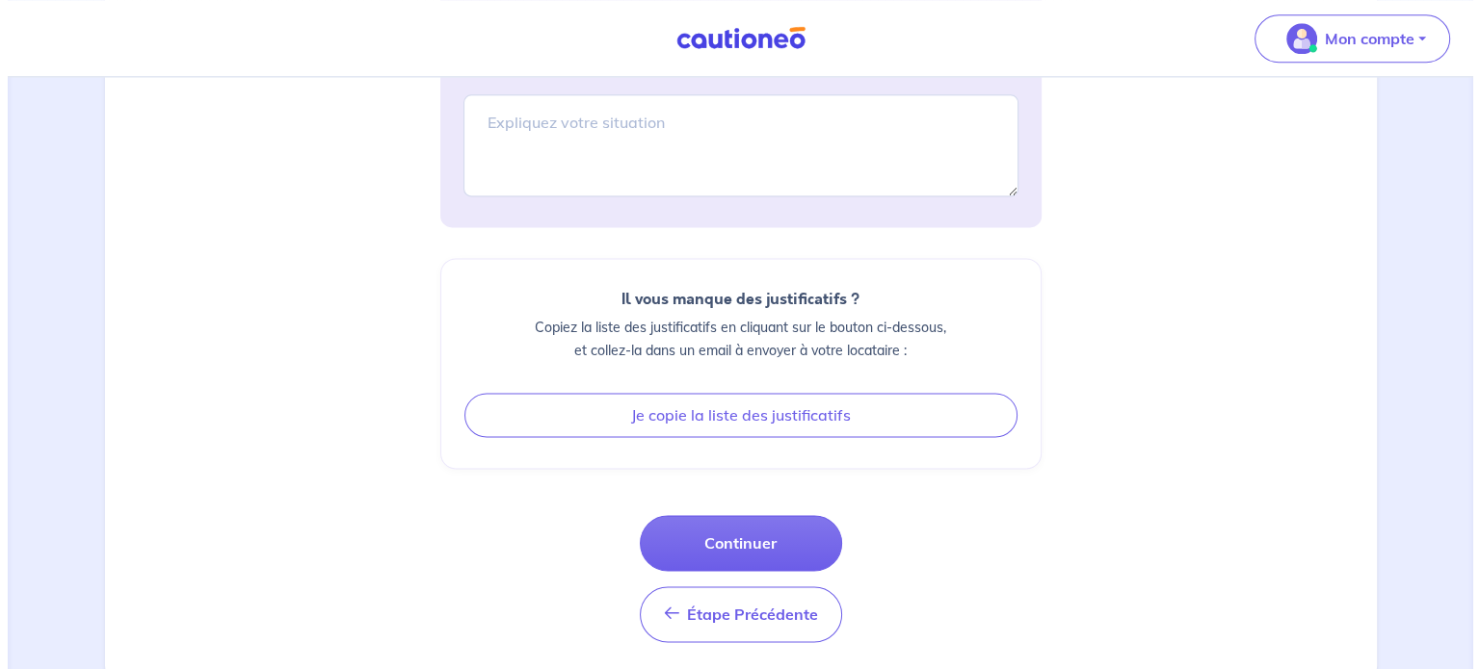
scroll to position [2596, 0]
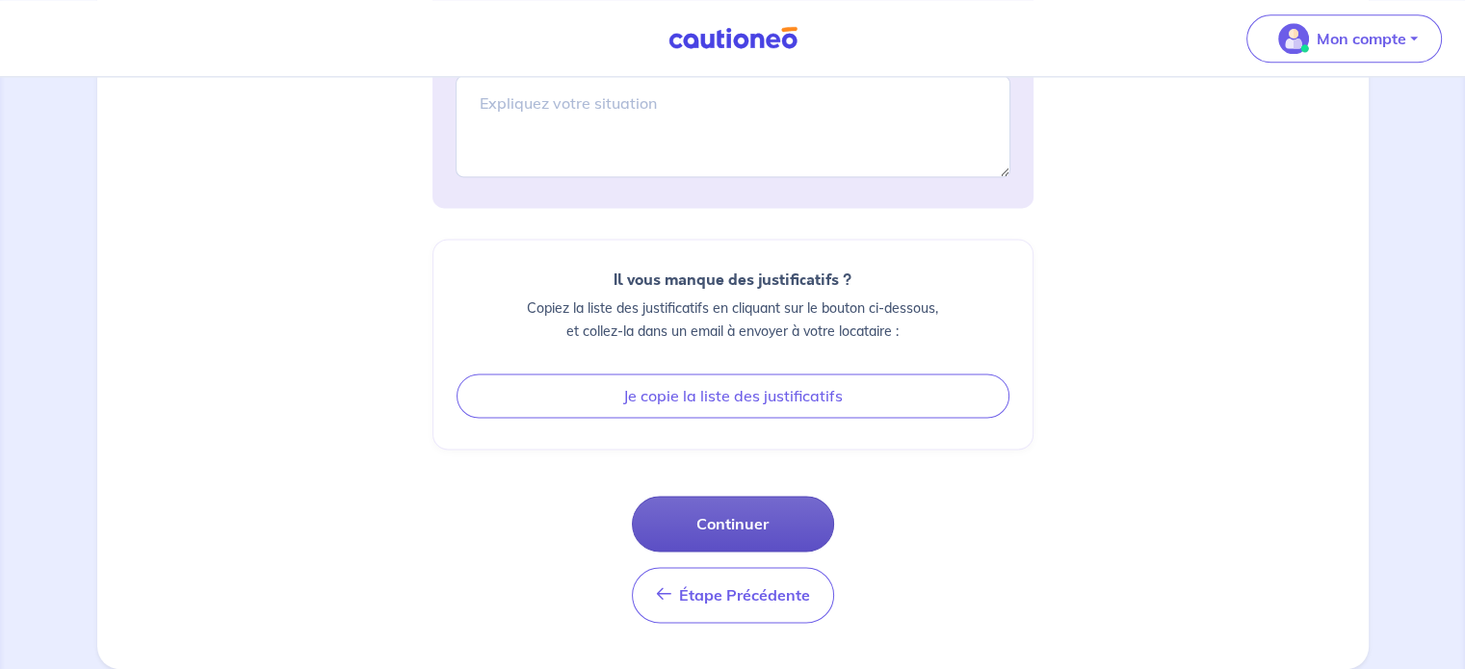
click at [763, 526] on button "Continuer" at bounding box center [733, 524] width 202 height 56
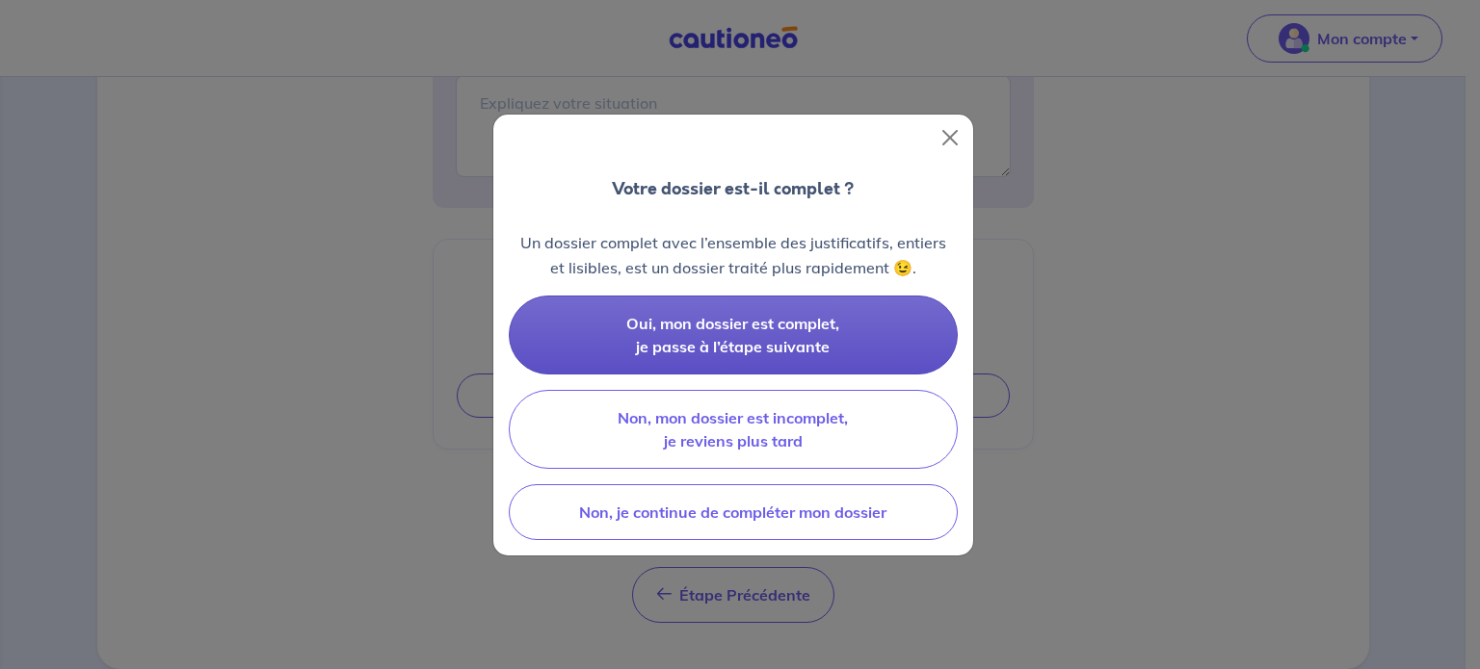
click at [767, 323] on span "Oui, mon dossier est complet, je passe à l’étape suivante" at bounding box center [732, 335] width 213 height 42
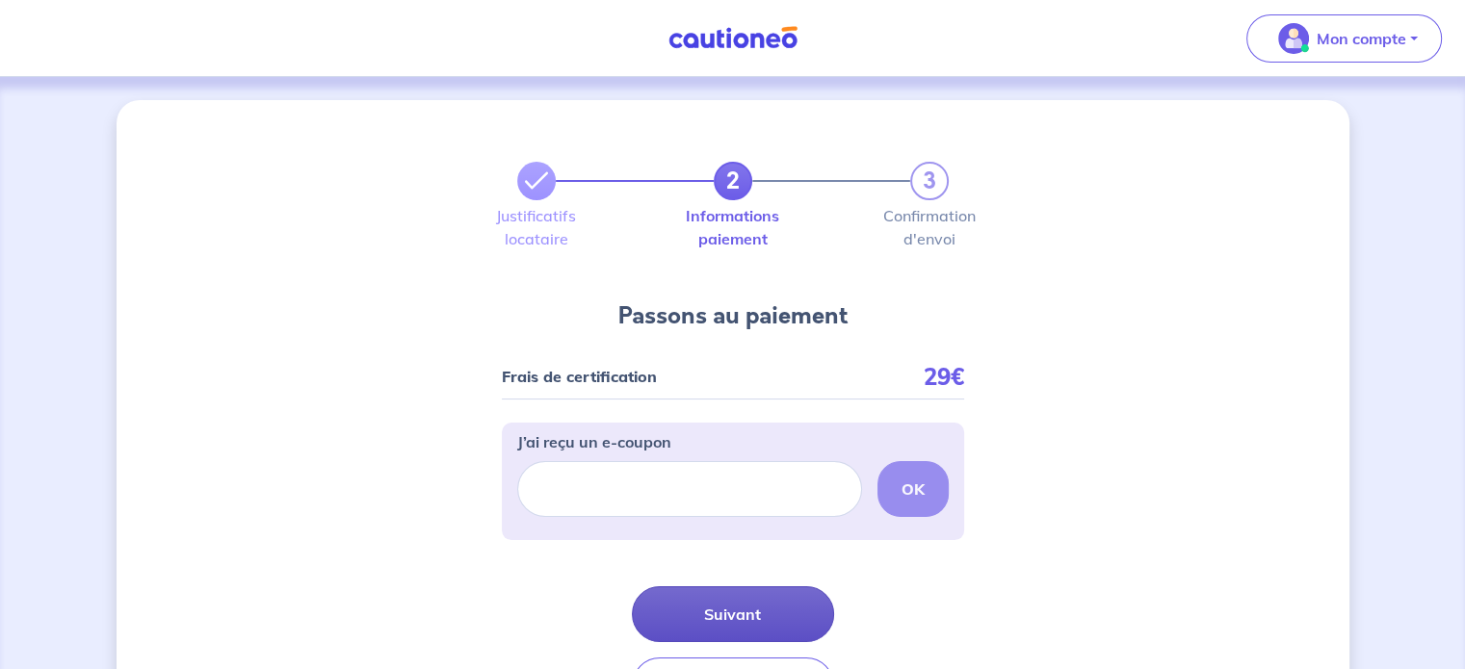
click at [758, 610] on button "Suivant" at bounding box center [733, 615] width 202 height 56
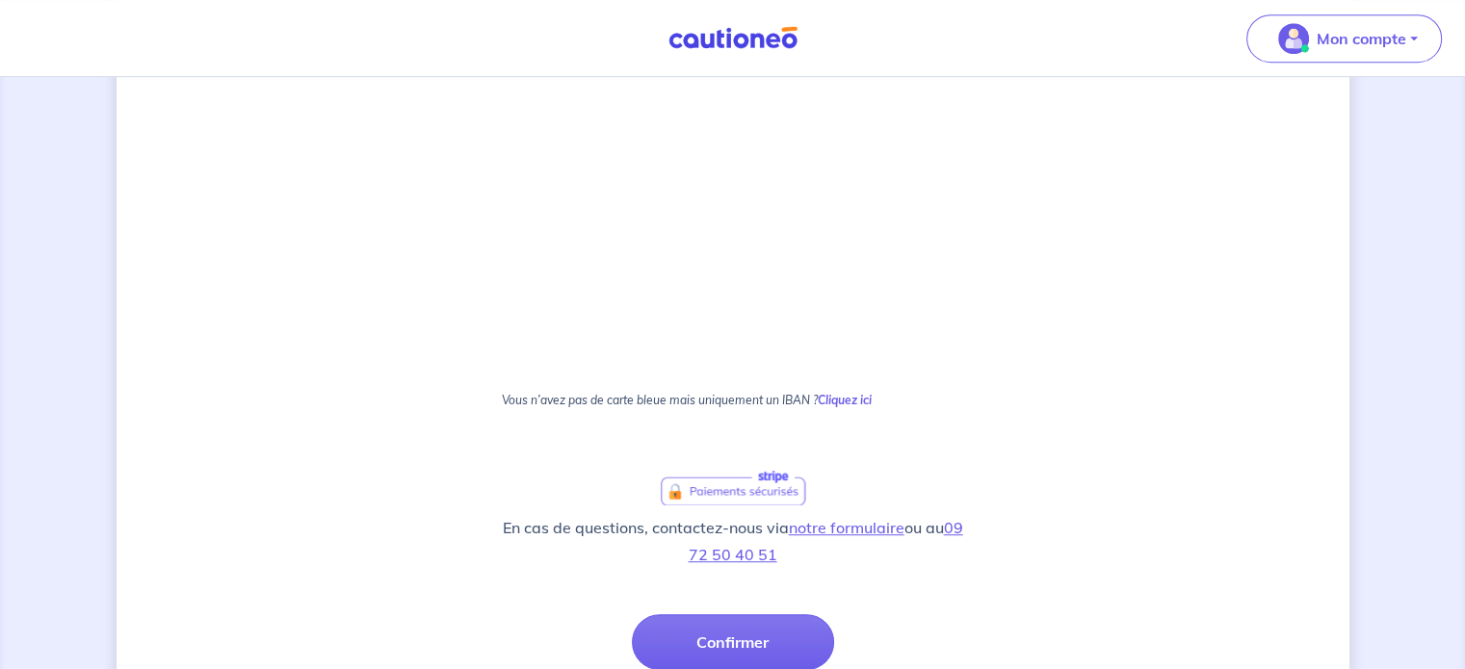
scroll to position [1249, 0]
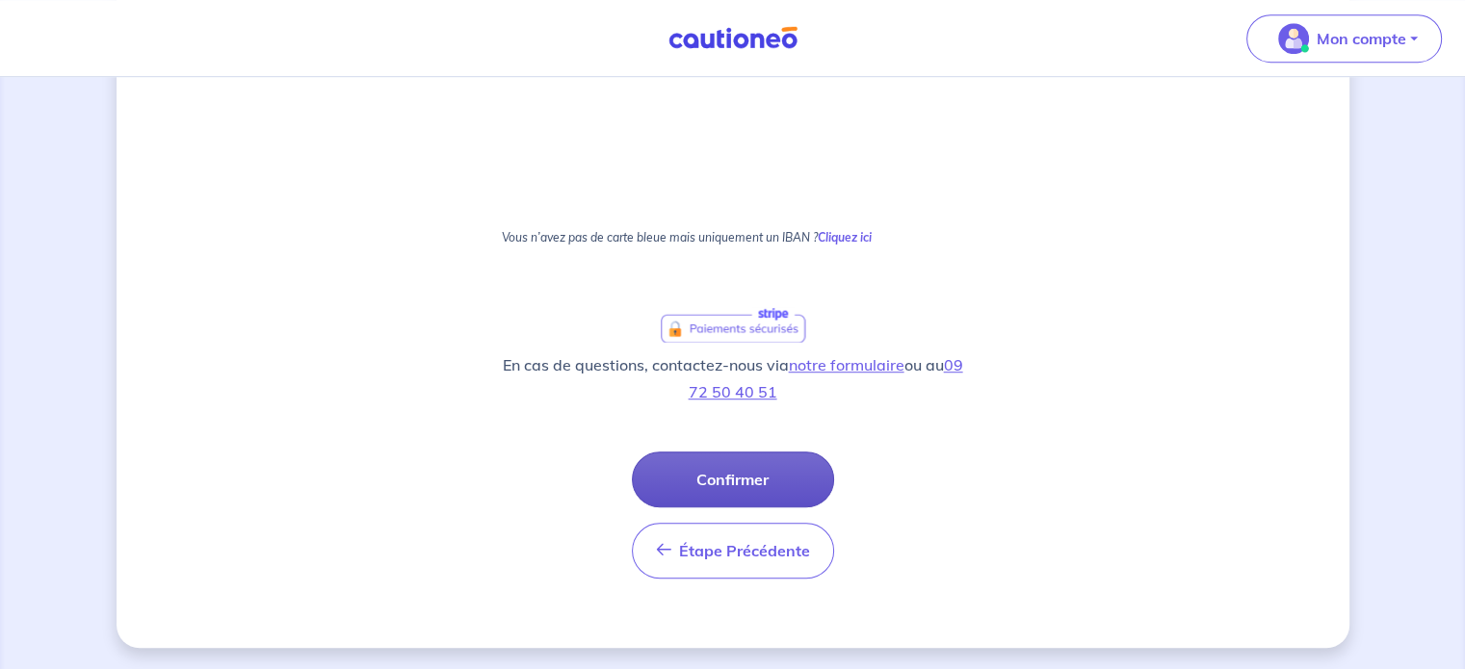
click at [747, 464] on button "Confirmer" at bounding box center [733, 480] width 202 height 56
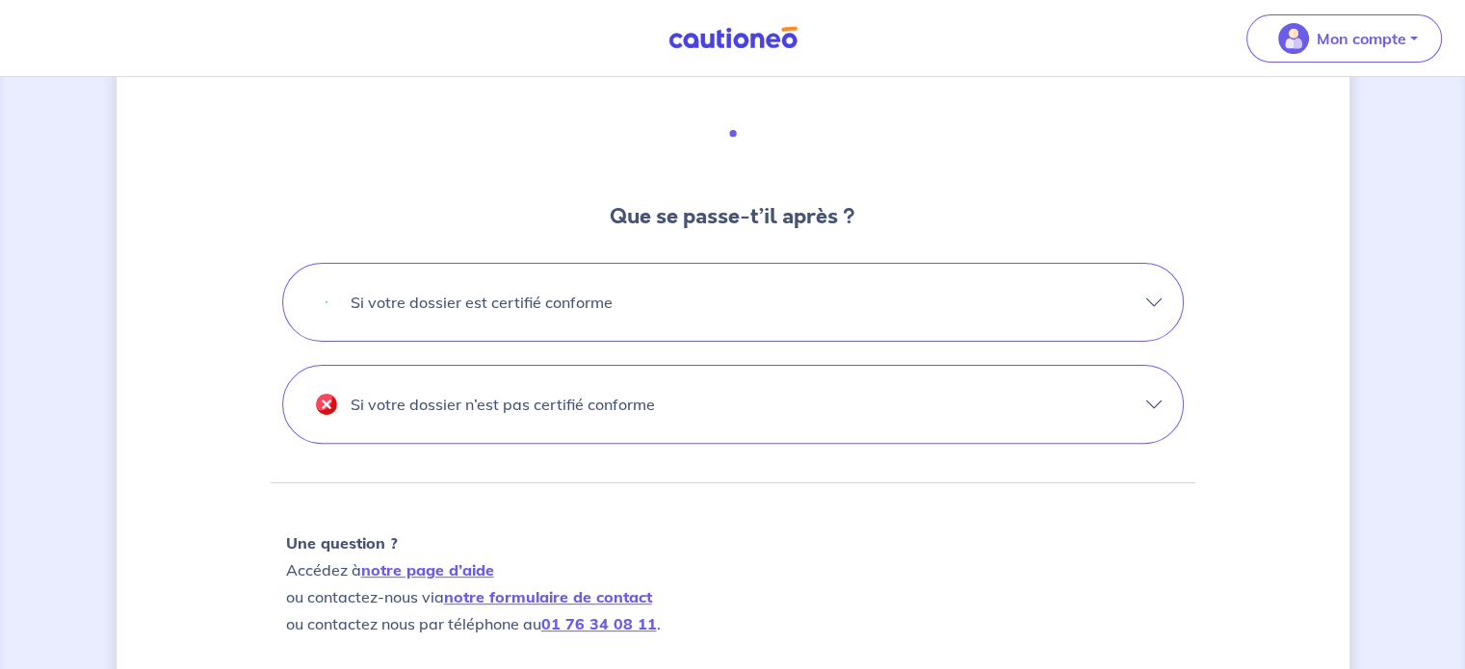
scroll to position [538, 0]
click at [1150, 305] on button "Si votre dossier est certifié conforme" at bounding box center [733, 301] width 900 height 77
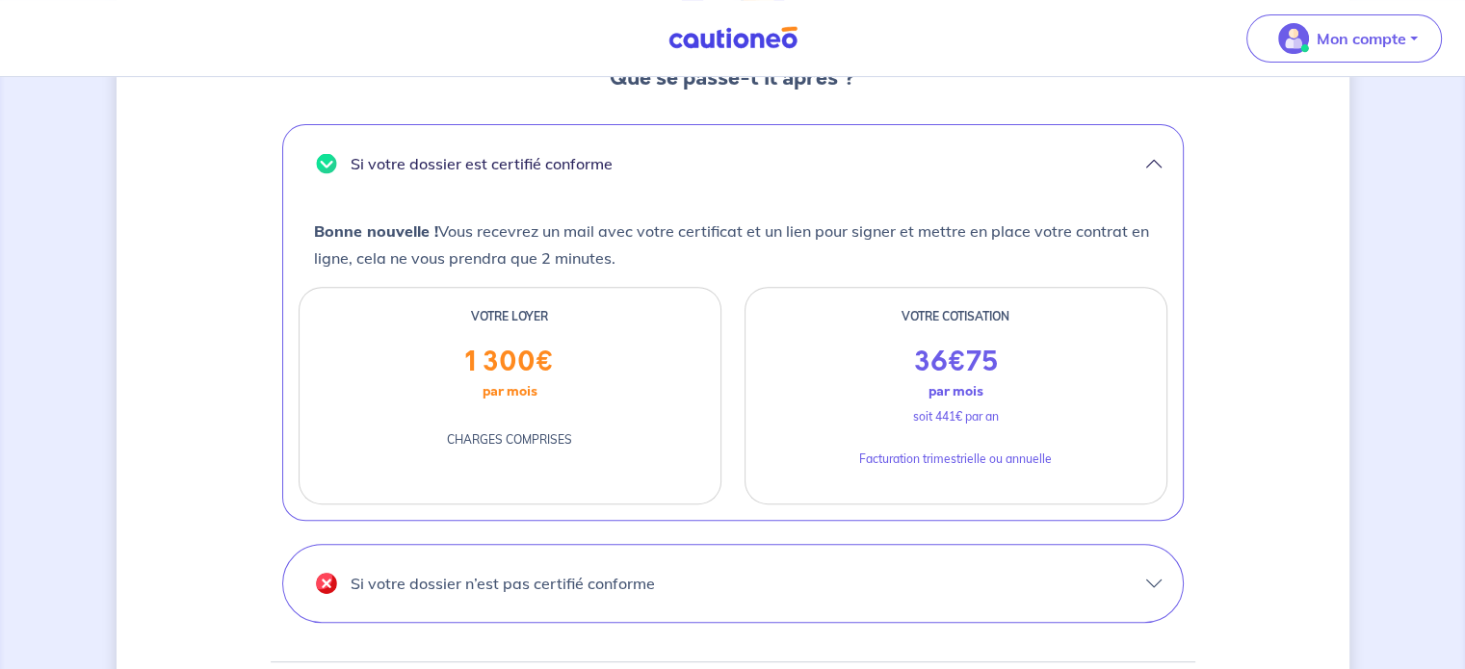
scroll to position [677, 0]
click at [1152, 563] on button "Si votre dossier n’est pas certifié conforme" at bounding box center [733, 582] width 900 height 77
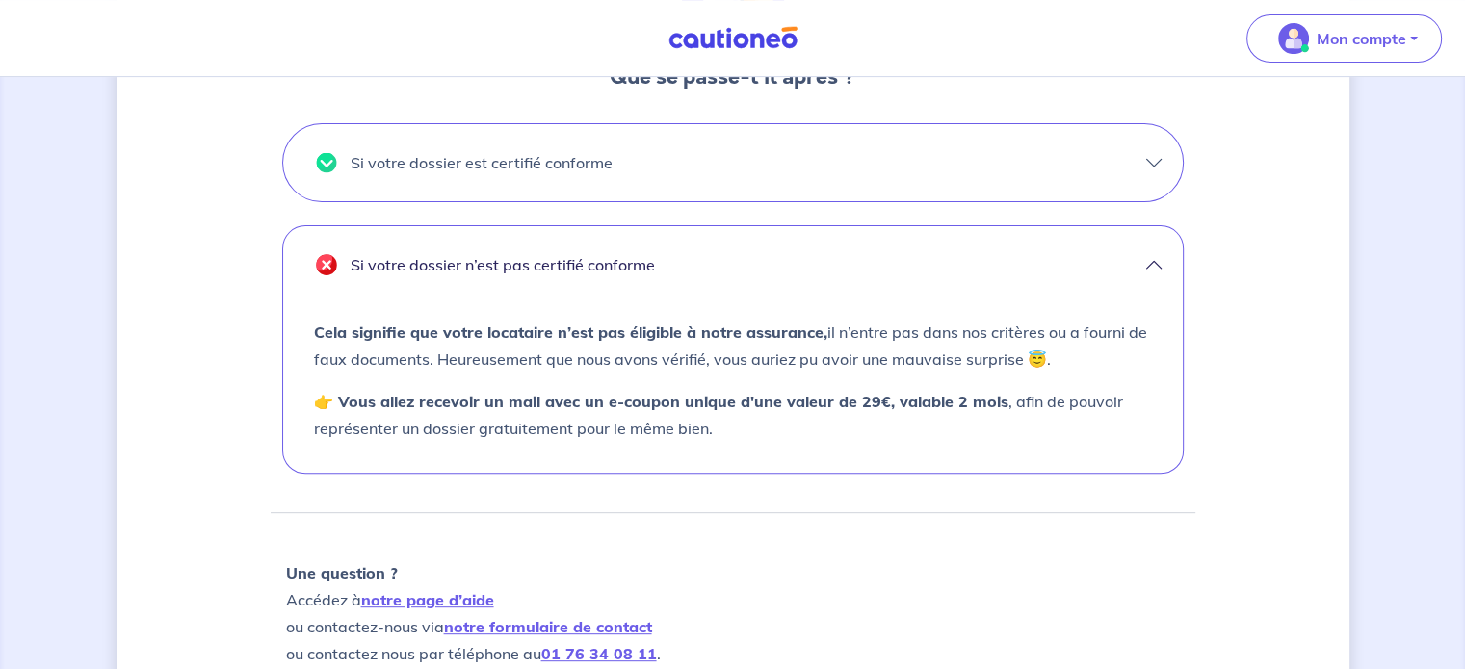
click at [1164, 150] on button "Si votre dossier est certifié conforme" at bounding box center [733, 162] width 900 height 77
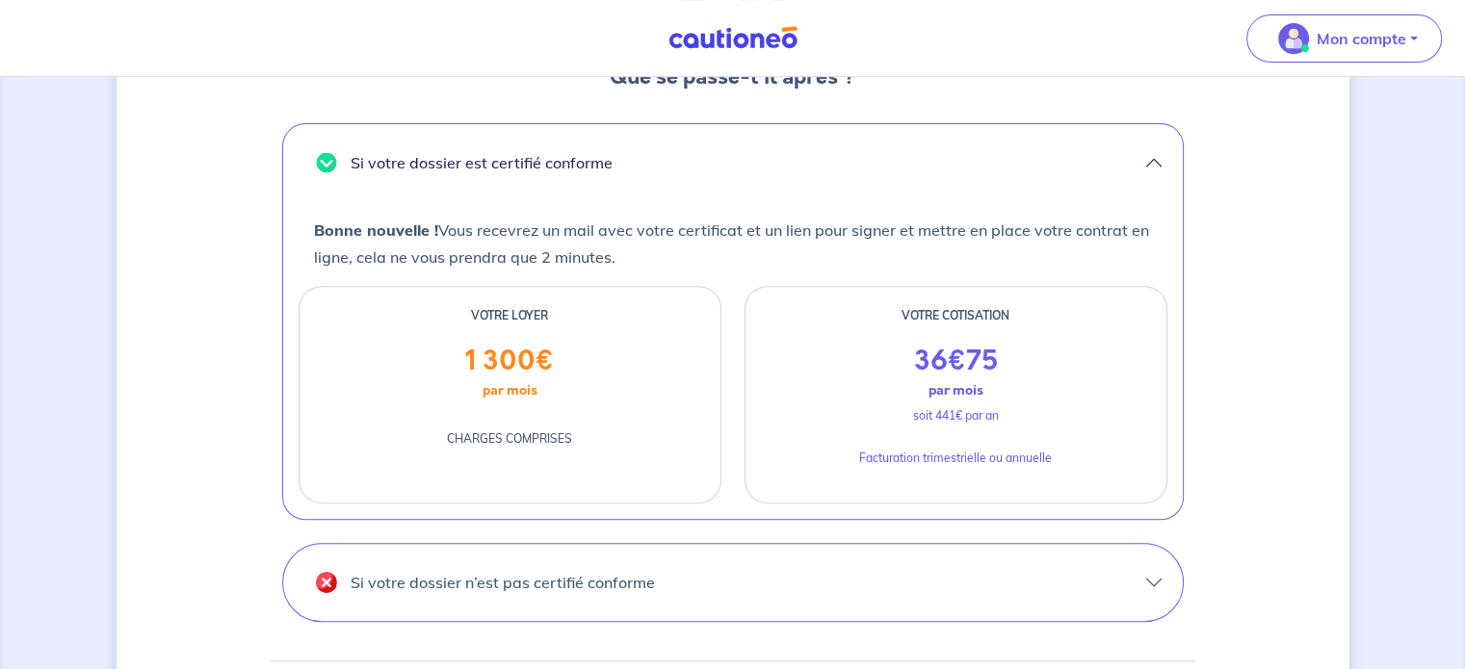
click at [158, 269] on div "Votre moyen de paiement a été validé. Votre dossier est désormais en cours d’an…" at bounding box center [733, 205] width 1233 height 1564
click at [616, 585] on p "Si votre dossier n’est pas certifié conforme" at bounding box center [503, 582] width 304 height 31
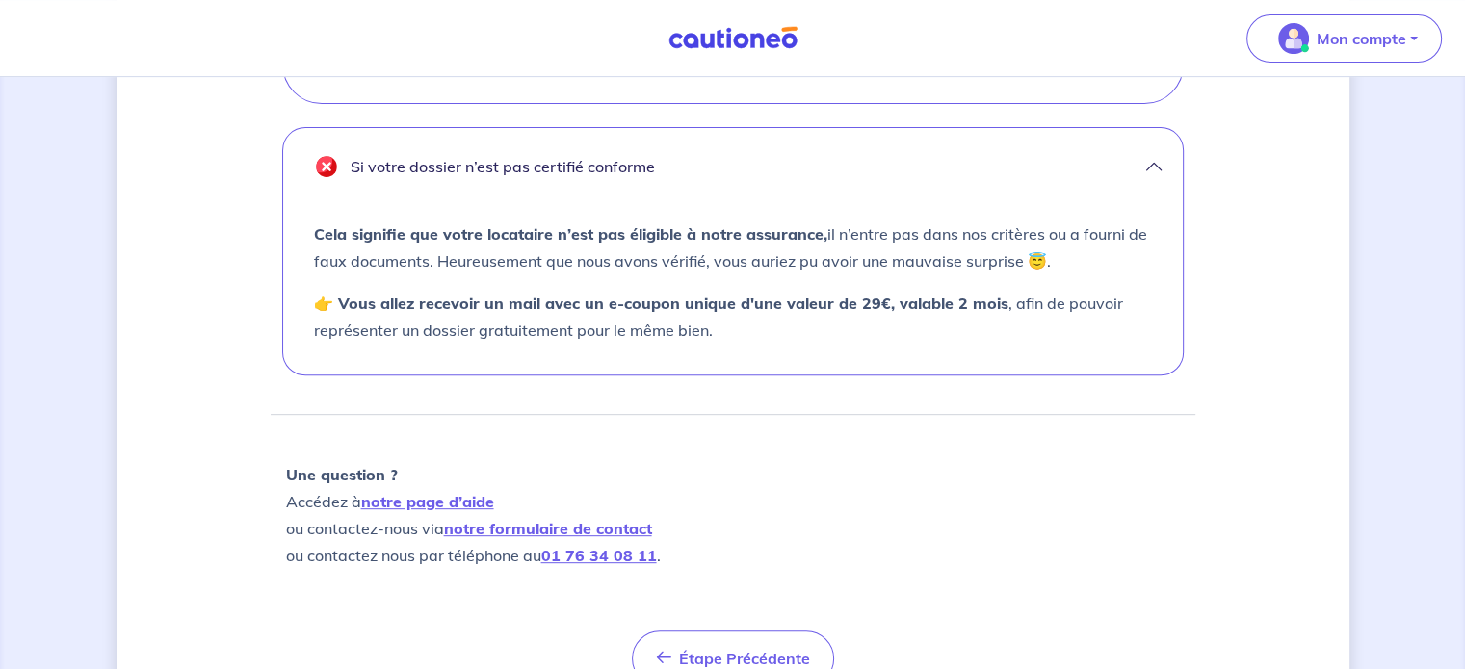
scroll to position [774, 0]
click at [1302, 255] on div "Votre moyen de paiement a été validé. Votre dossier est désormais en cours d’an…" at bounding box center [733, 34] width 1233 height 1416
